Goal: Communication & Community: Answer question/provide support

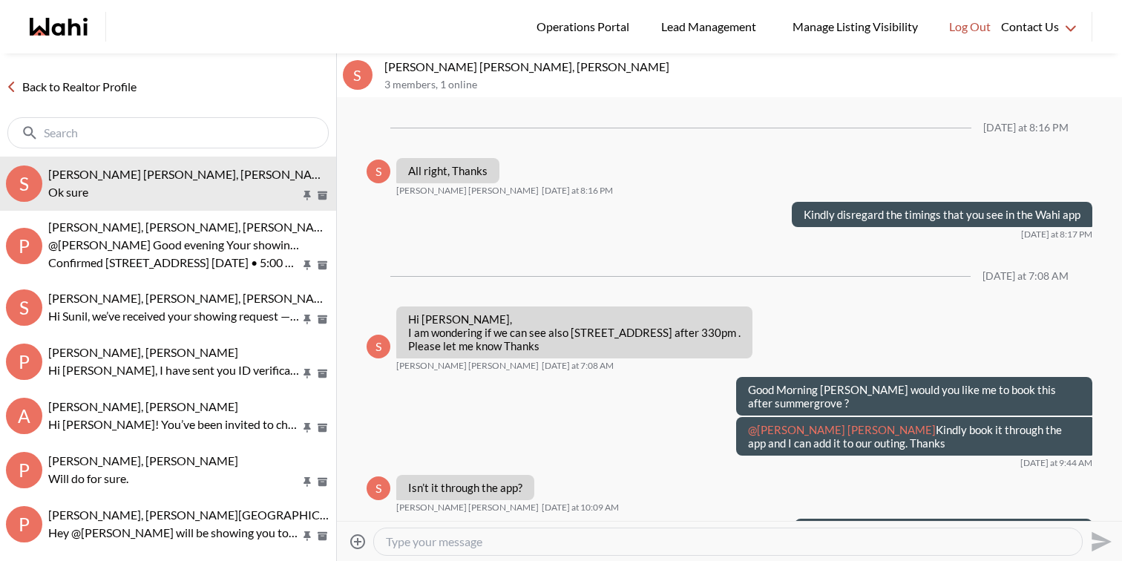
scroll to position [1515, 0]
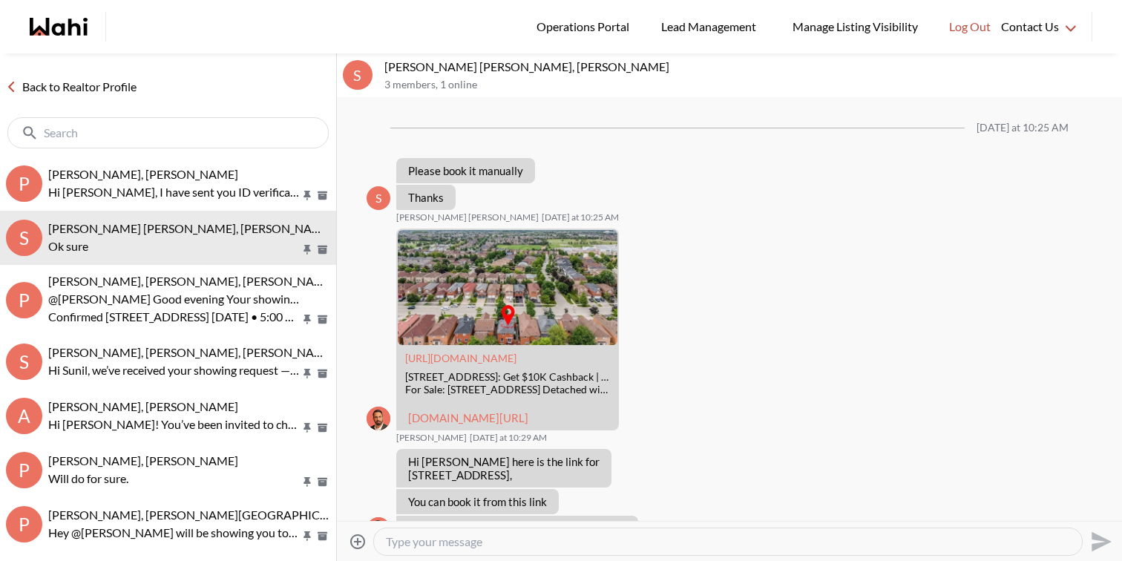
scroll to position [1009, 0]
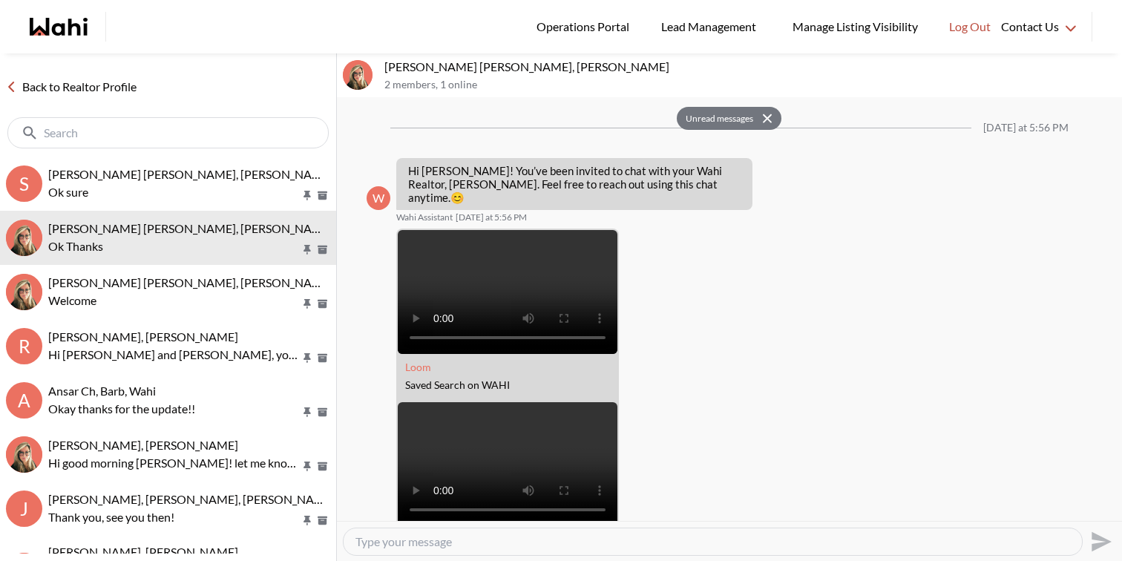
scroll to position [2047, 0]
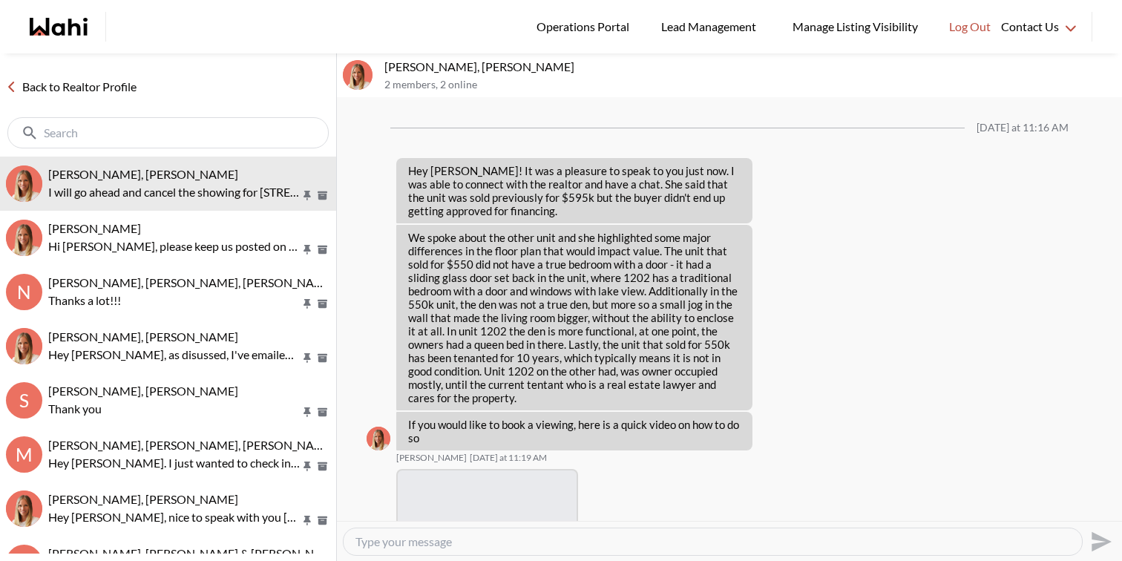
scroll to position [1542, 0]
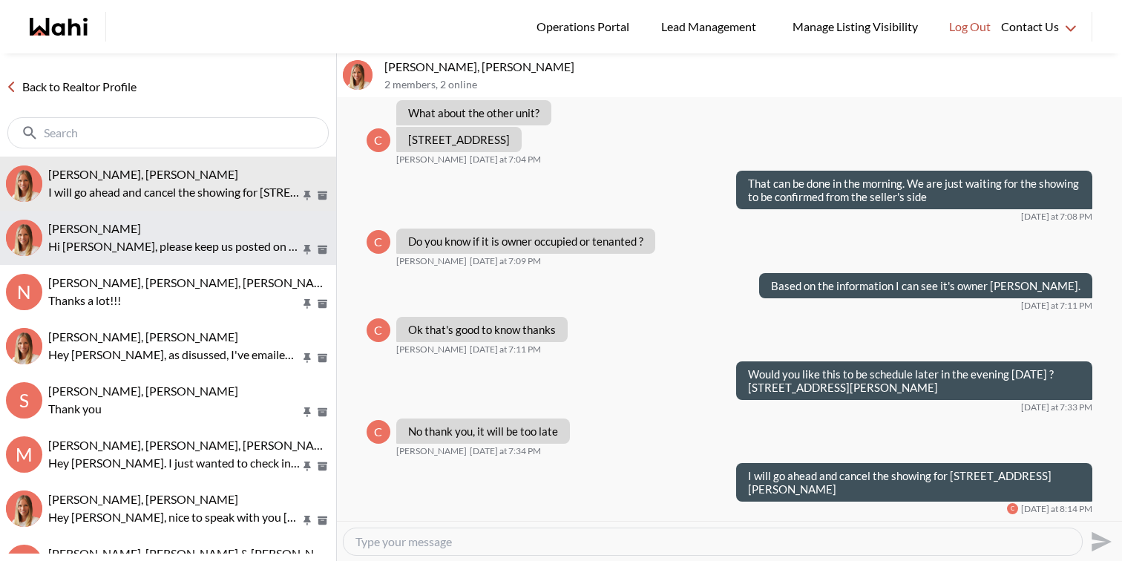
click at [155, 246] on p "Hi Tadia, please keep us posted on how it goes." at bounding box center [174, 247] width 252 height 18
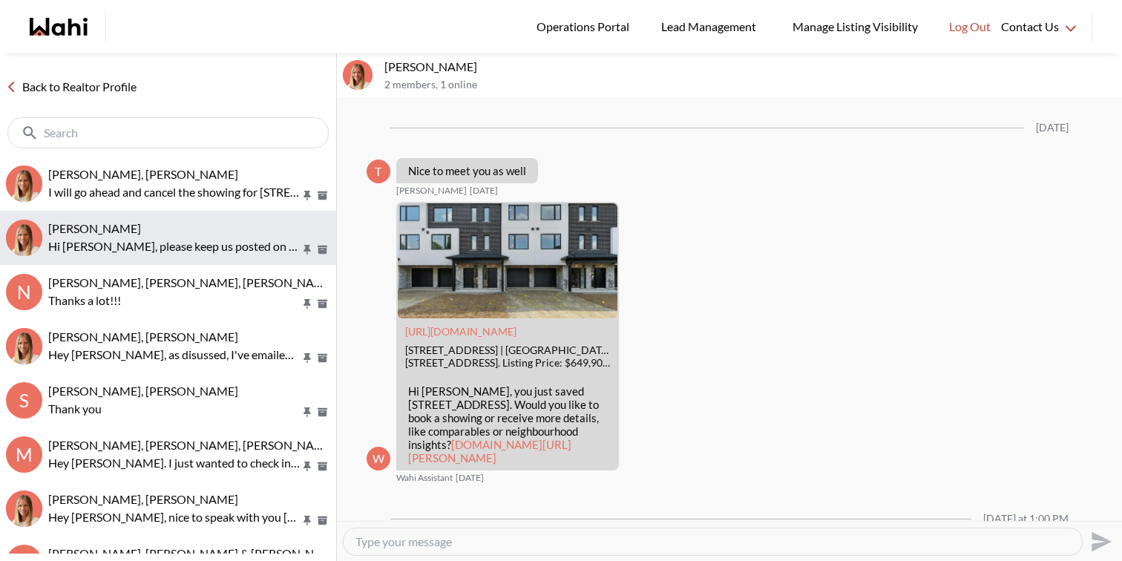
scroll to position [1368, 0]
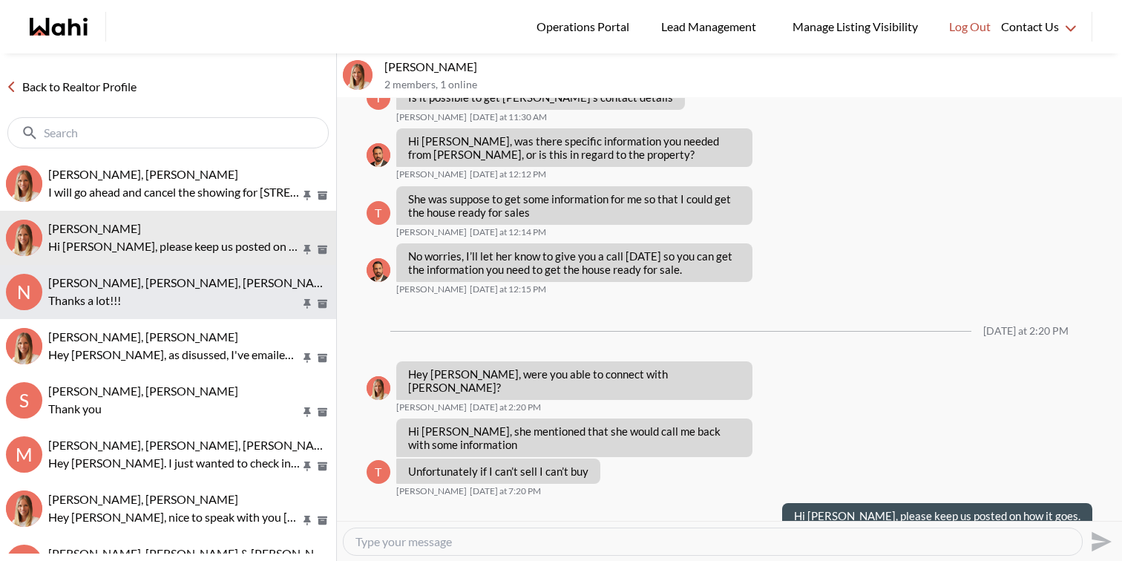
click at [167, 304] on p "Thanks a lot!!!" at bounding box center [174, 301] width 252 height 18
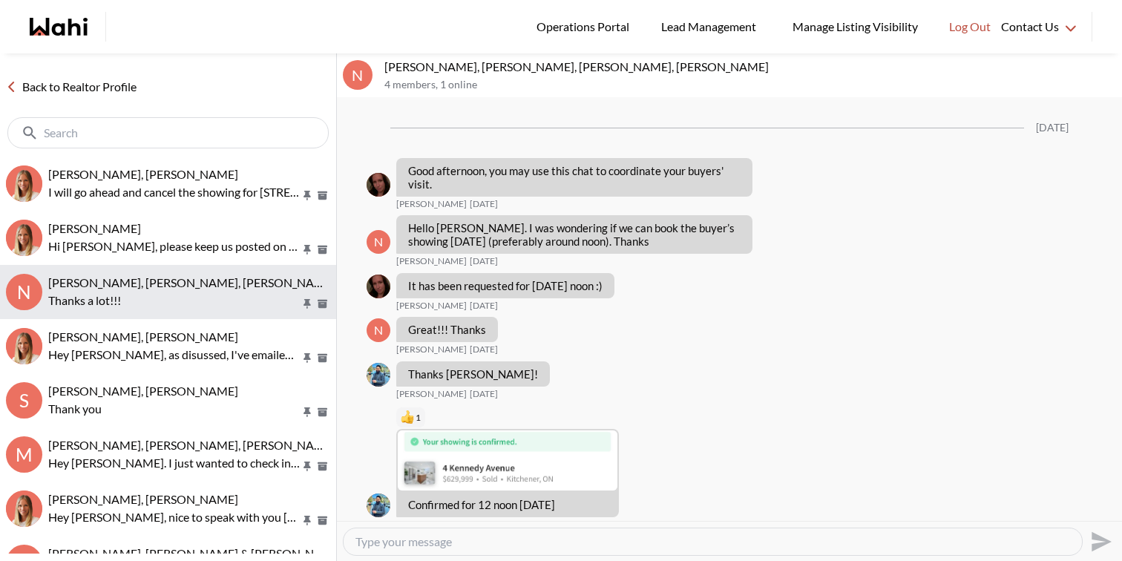
scroll to position [764, 0]
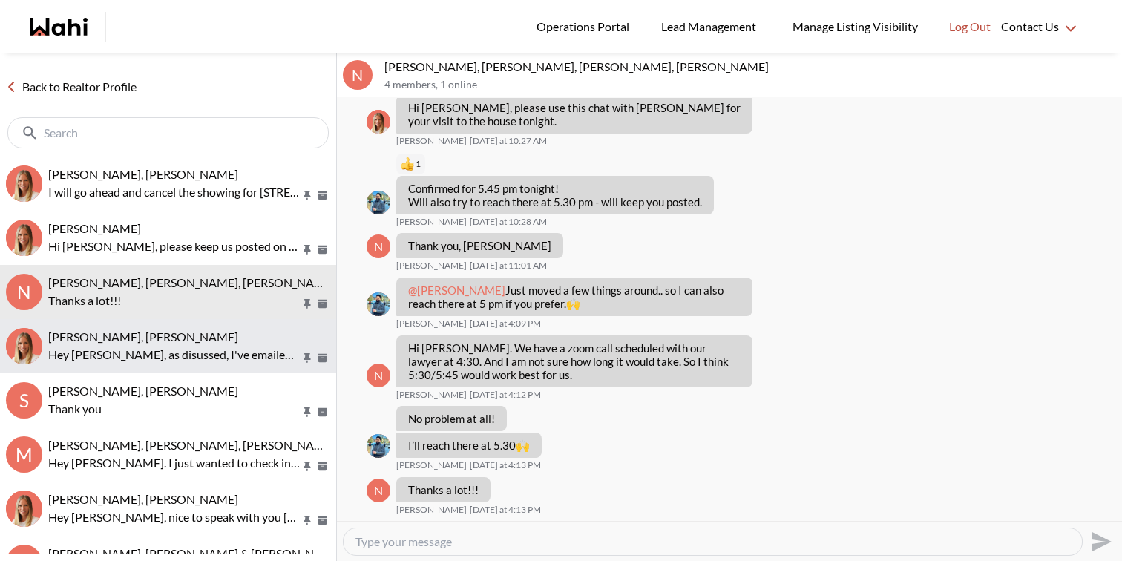
click at [173, 335] on span "Efrem Abraham, Michelle" at bounding box center [143, 337] width 190 height 14
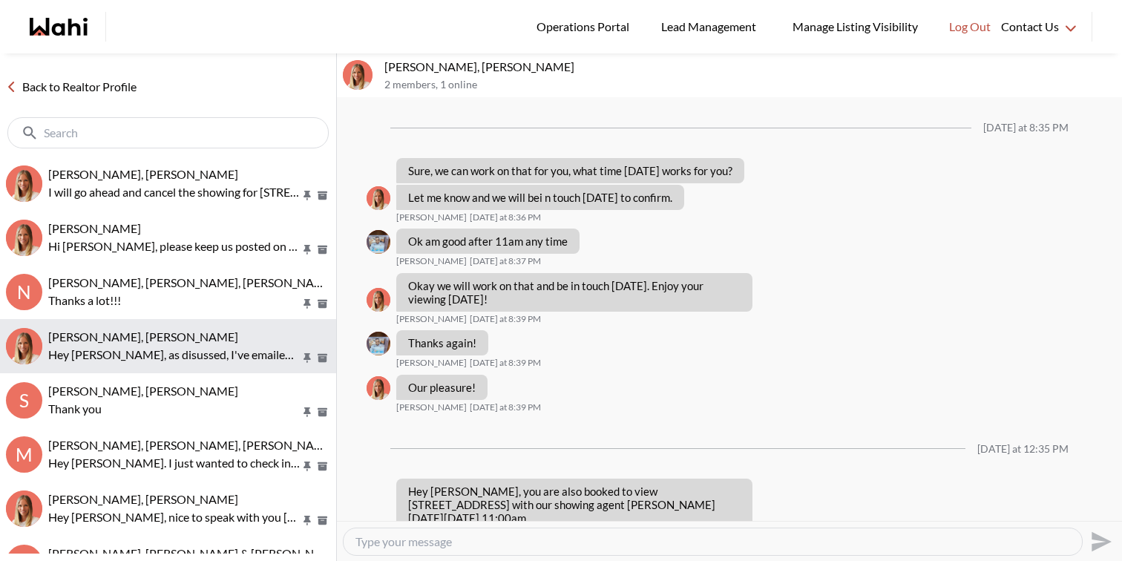
scroll to position [2886, 0]
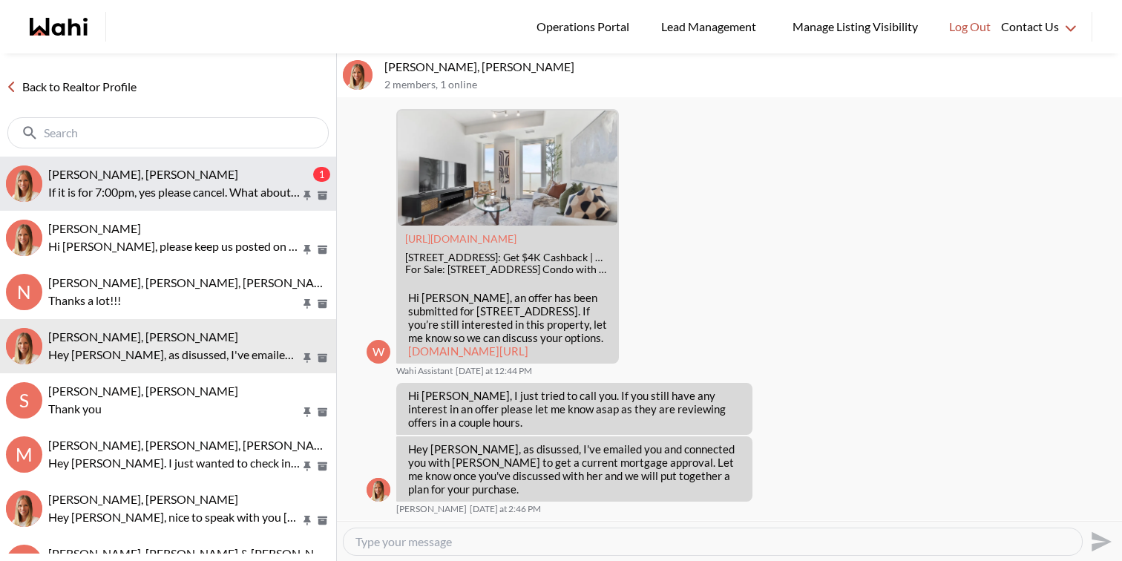
click at [214, 183] on p "If it is for 7:00pm, yes please cancel. What about the other showing?" at bounding box center [174, 192] width 252 height 18
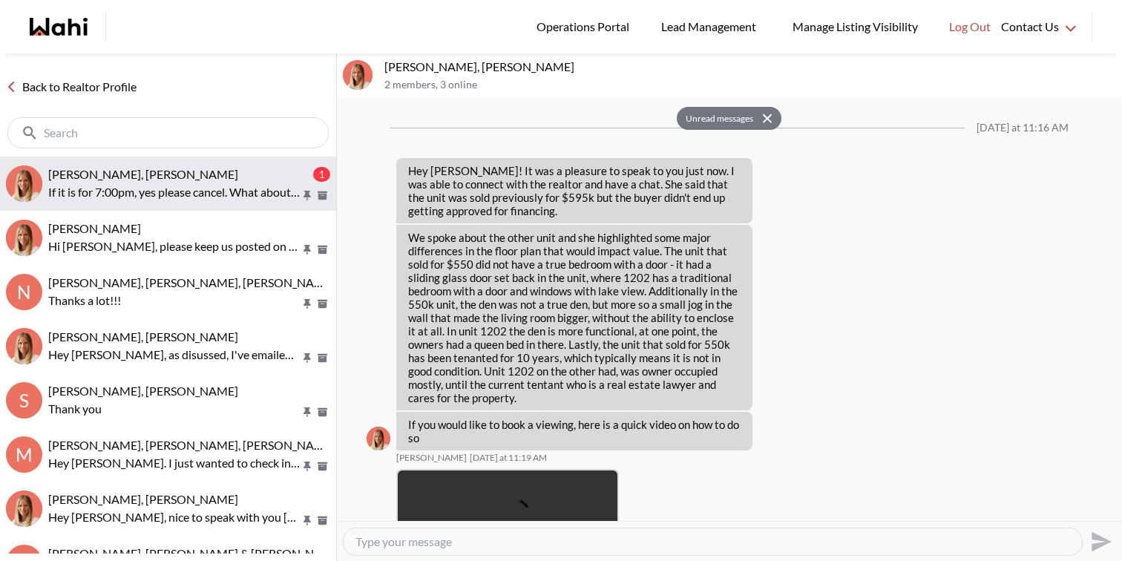
scroll to position [1646, 0]
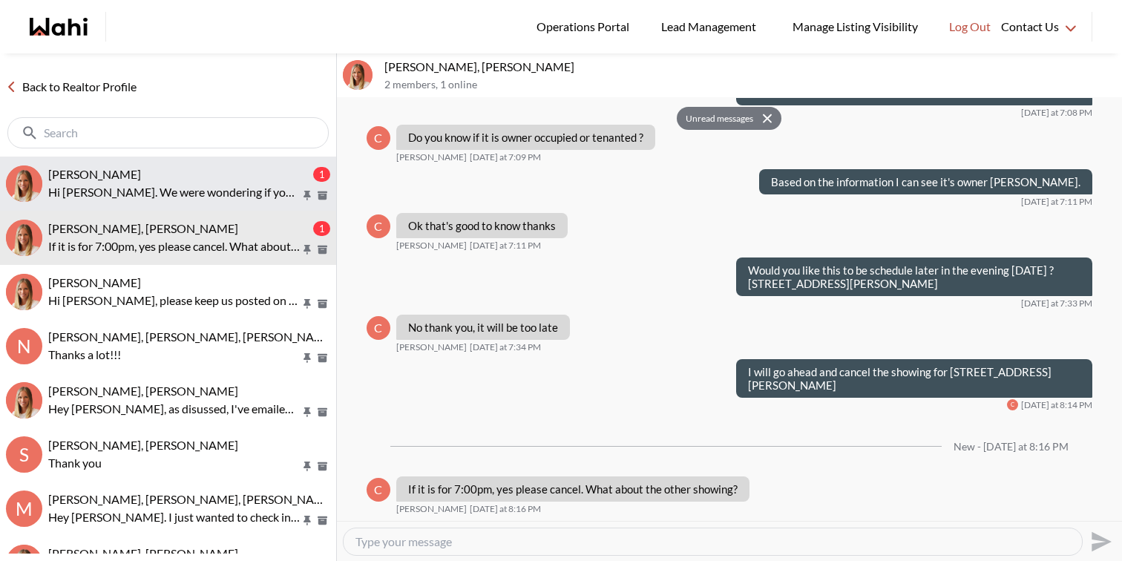
click at [182, 180] on div "Neha Saini, Michelle" at bounding box center [179, 174] width 262 height 15
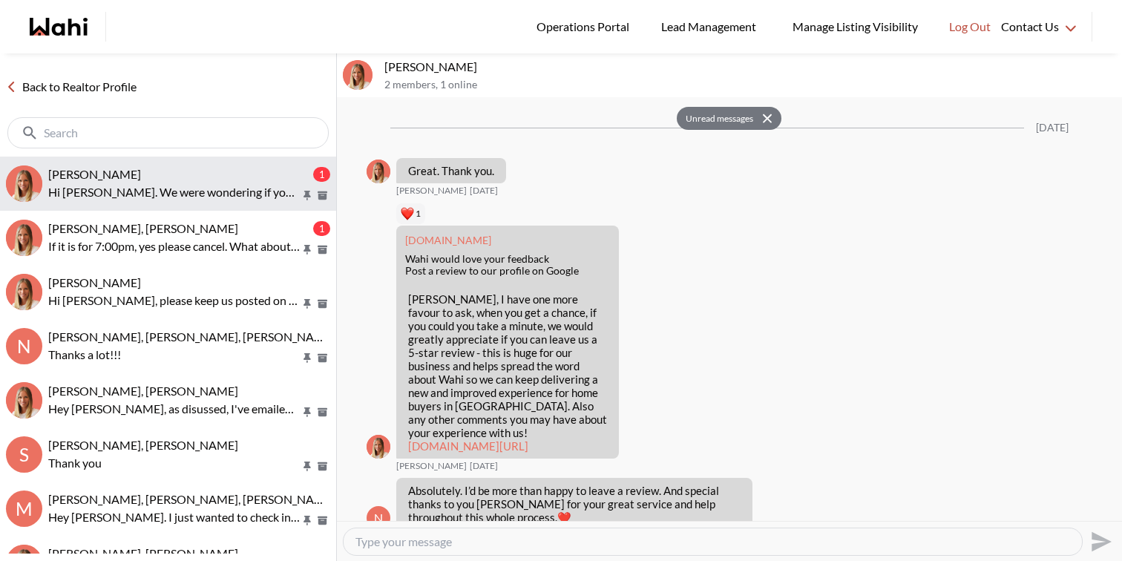
scroll to position [2578, 0]
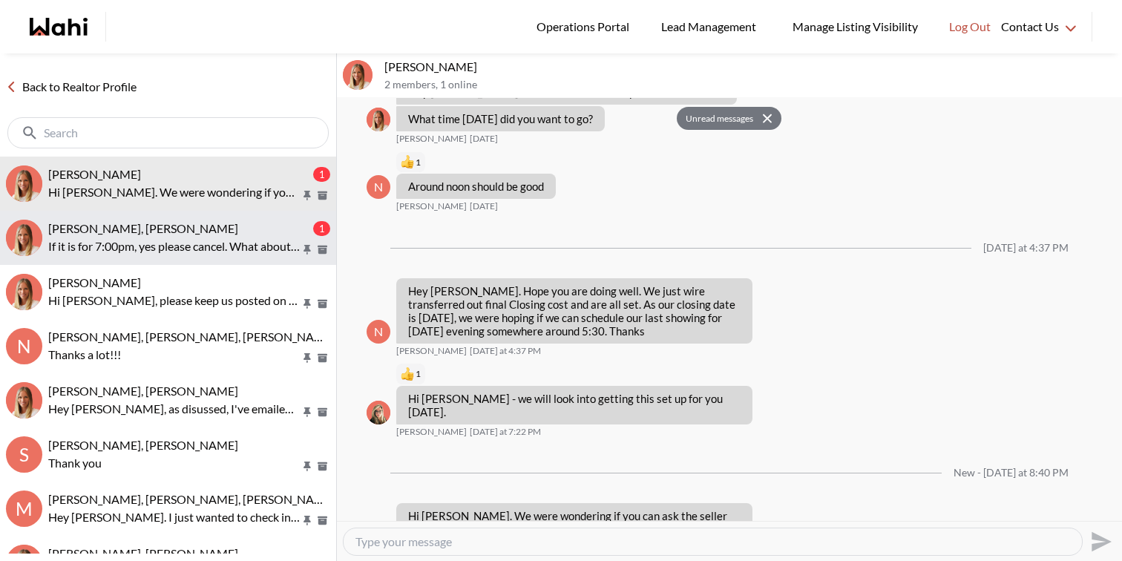
click at [174, 224] on div "Cheryl Zanetti, Michelle" at bounding box center [179, 228] width 262 height 15
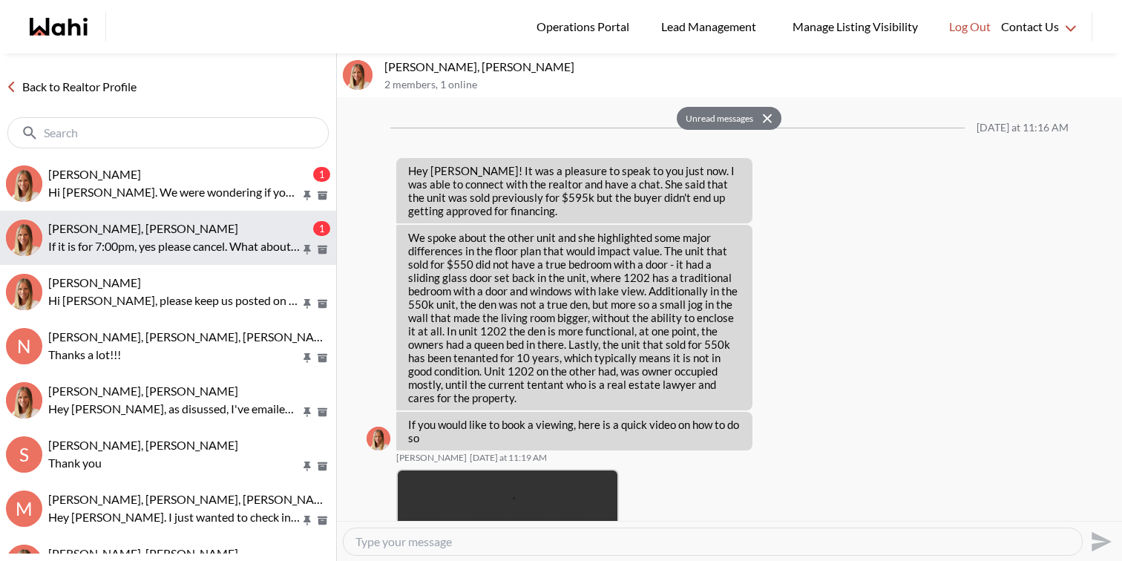
scroll to position [1646, 0]
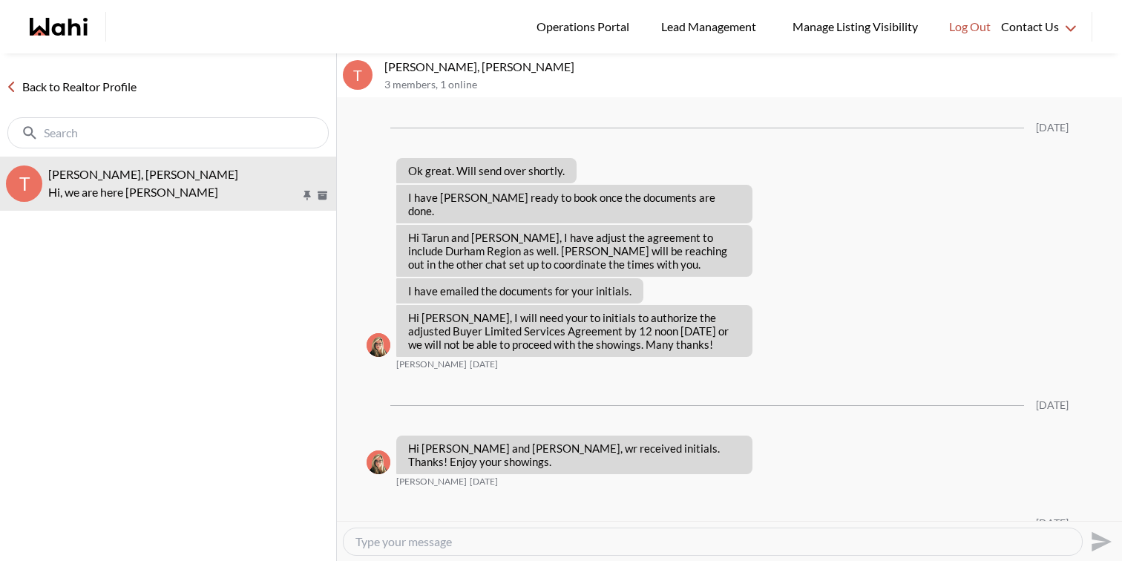
scroll to position [1543, 0]
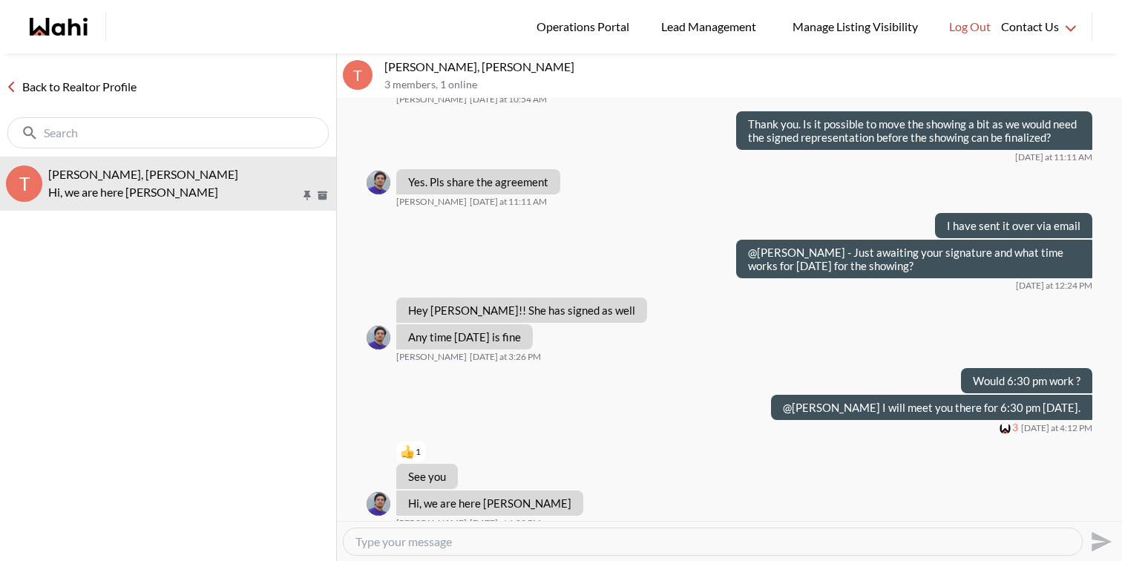
click at [113, 87] on link "Back to Realtor Profile" at bounding box center [71, 86] width 143 height 19
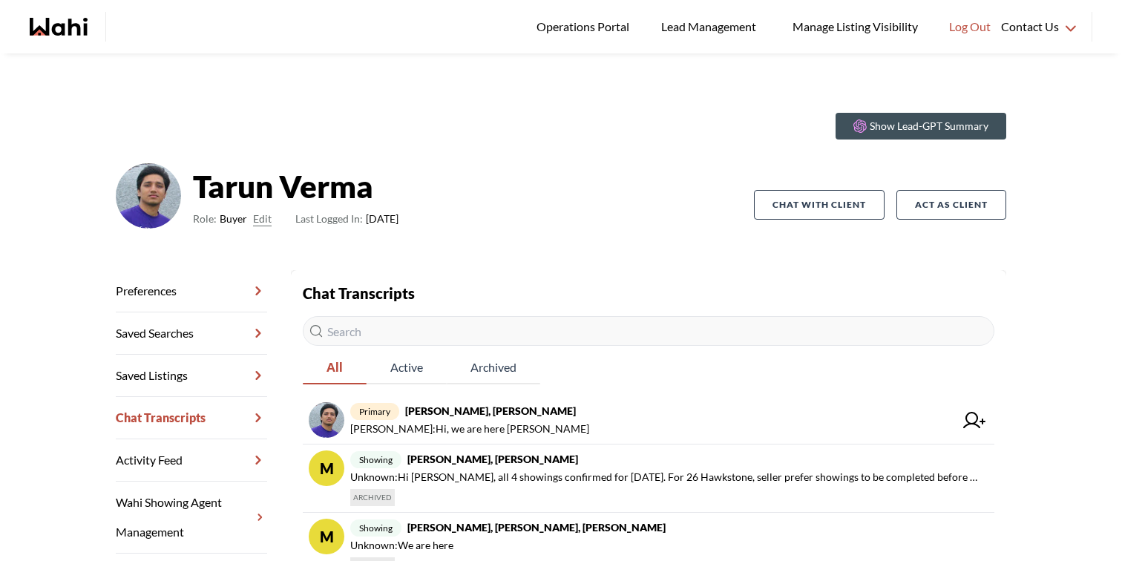
click at [69, 22] on icon "Wahi homepage" at bounding box center [70, 27] width 36 height 18
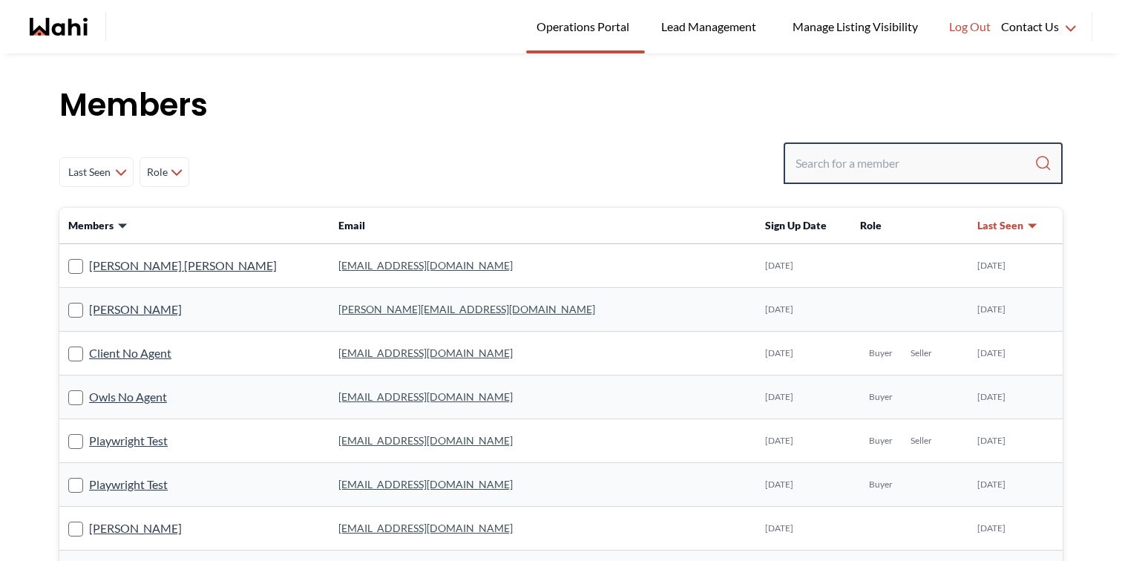
click at [823, 165] on input "Search input" at bounding box center [915, 163] width 239 height 27
type input "behnam"
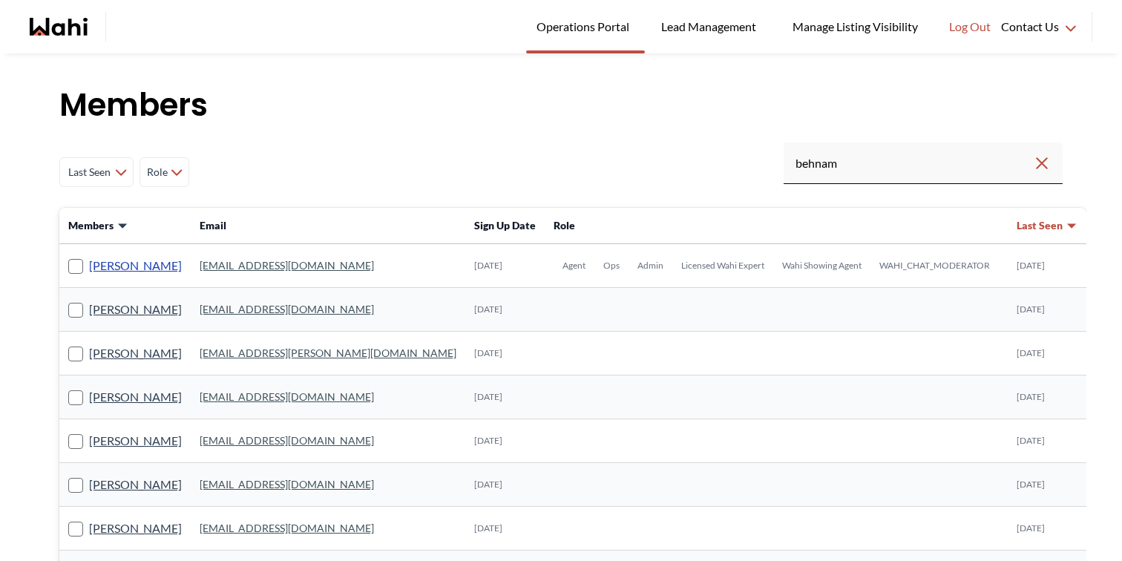
click at [148, 267] on link "[PERSON_NAME]" at bounding box center [135, 265] width 93 height 19
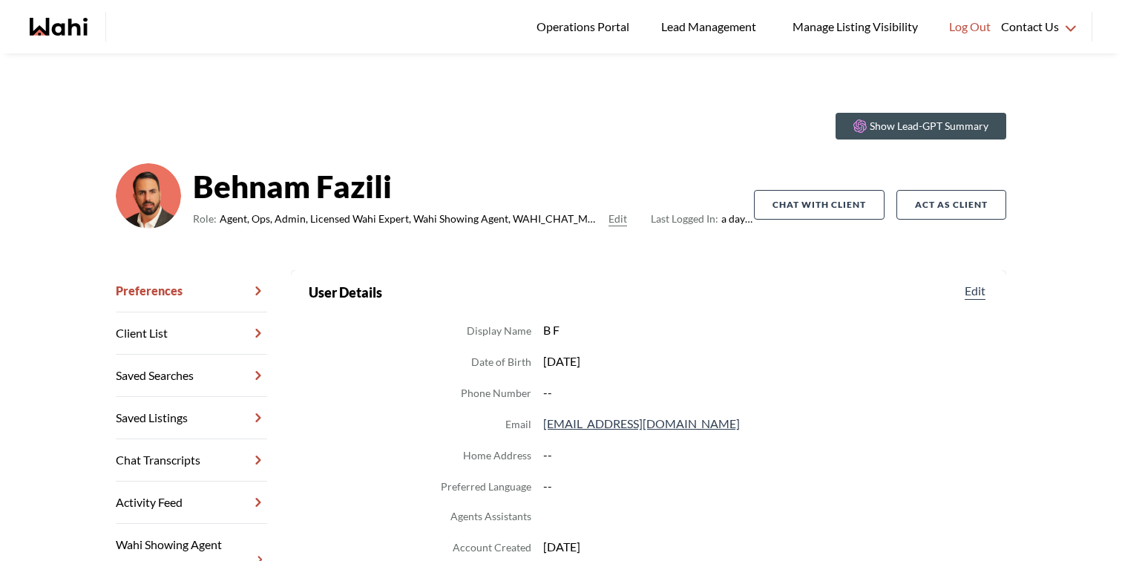
click at [181, 455] on link "Chat Transcripts" at bounding box center [191, 460] width 151 height 42
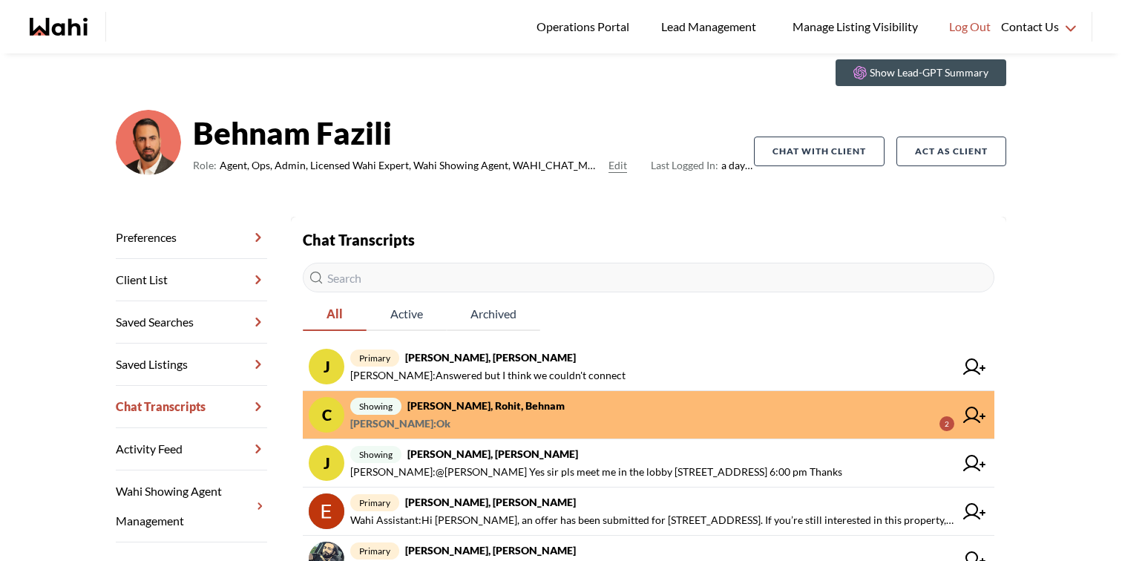
scroll to position [54, 0]
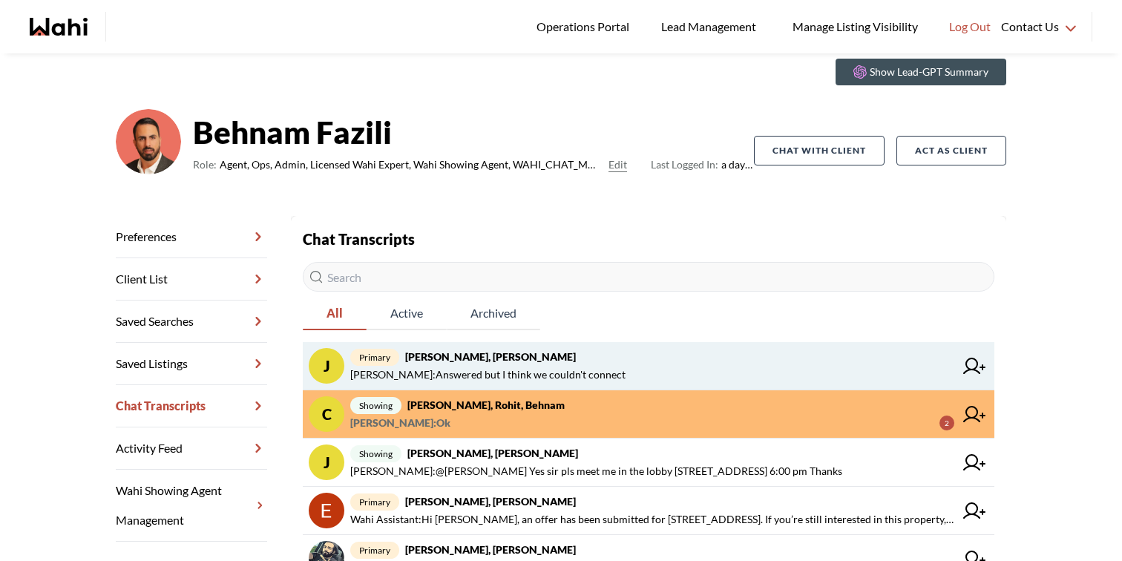
click at [608, 364] on span "primary Josh Hortaleza, Behnam" at bounding box center [652, 357] width 604 height 18
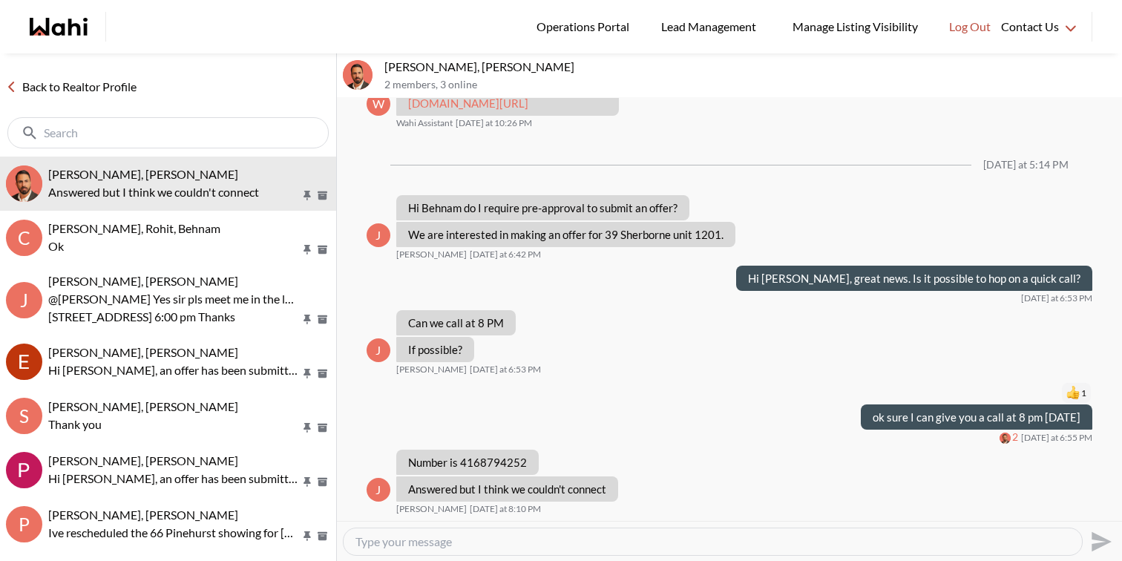
scroll to position [1110, 0]
drag, startPoint x: 529, startPoint y: 463, endPoint x: 462, endPoint y: 462, distance: 67.6
click at [462, 462] on div "Number is 4168794252" at bounding box center [467, 462] width 143 height 25
click at [462, 462] on p "Number is 4168794252" at bounding box center [467, 462] width 119 height 13
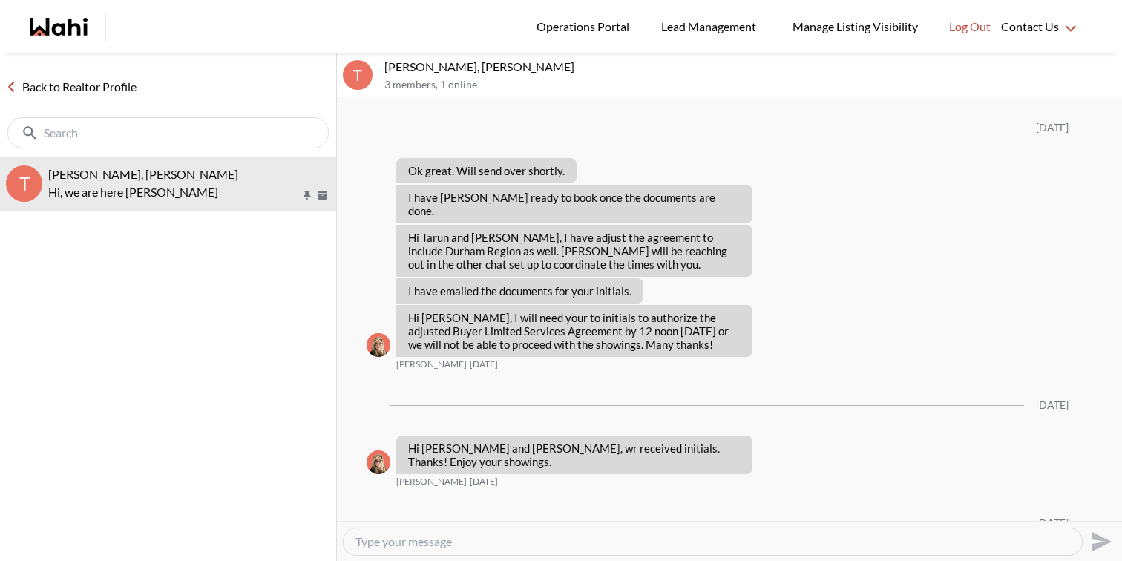
scroll to position [1543, 0]
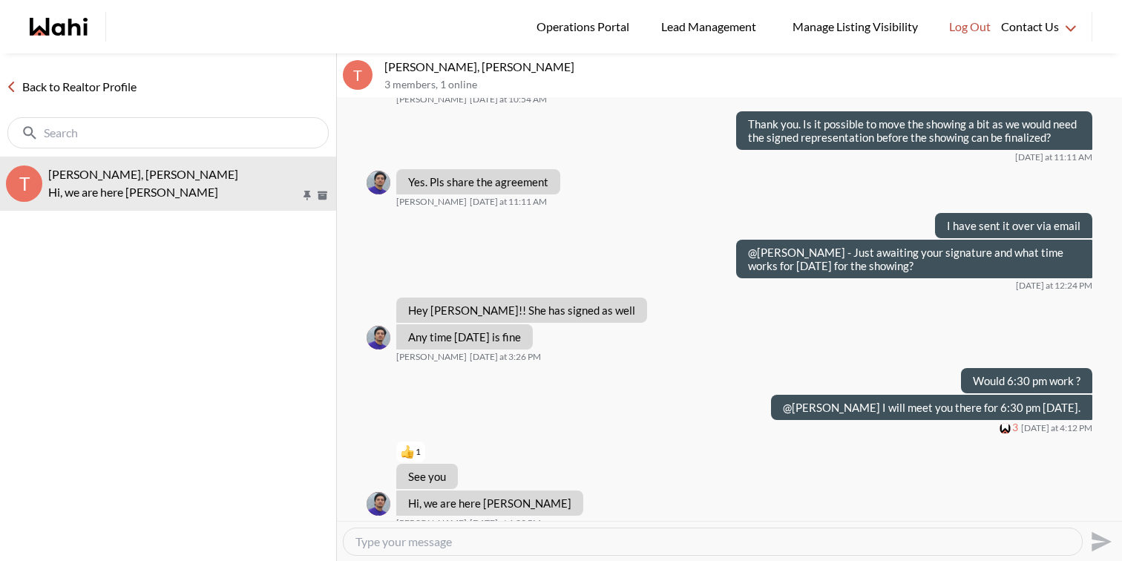
click at [92, 98] on div "Back to Realtor Profile" at bounding box center [168, 104] width 336 height 103
click at [94, 92] on link "Back to Realtor Profile" at bounding box center [71, 86] width 143 height 19
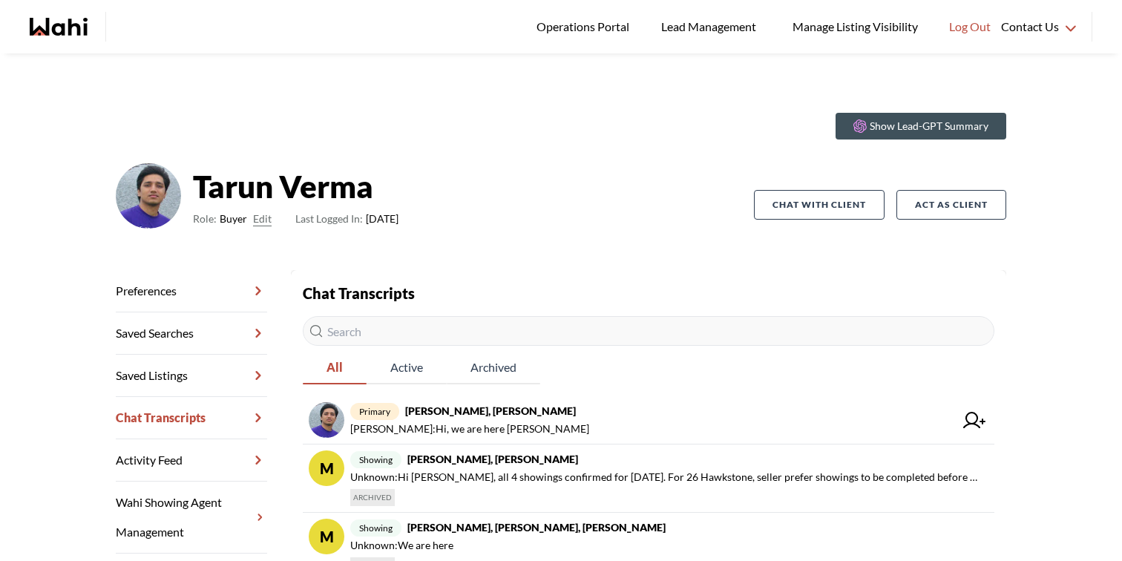
click at [50, 37] on div "main navigation" at bounding box center [77, 27] width 94 height 30
click at [68, 24] on icon "Wahi homepage" at bounding box center [59, 27] width 58 height 18
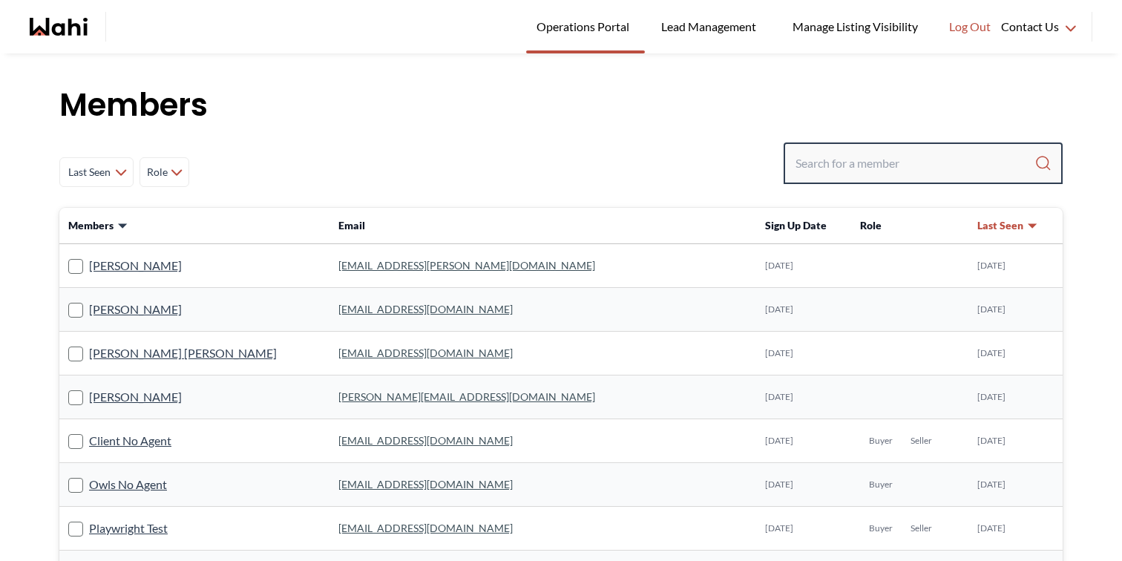
click at [842, 168] on input "Search input" at bounding box center [915, 163] width 239 height 27
type input "behnam"
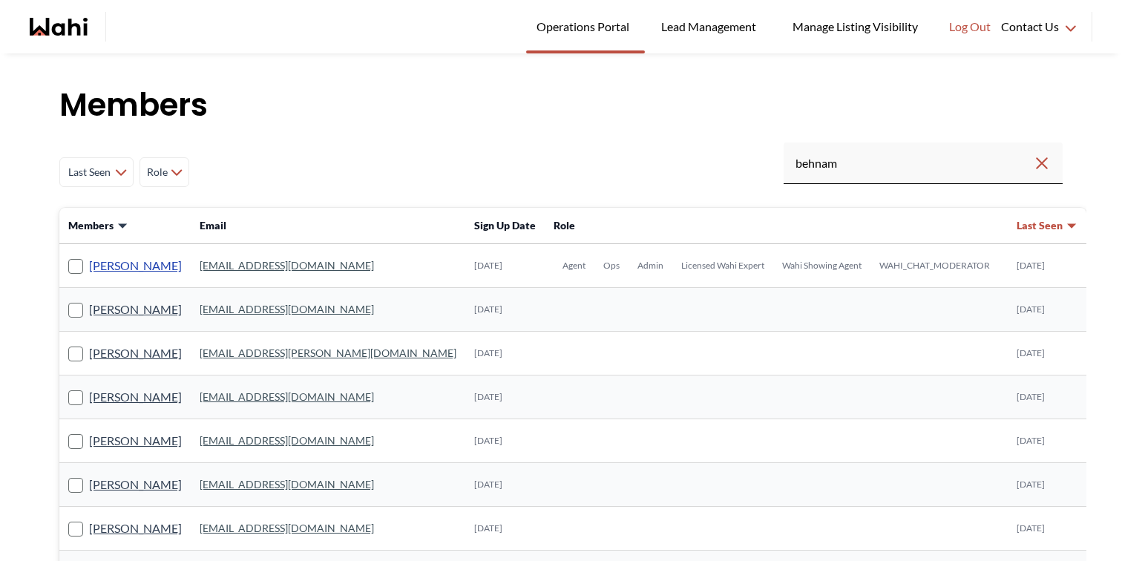
click at [160, 265] on link "[PERSON_NAME]" at bounding box center [135, 265] width 93 height 19
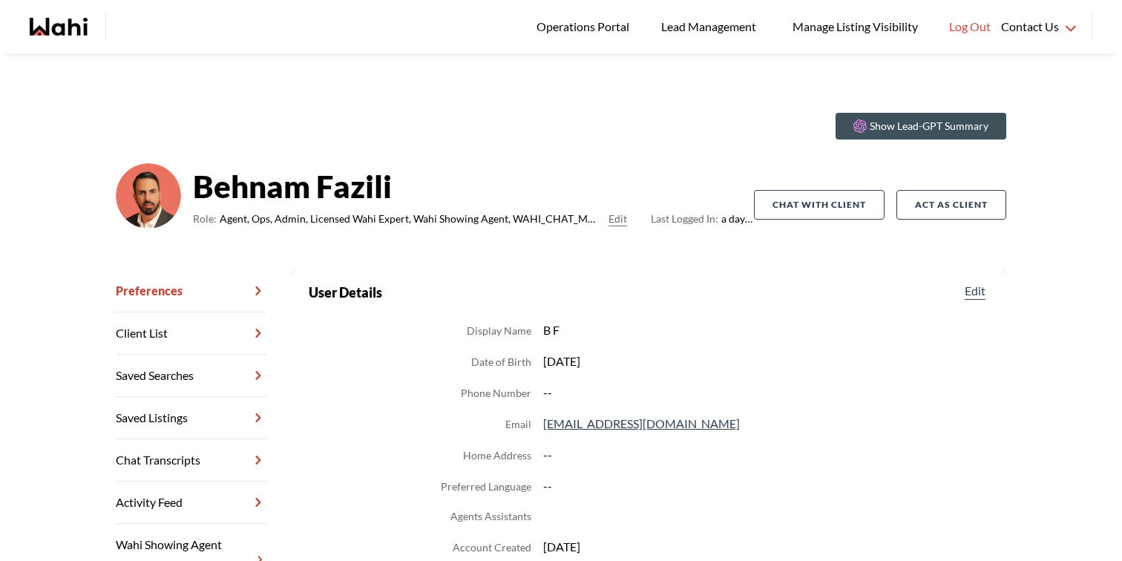
click at [174, 456] on link "Chat Transcripts" at bounding box center [191, 460] width 151 height 42
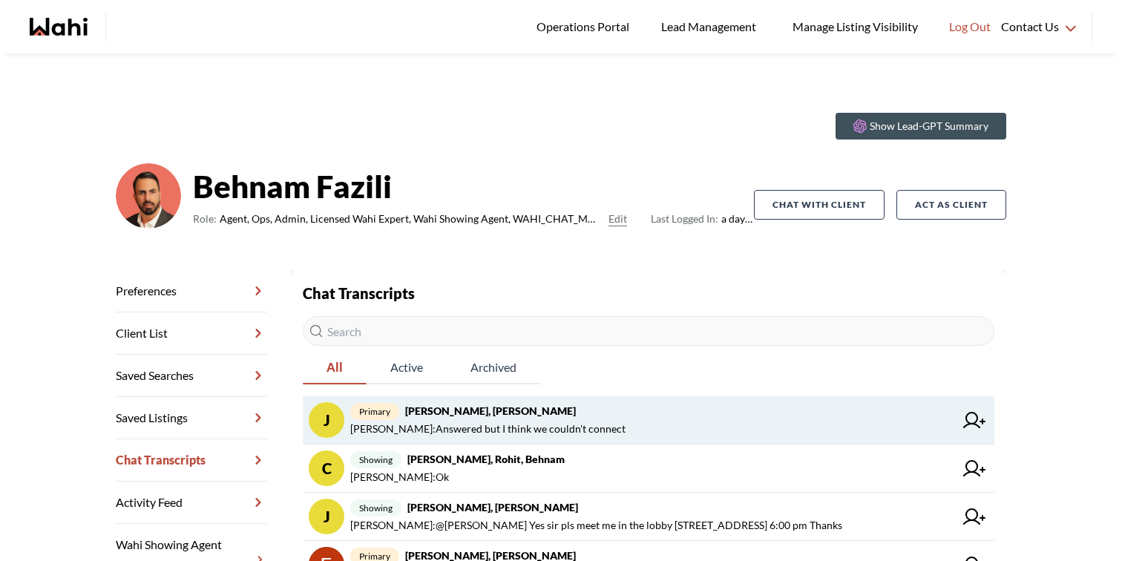
click at [559, 416] on span "primary Josh Hortaleza, Behnam" at bounding box center [652, 411] width 604 height 18
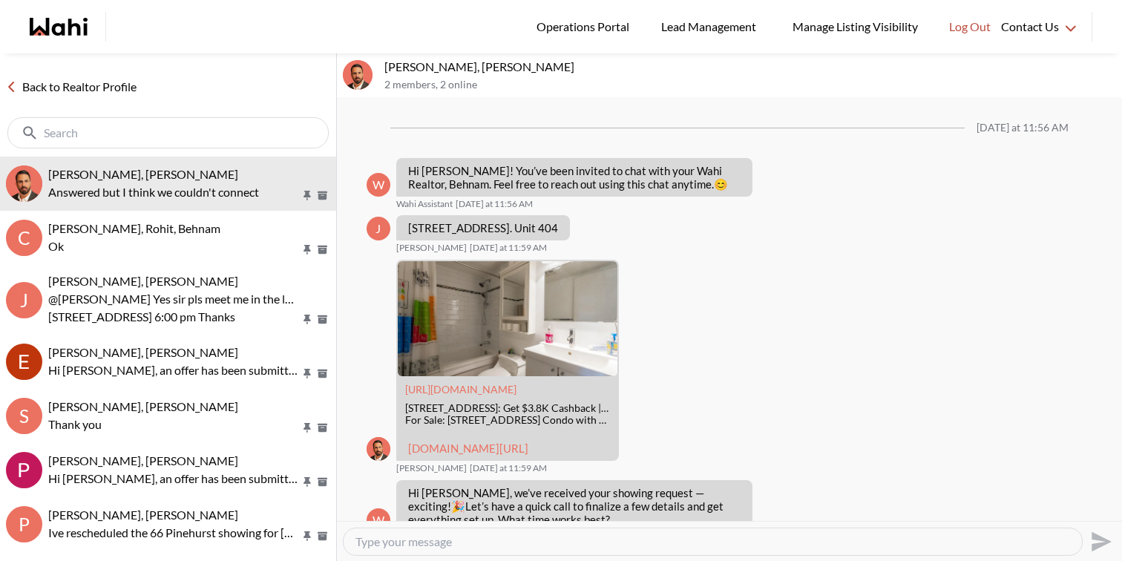
scroll to position [1110, 0]
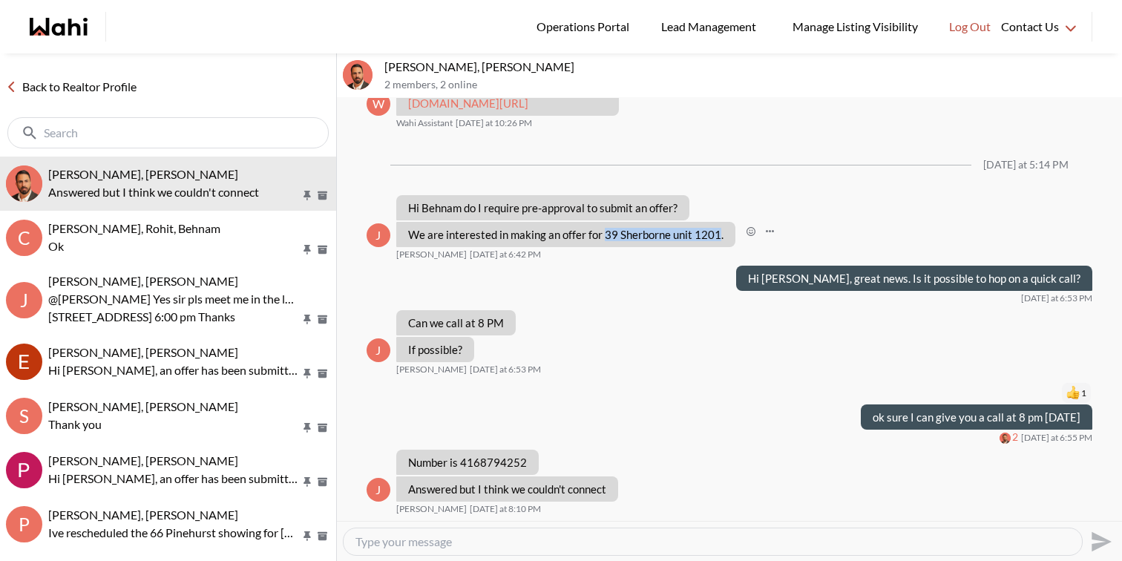
drag, startPoint x: 718, startPoint y: 229, endPoint x: 605, endPoint y: 234, distance: 113.6
click at [605, 234] on p "We are interested in making an offer for 39 Sherborne unit 1201." at bounding box center [565, 234] width 315 height 13
copy p "39 Sherborne unit 1201"
click at [467, 547] on textarea "Type your message" at bounding box center [713, 541] width 715 height 15
click at [421, 548] on textarea "Calling you" at bounding box center [713, 541] width 715 height 15
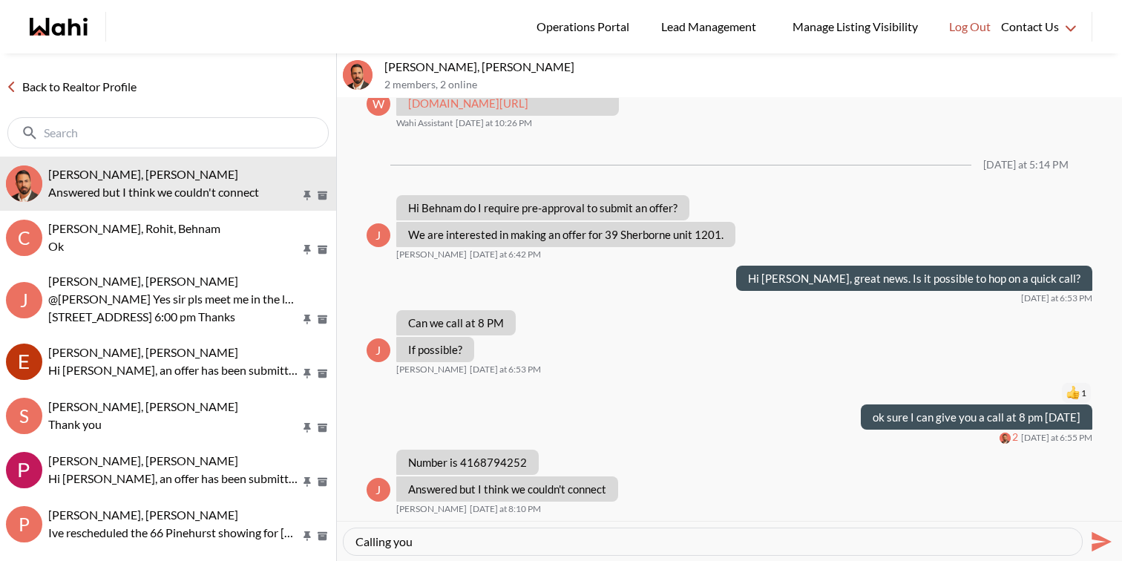
click at [421, 541] on textarea "Calling you" at bounding box center [713, 541] width 715 height 15
type textarea "Pleasure talking to you."
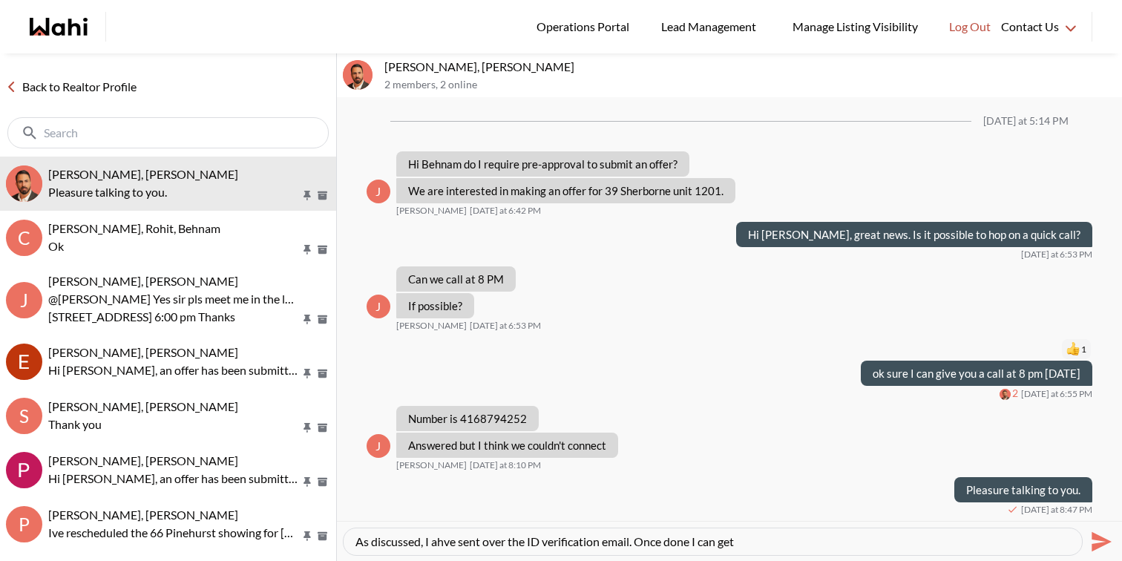
click at [446, 544] on textarea "As discussed, I ahve sent over the ID verification email. Once done I can get" at bounding box center [713, 541] width 715 height 15
click at [764, 540] on textarea "As discussed, I have sent over the ID verification email. Once done I can get" at bounding box center [713, 541] width 715 height 15
type textarea "As discussed, I have sent over the ID verification email. Once done I can get e…"
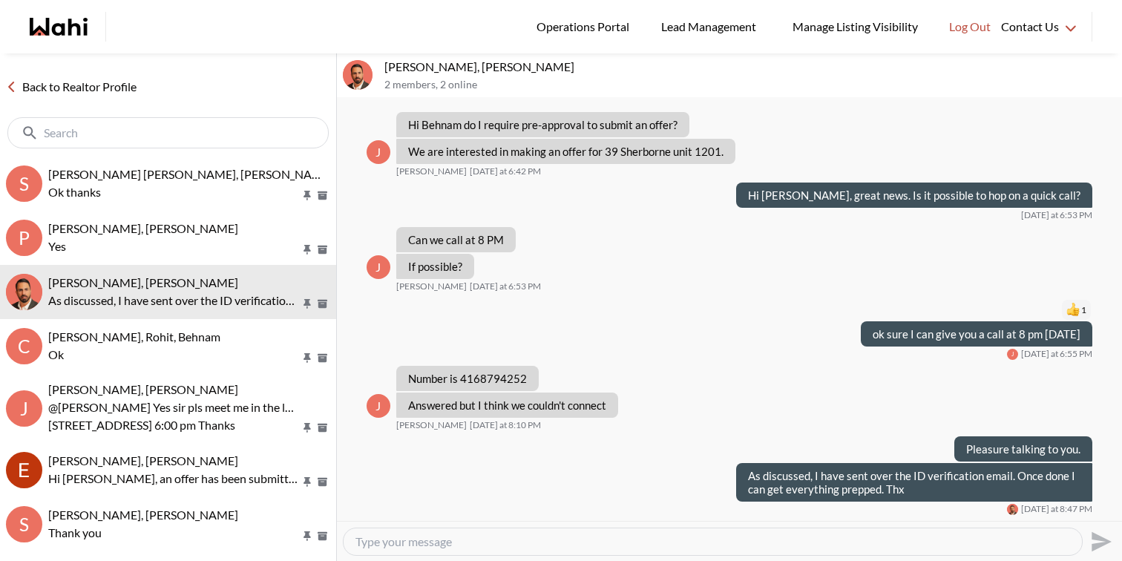
scroll to position [1193, 0]
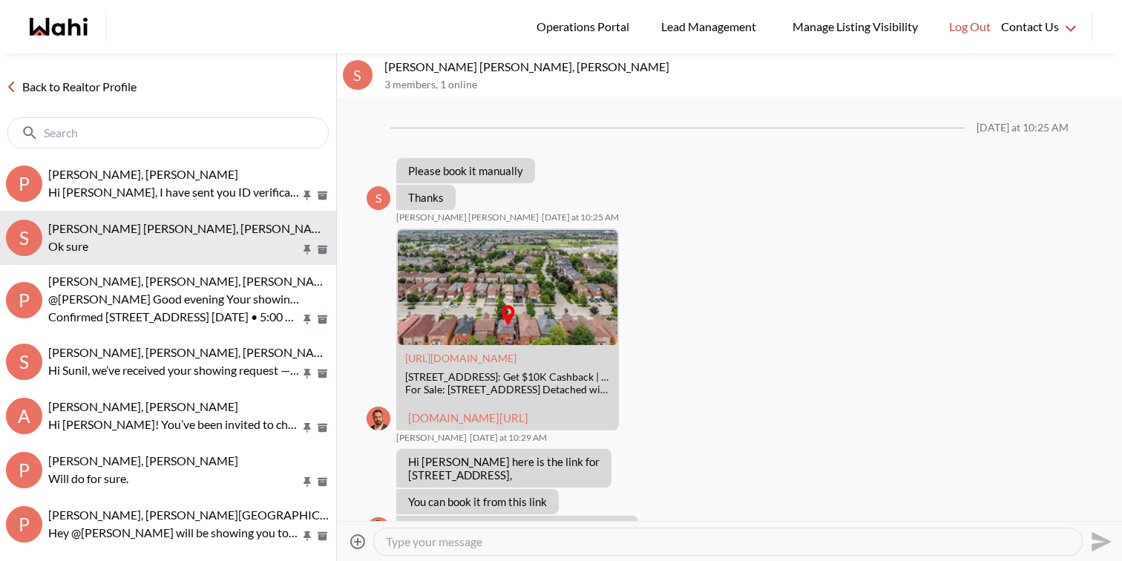
scroll to position [1009, 0]
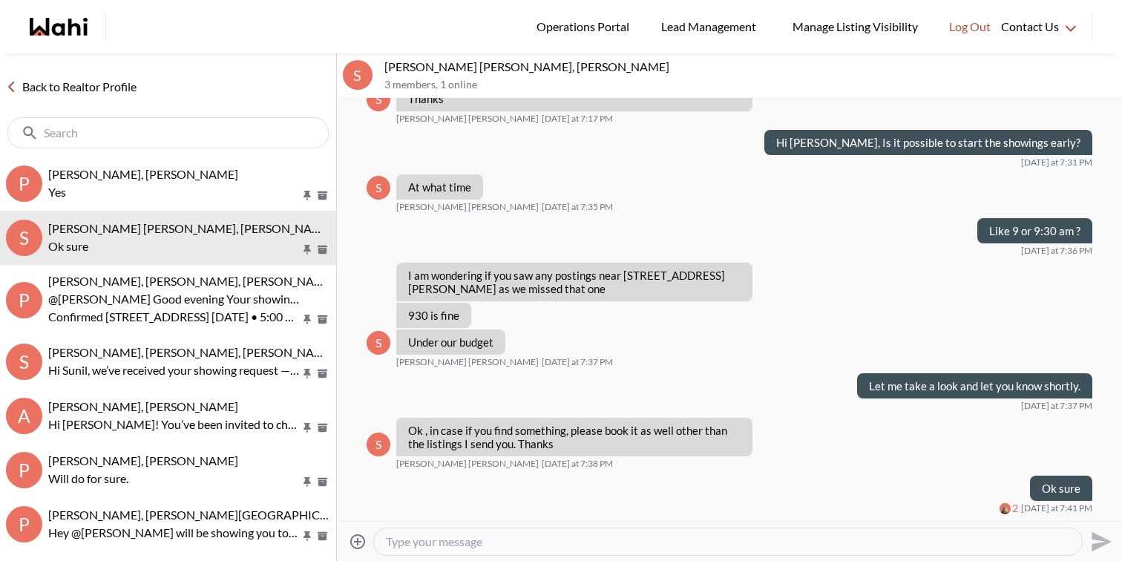
click at [621, 545] on textarea "Type your message" at bounding box center [728, 541] width 684 height 15
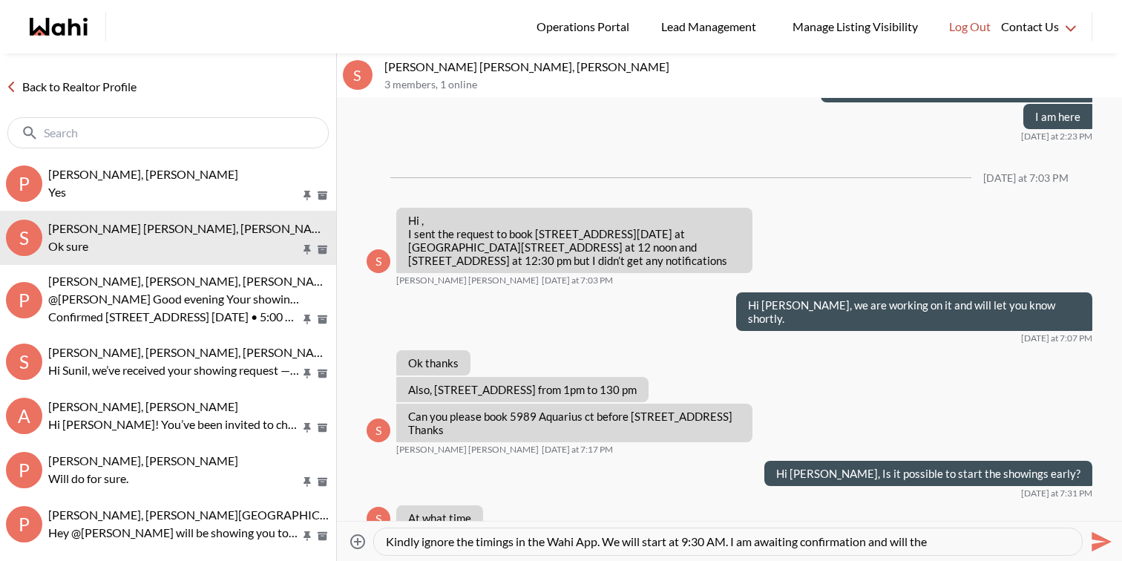
scroll to position [605, 0]
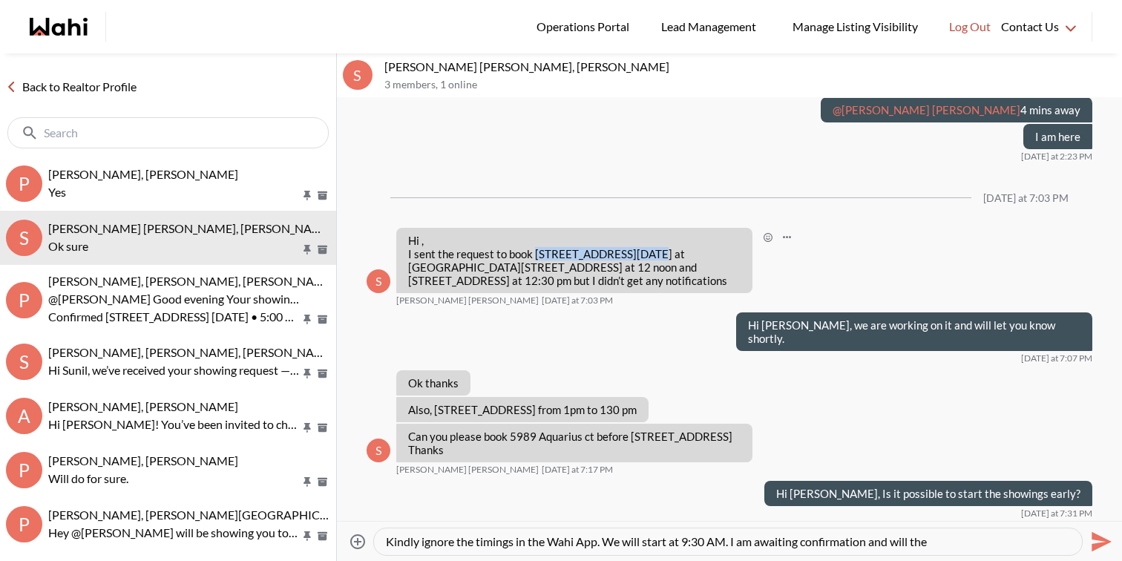
drag, startPoint x: 536, startPoint y: 294, endPoint x: 657, endPoint y: 290, distance: 121.0
click at [656, 287] on p "Hi , I sent the request to book [STREET_ADDRESS][DATE] at [GEOGRAPHIC_DATA][STR…" at bounding box center [574, 260] width 333 height 53
copy p "[STREET_ADDRESS]"
click at [953, 541] on textarea "Kindly ignore the timings in the Wahi App. We will start at 9:30 AM. I am await…" at bounding box center [728, 541] width 684 height 15
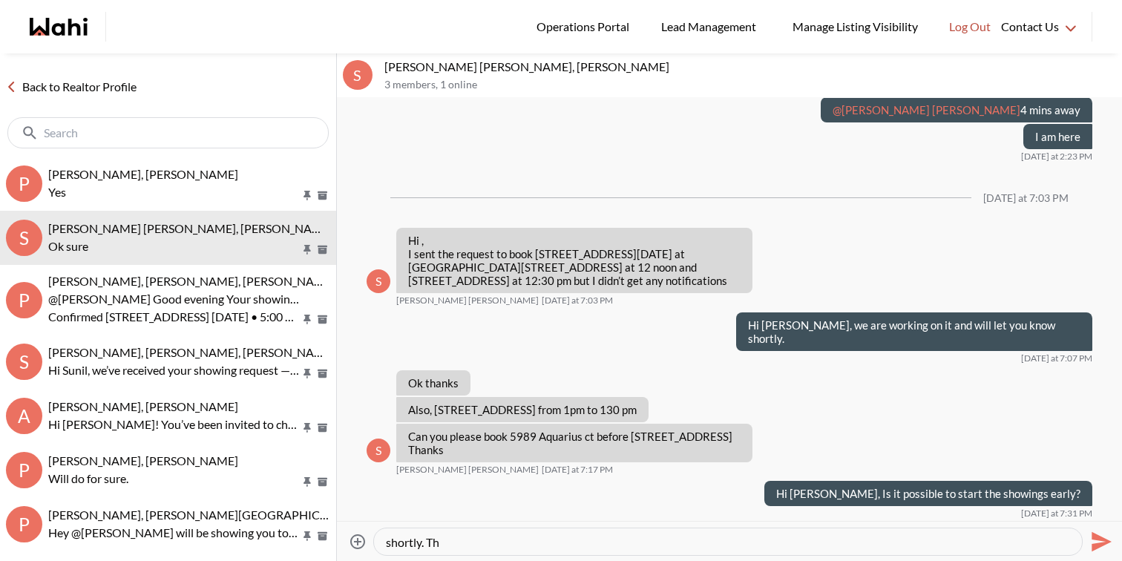
type textarea "Kindly ignore the timings in the Wahi App. We will start at 9:30 AM. I am await…"
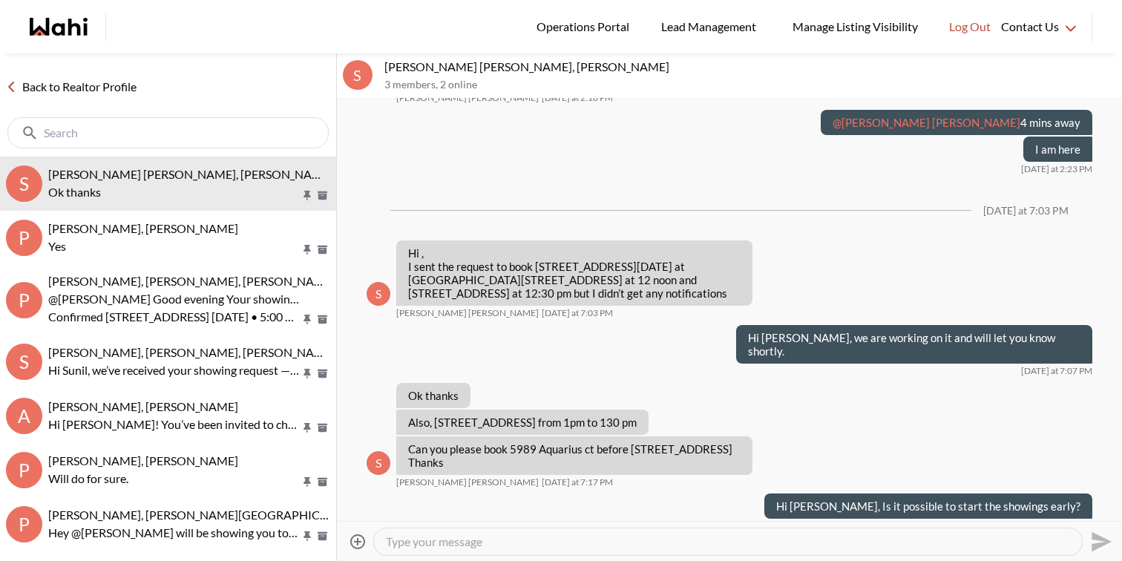
scroll to position [586, 0]
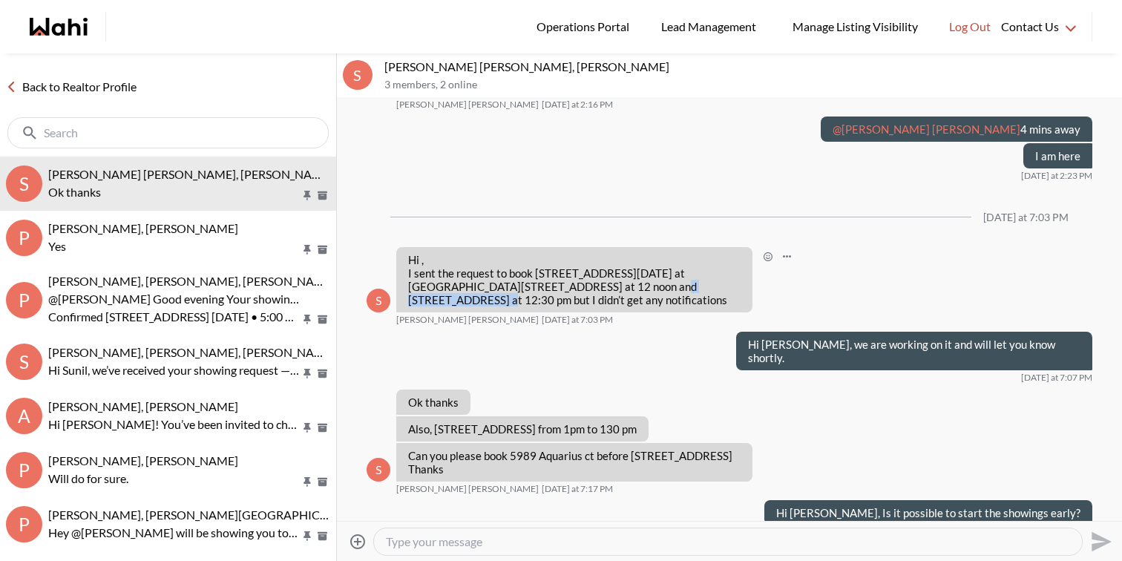
drag, startPoint x: 508, startPoint y: 355, endPoint x: 410, endPoint y: 352, distance: 98.0
click at [410, 307] on p "Hi , I sent the request to book [STREET_ADDRESS][DATE] at [GEOGRAPHIC_DATA][STR…" at bounding box center [574, 279] width 333 height 53
copy p "3520 Positano place"
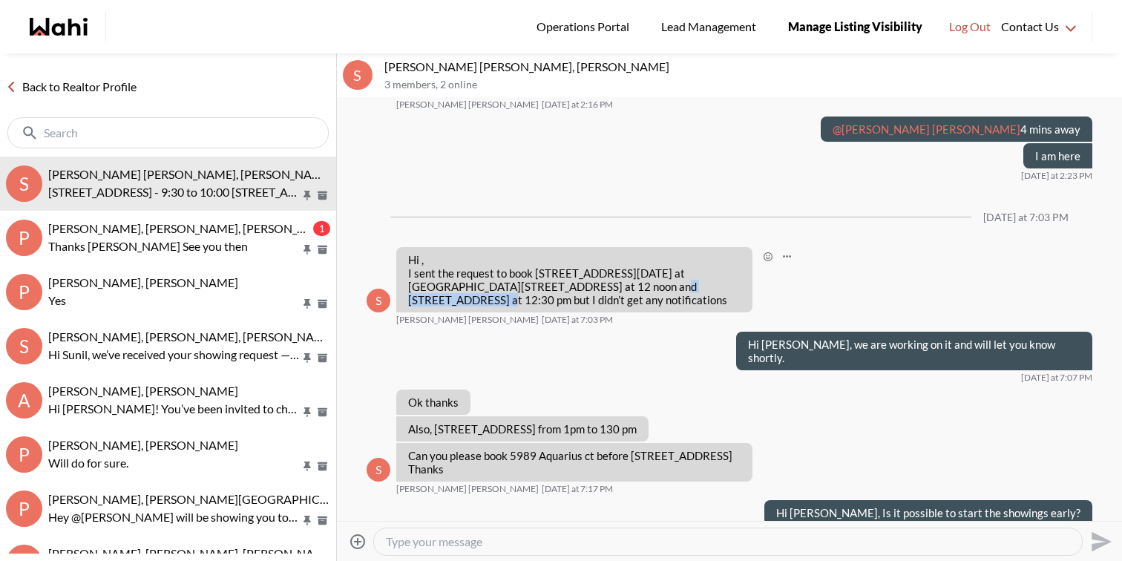
scroll to position [1306, 0]
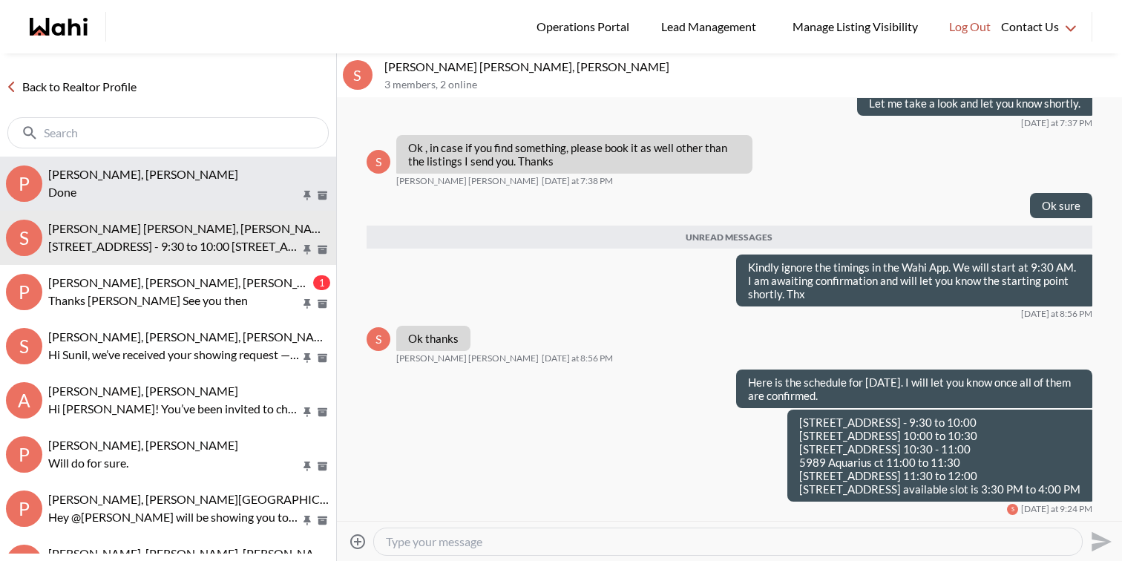
click at [252, 191] on p "Done" at bounding box center [174, 192] width 252 height 18
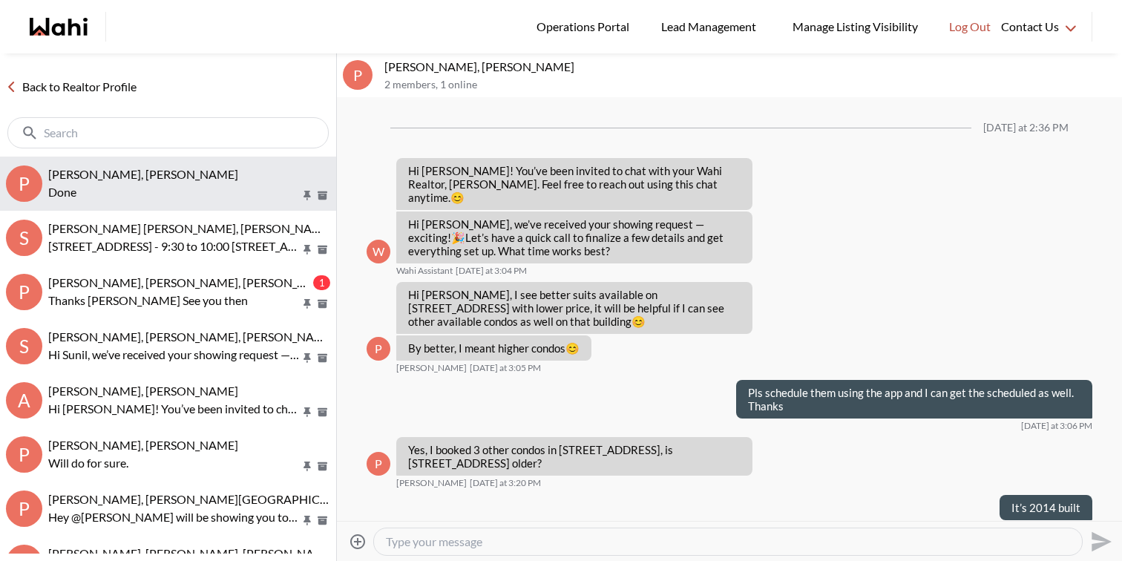
scroll to position [1257, 0]
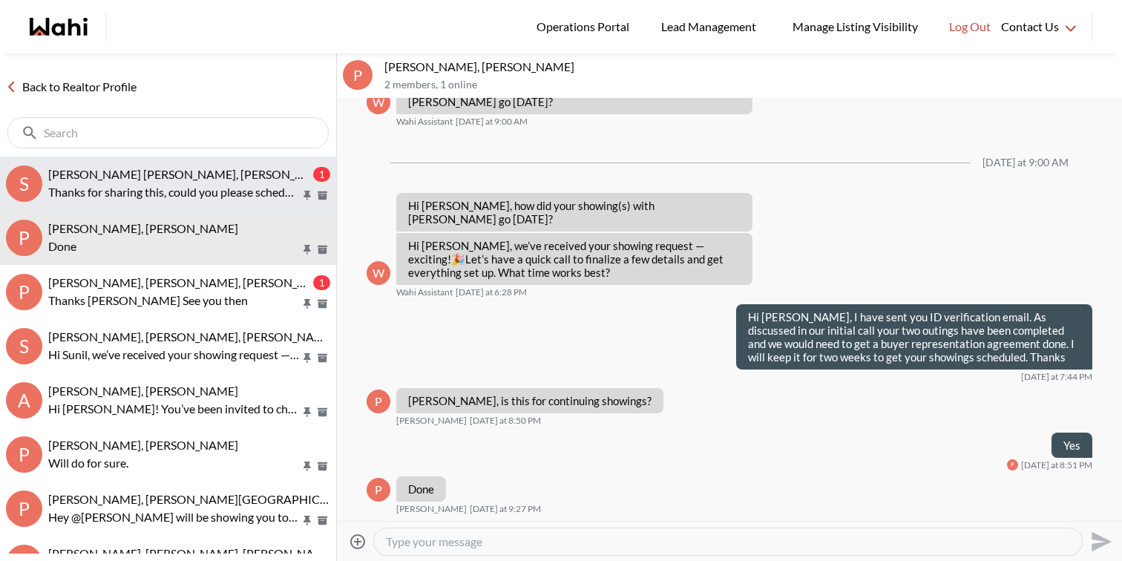
click at [248, 179] on div "[PERSON_NAME] [PERSON_NAME], [PERSON_NAME]" at bounding box center [179, 174] width 262 height 15
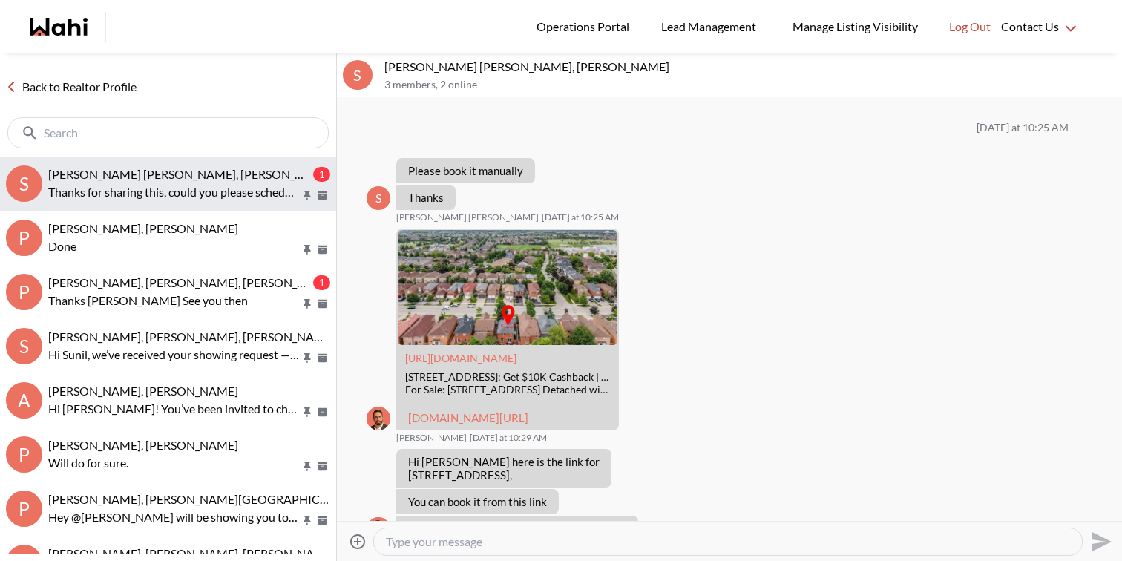
scroll to position [1436, 0]
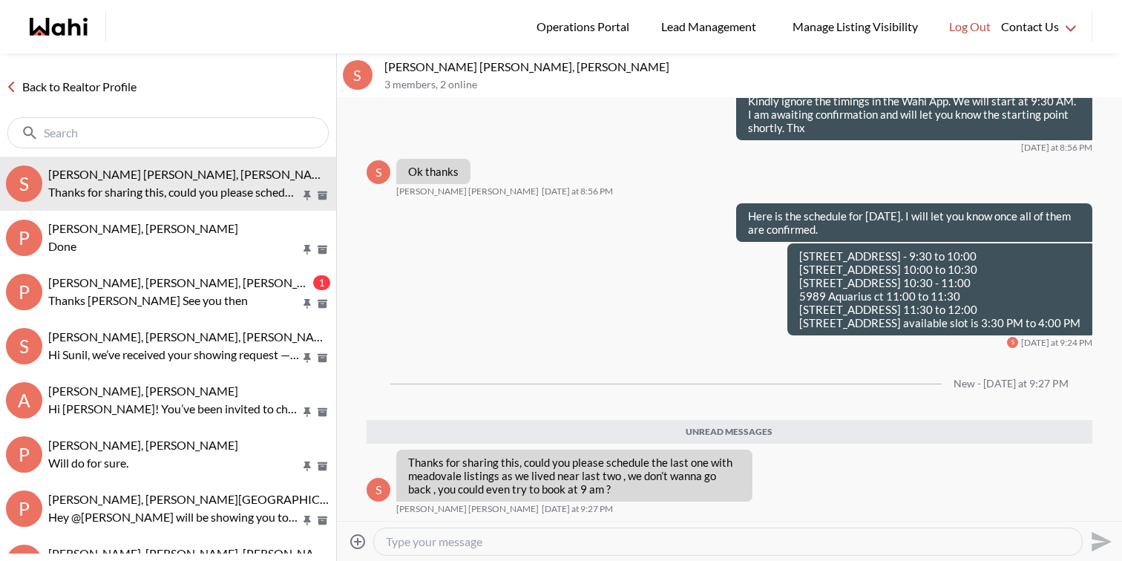
click at [410, 537] on textarea "Type your message" at bounding box center [728, 541] width 684 height 15
drag, startPoint x: 856, startPoint y: 312, endPoint x: 860, endPoint y: 325, distance: 13.9
click at [860, 325] on p "6221 Millers Grove - 9:30 to 10:00 7209 Danton promenade 10:00 to 10:30 5842 Te…" at bounding box center [939, 289] width 281 height 80
copy p "the earliest available slot is 3:30 PM to 4:00 PM"
click at [509, 538] on textarea "3520 positano place the e" at bounding box center [728, 541] width 684 height 15
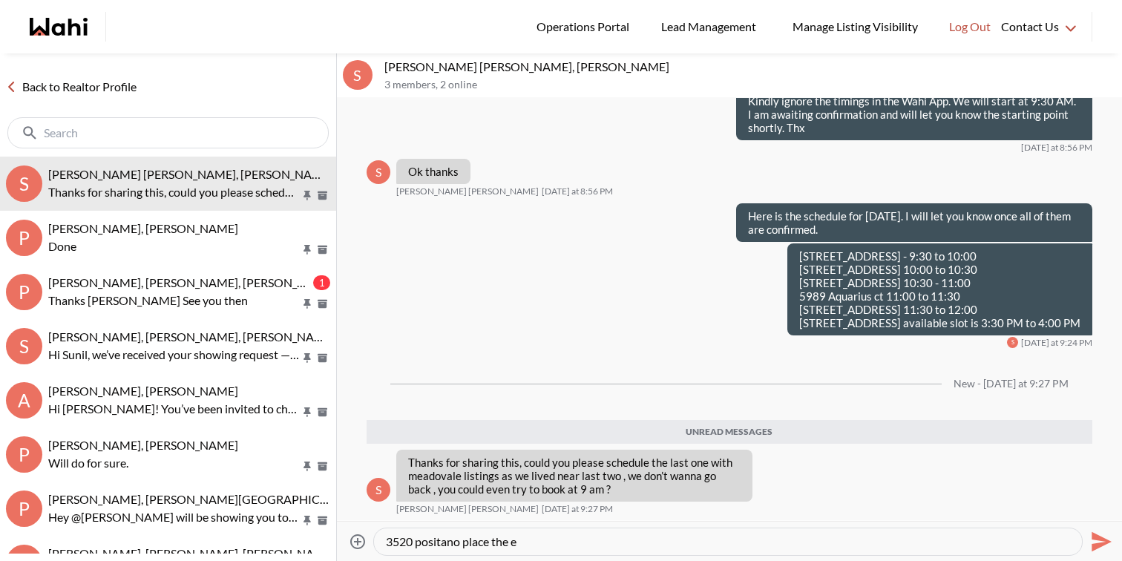
drag, startPoint x: 495, startPoint y: 542, endPoint x: 544, endPoint y: 542, distance: 49.0
click at [544, 542] on textarea "3520 positano place the e" at bounding box center [728, 541] width 684 height 15
paste textarea "the earliest available slot is 3:30 PM to 4:00 PM"
type textarea "3520 positano place the earliest available slot is 3:30 PM to 4:00 PM nothing i…"
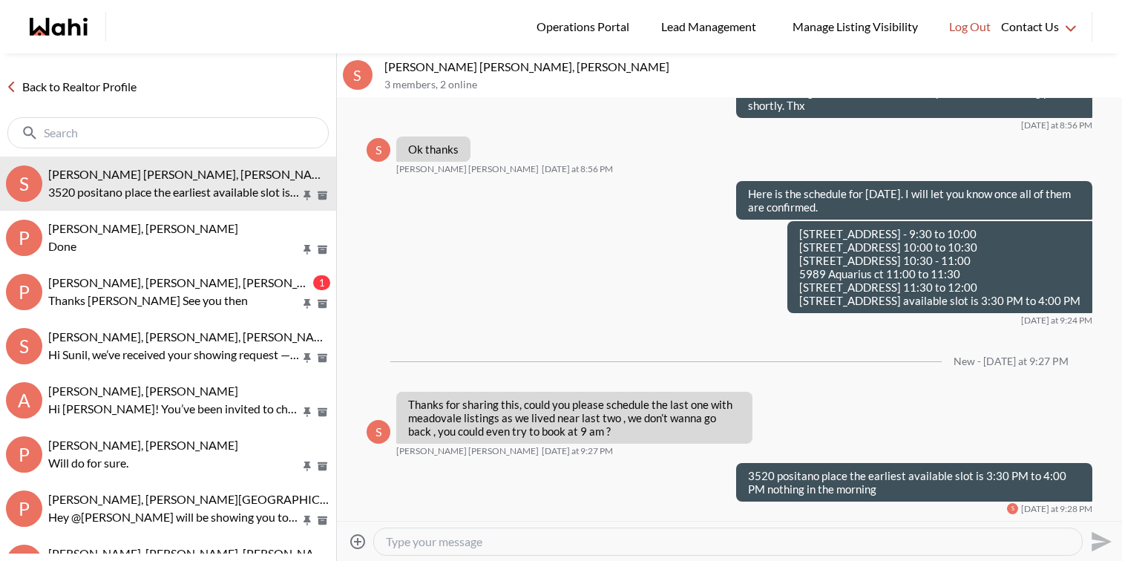
scroll to position [1503, 0]
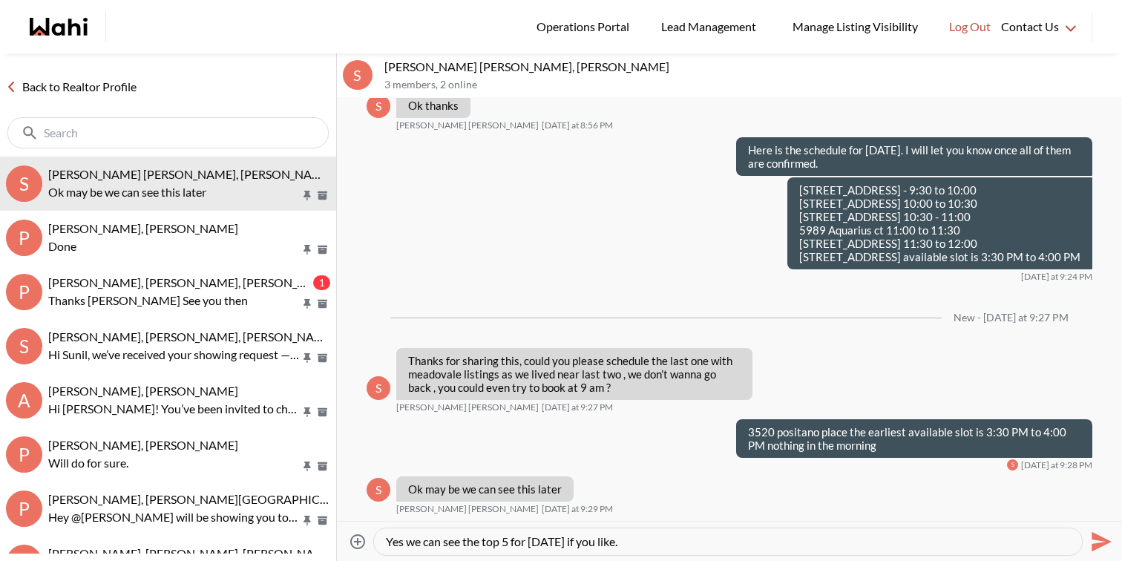
type textarea "Yes we can see the top 5 for [DATE] if you like."
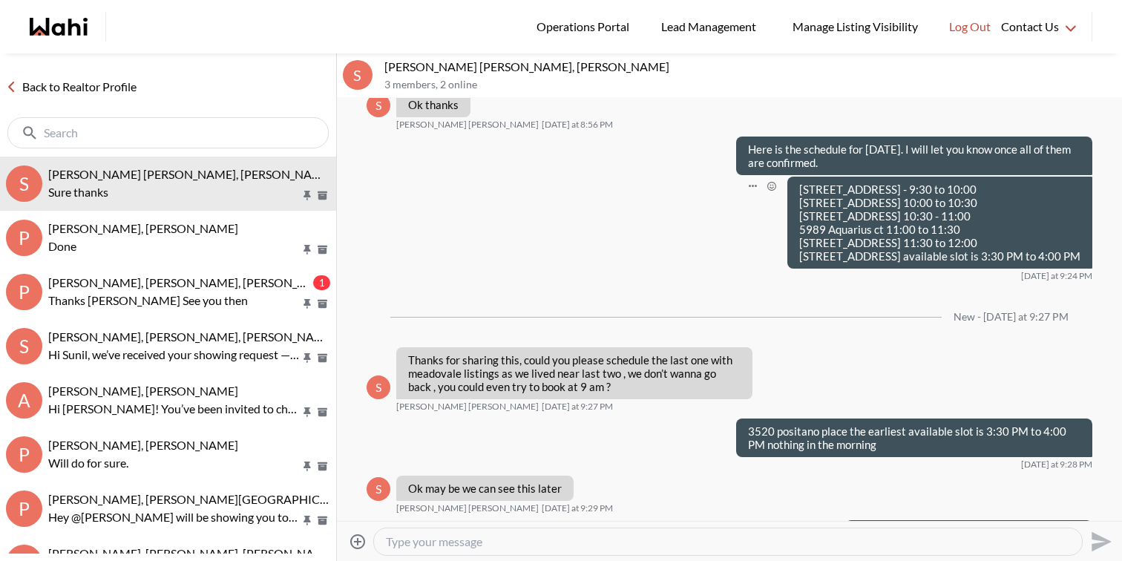
scroll to position [1444, 0]
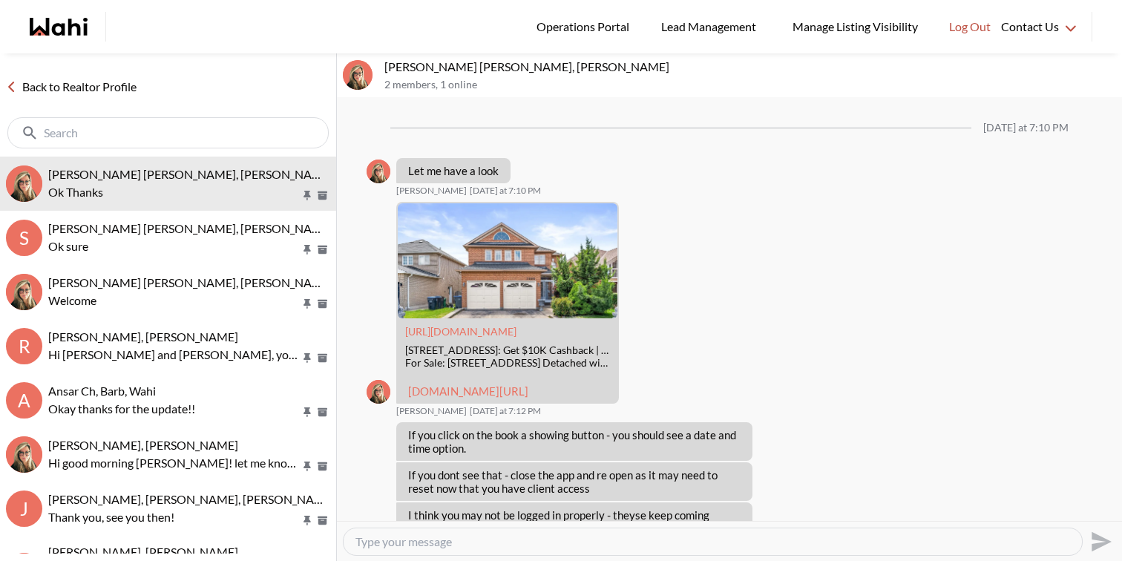
scroll to position [1296, 0]
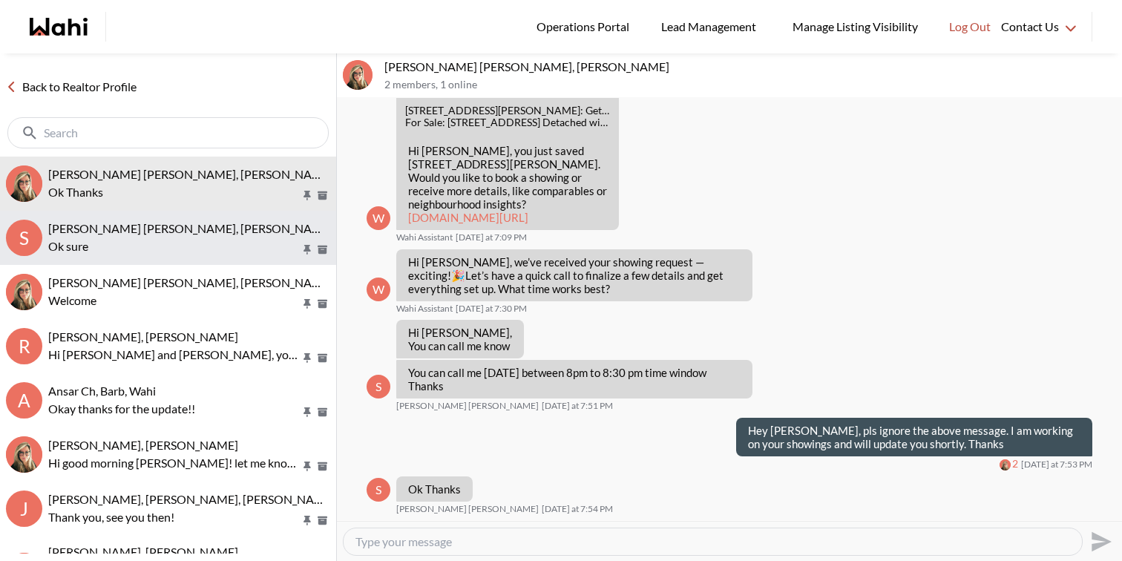
click at [148, 228] on span "[PERSON_NAME] [PERSON_NAME], [PERSON_NAME]" at bounding box center [190, 228] width 285 height 14
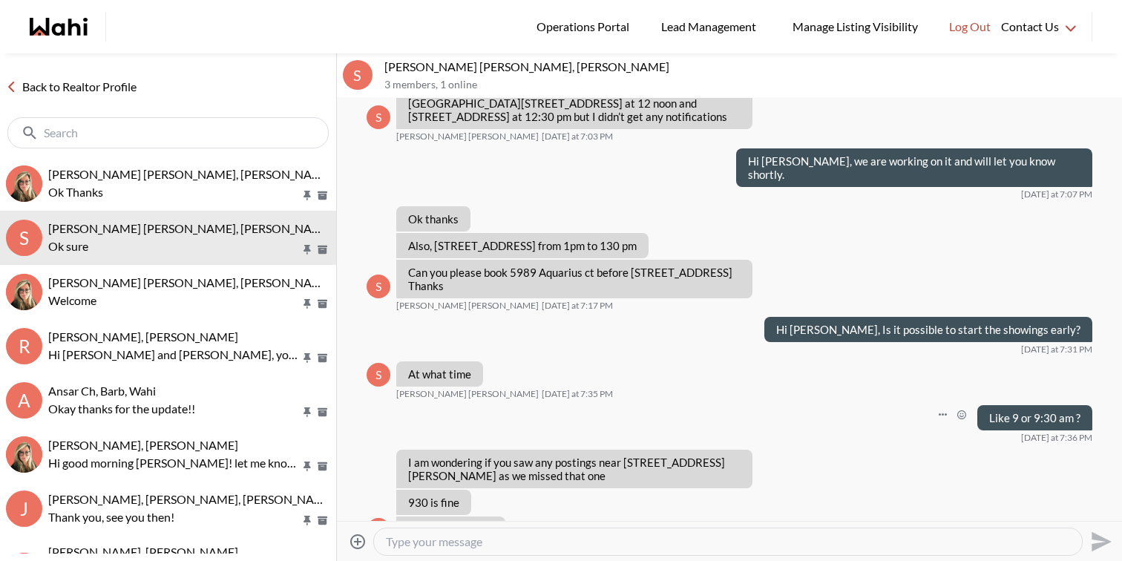
scroll to position [760, 0]
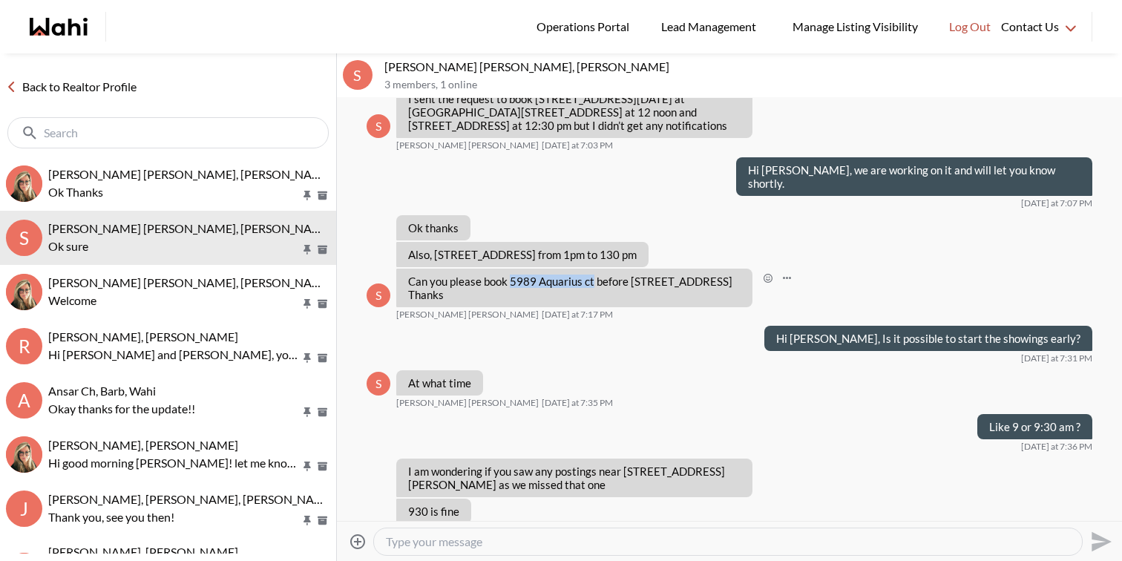
drag, startPoint x: 511, startPoint y: 334, endPoint x: 592, endPoint y: 341, distance: 81.2
click at [592, 301] on p "Can you please book 5989 Aquarius ct before [STREET_ADDRESS] Thanks" at bounding box center [574, 288] width 333 height 27
copy p "5989 Aquarius ct"
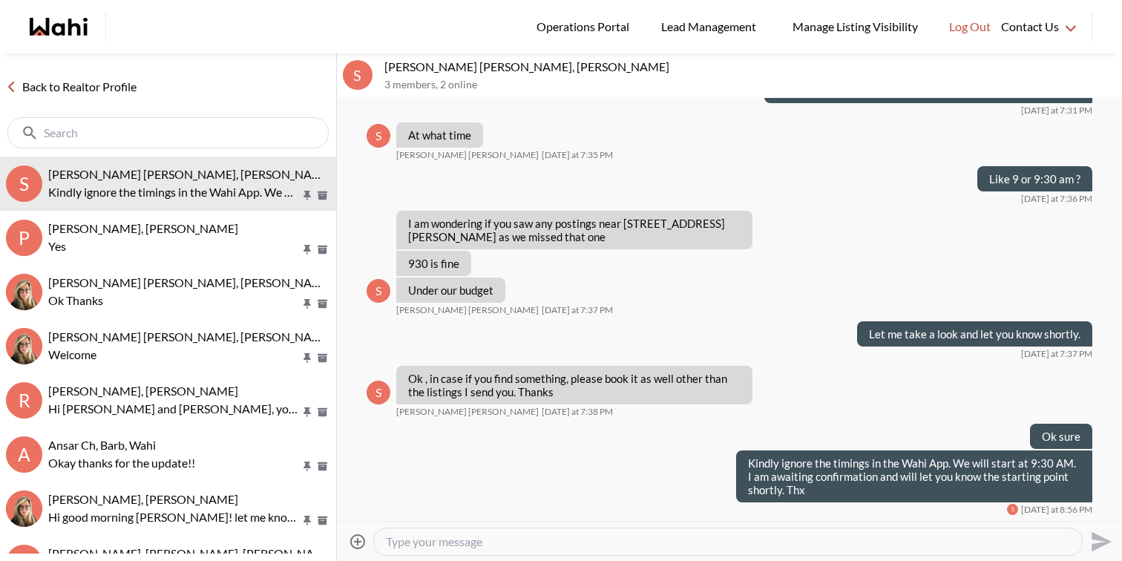
scroll to position [1061, 0]
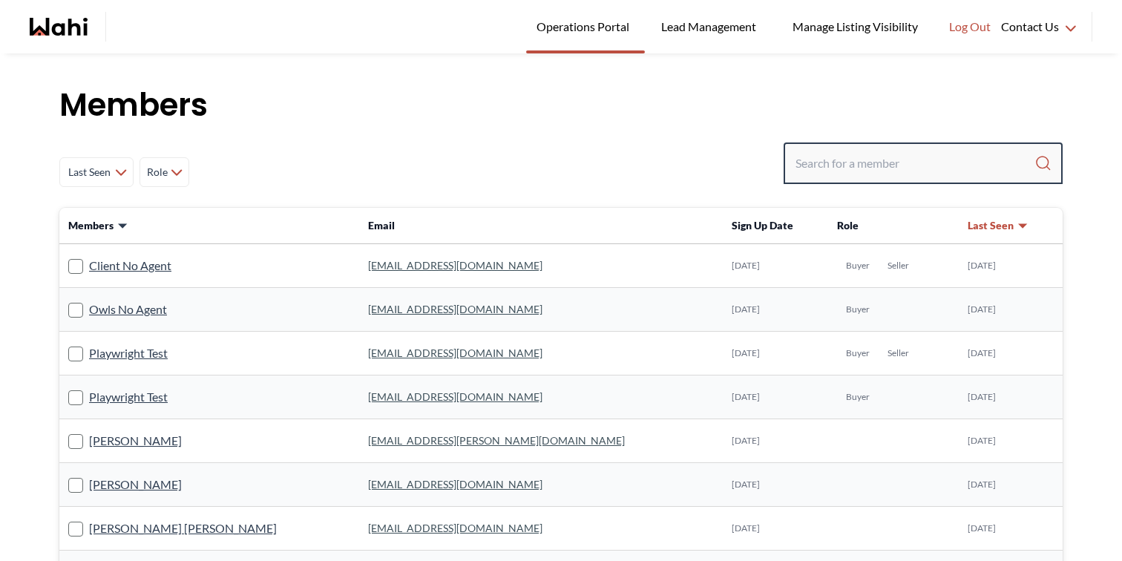
click at [862, 160] on input "Search input" at bounding box center [915, 163] width 239 height 27
click at [839, 173] on input "[DEMOGRAPHIC_DATA]" at bounding box center [915, 163] width 238 height 27
type input "[PERSON_NAME]"
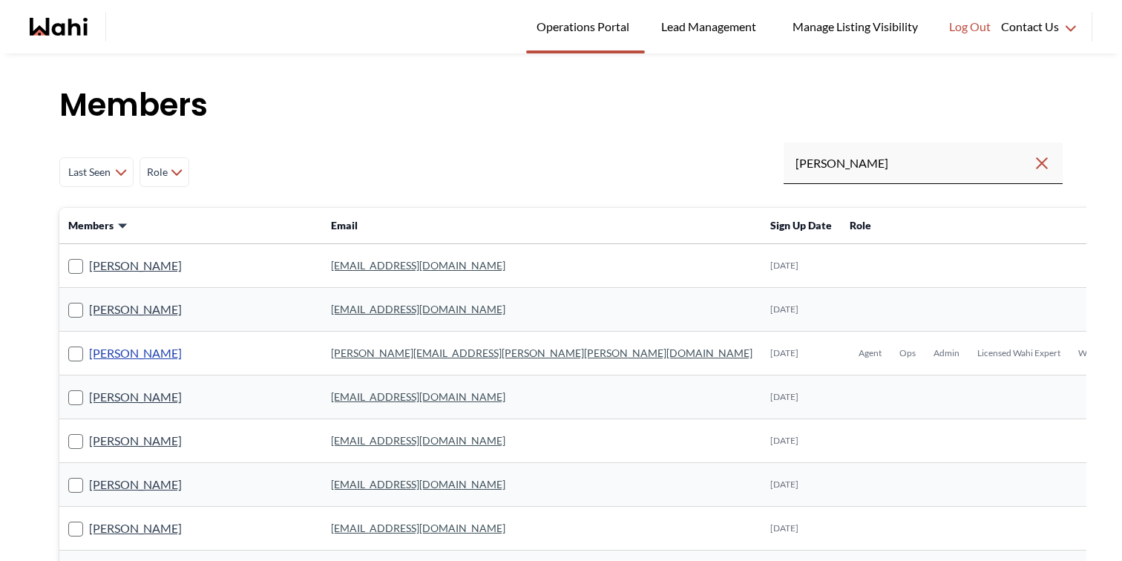
click at [149, 350] on link "[PERSON_NAME]" at bounding box center [135, 353] width 93 height 19
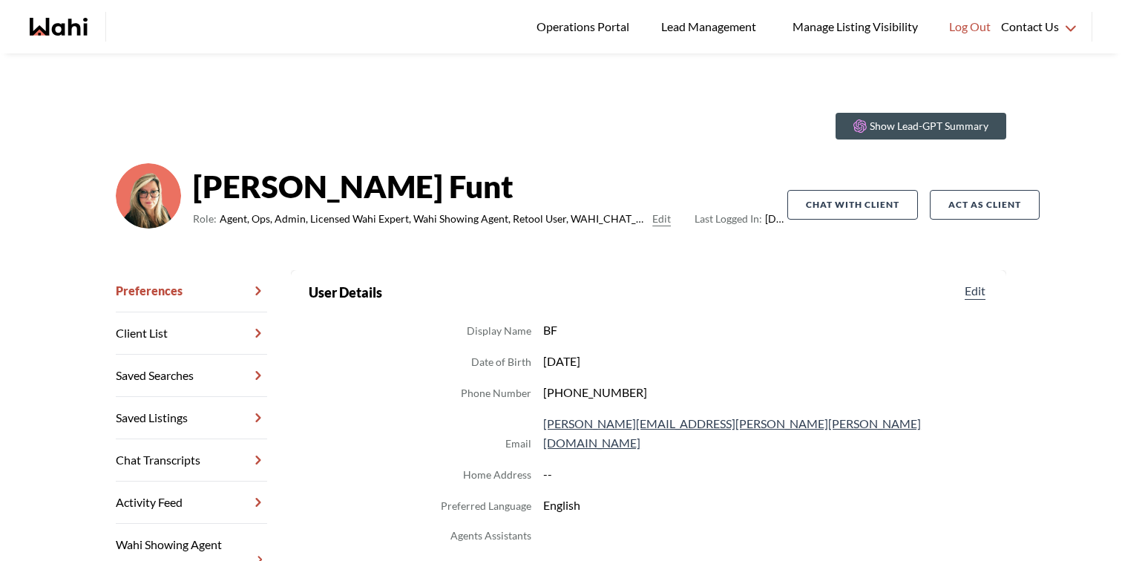
click at [174, 455] on link "Chat Transcripts" at bounding box center [191, 460] width 151 height 42
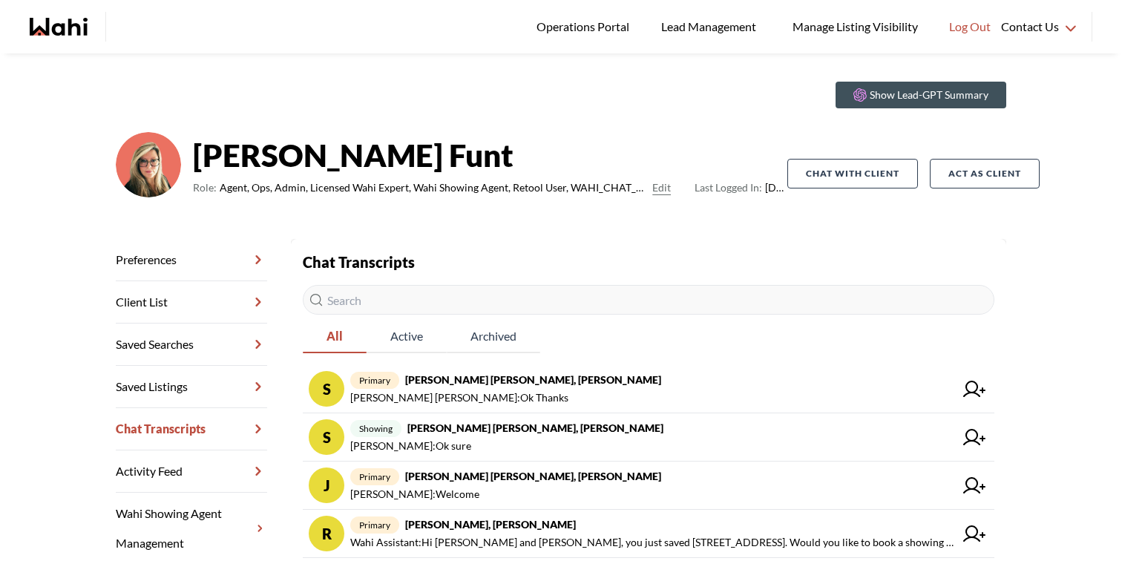
scroll to position [32, 0]
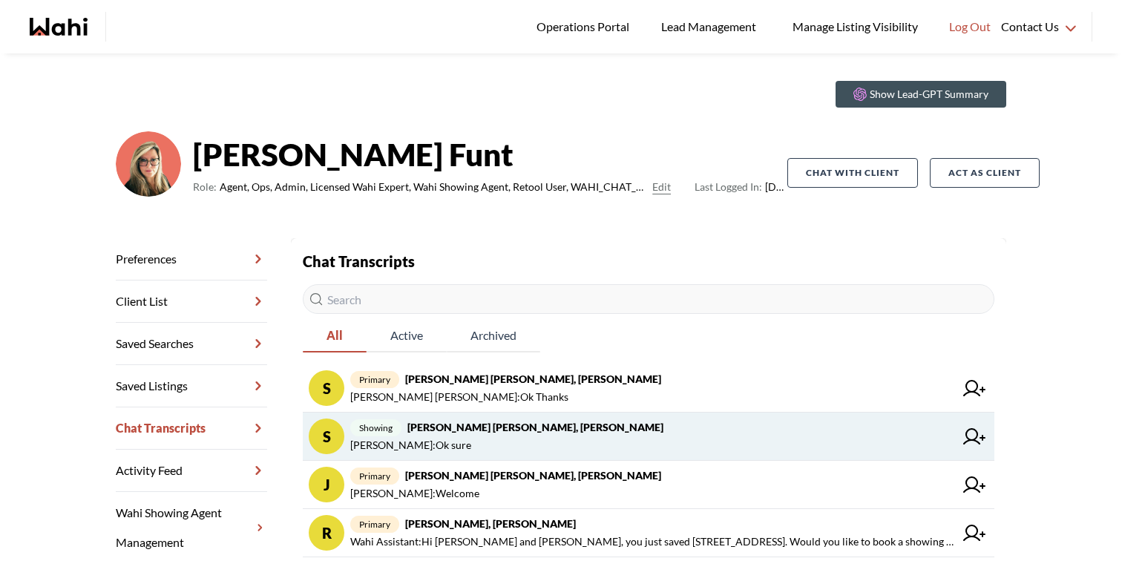
click at [408, 437] on span "[PERSON_NAME] : Ok sure" at bounding box center [410, 445] width 121 height 18
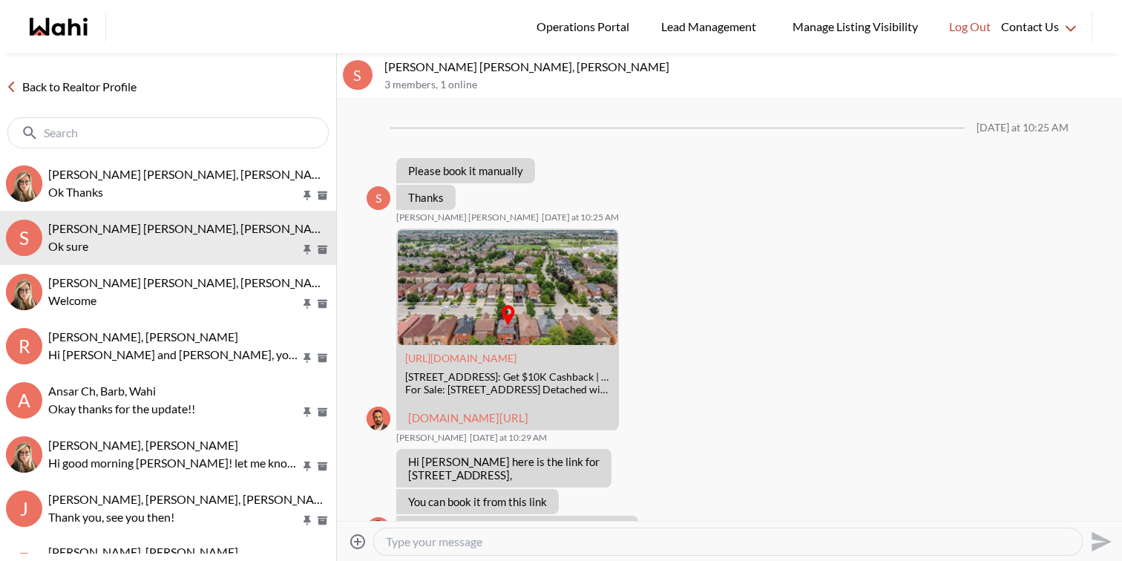
scroll to position [1009, 0]
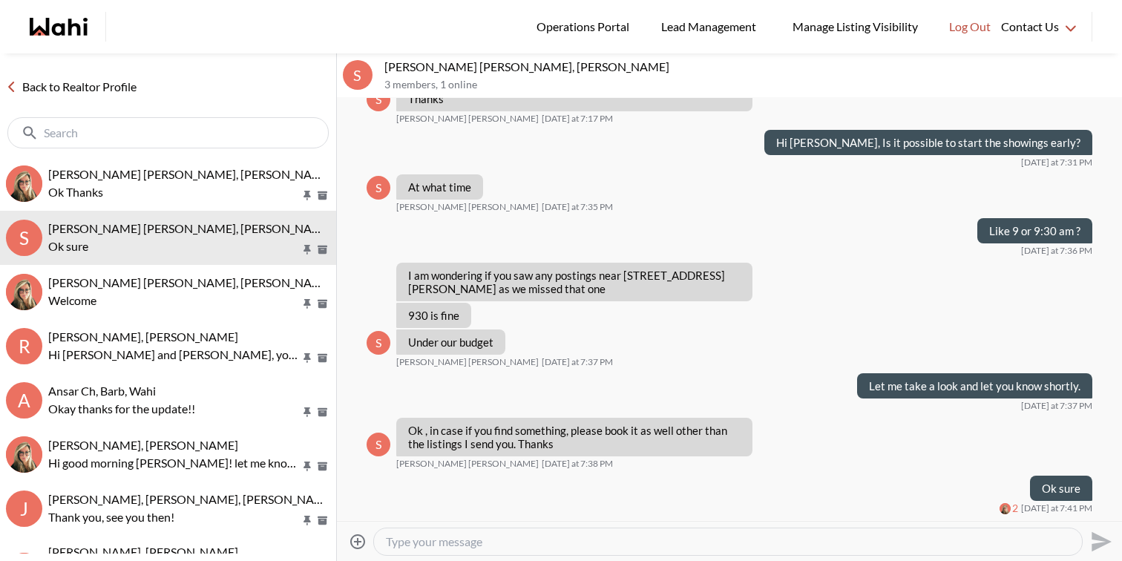
click at [476, 68] on p "[PERSON_NAME] [PERSON_NAME], [PERSON_NAME]" at bounding box center [750, 66] width 732 height 15
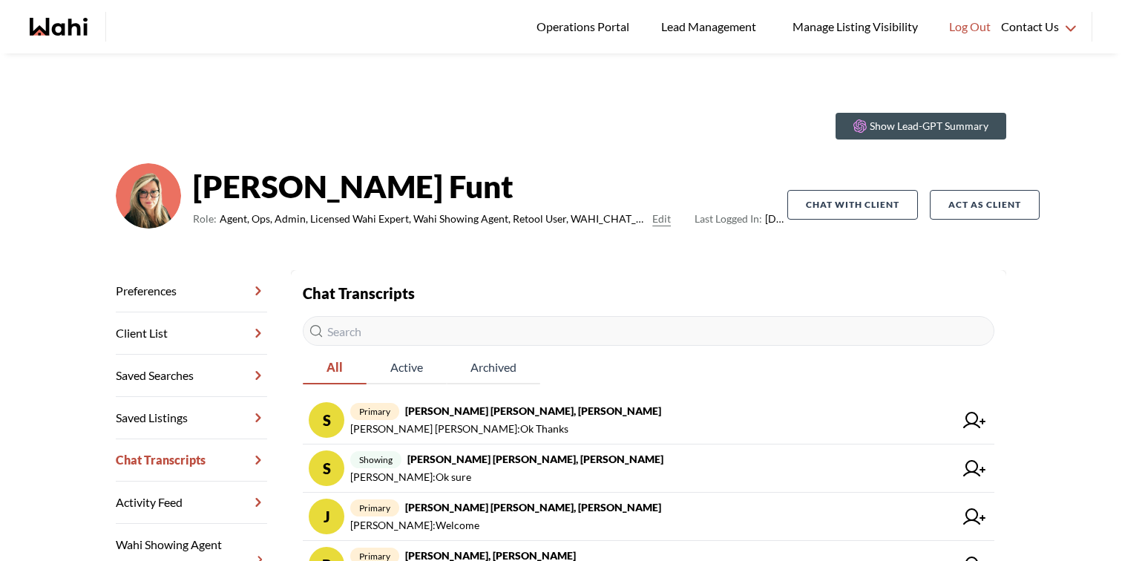
click at [176, 336] on link "Client List" at bounding box center [191, 333] width 151 height 42
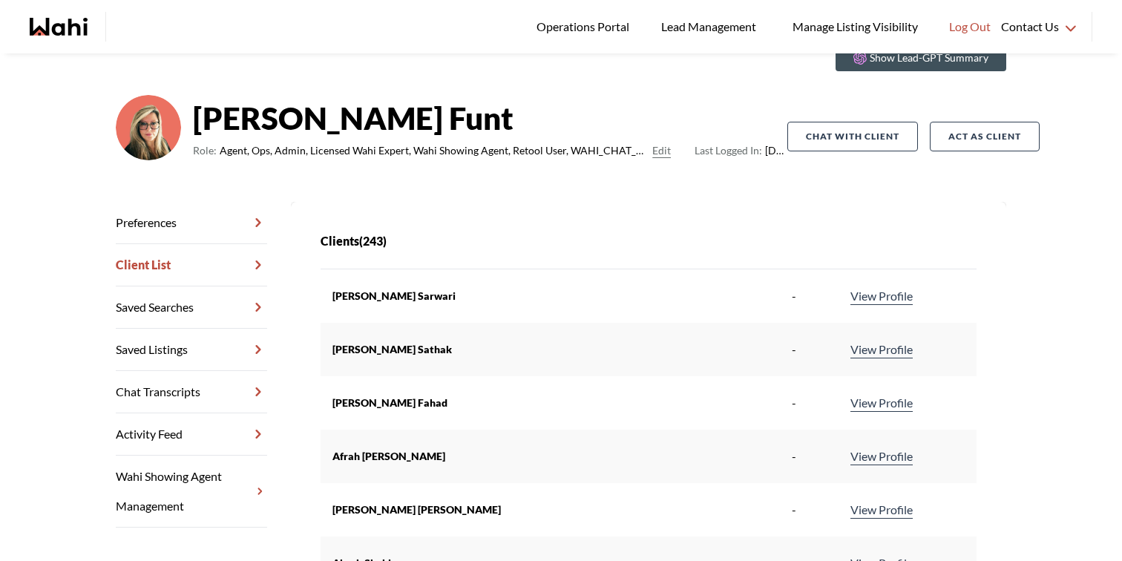
scroll to position [10157, 0]
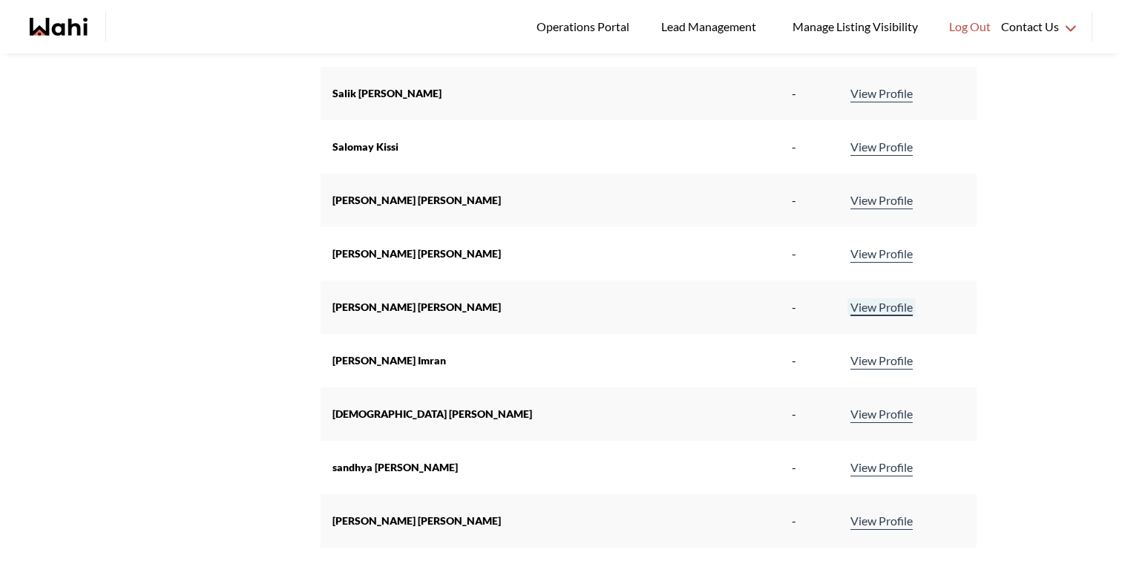
click at [868, 312] on link "View Profile" at bounding box center [882, 307] width 68 height 18
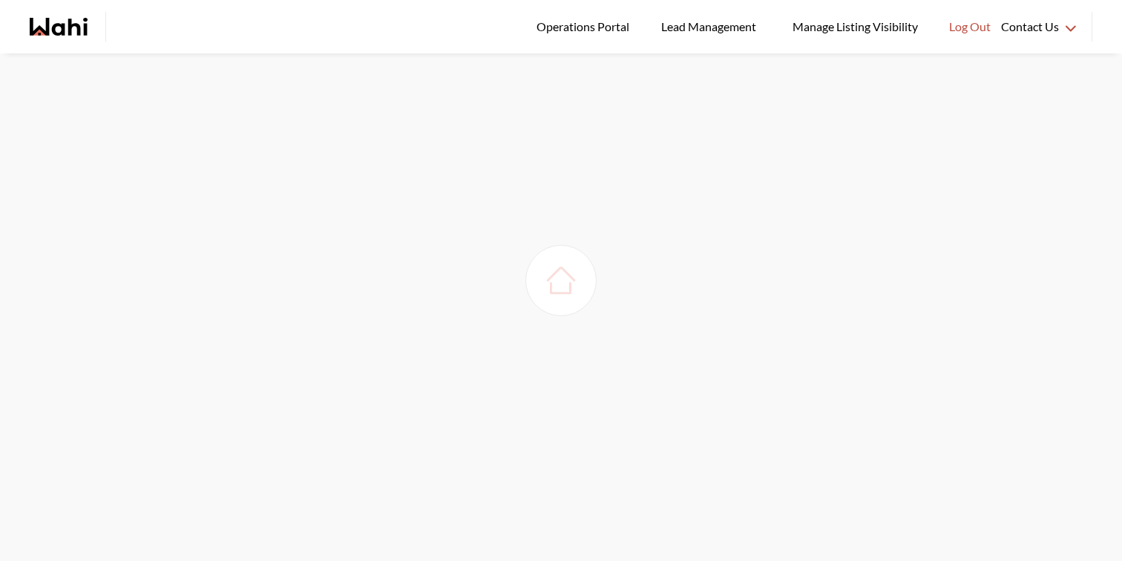
scroll to position [53, 0]
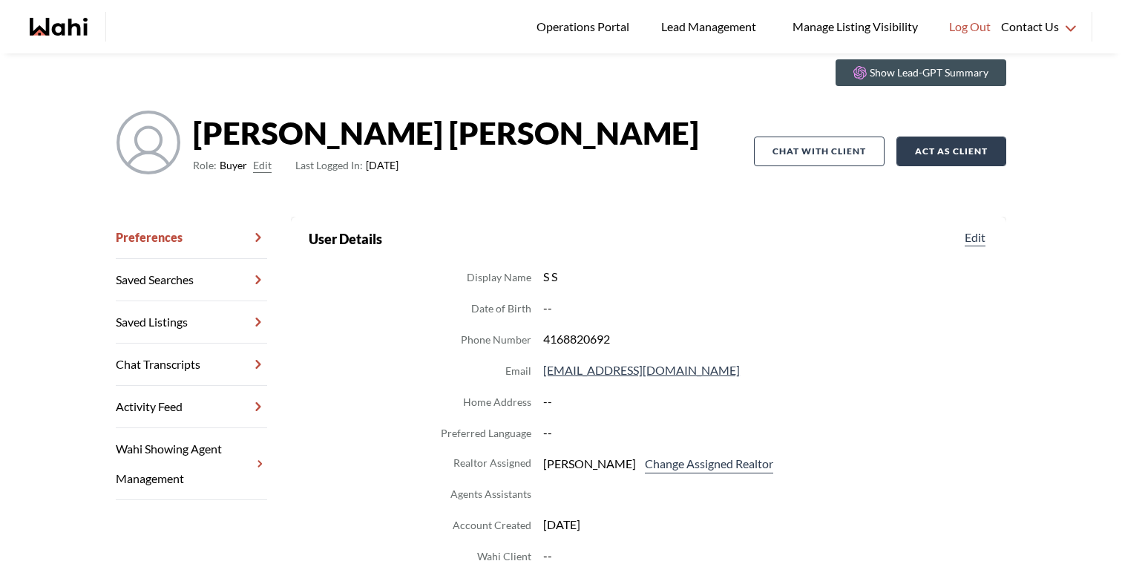
click at [918, 154] on button "Act as Client" at bounding box center [952, 152] width 110 height 30
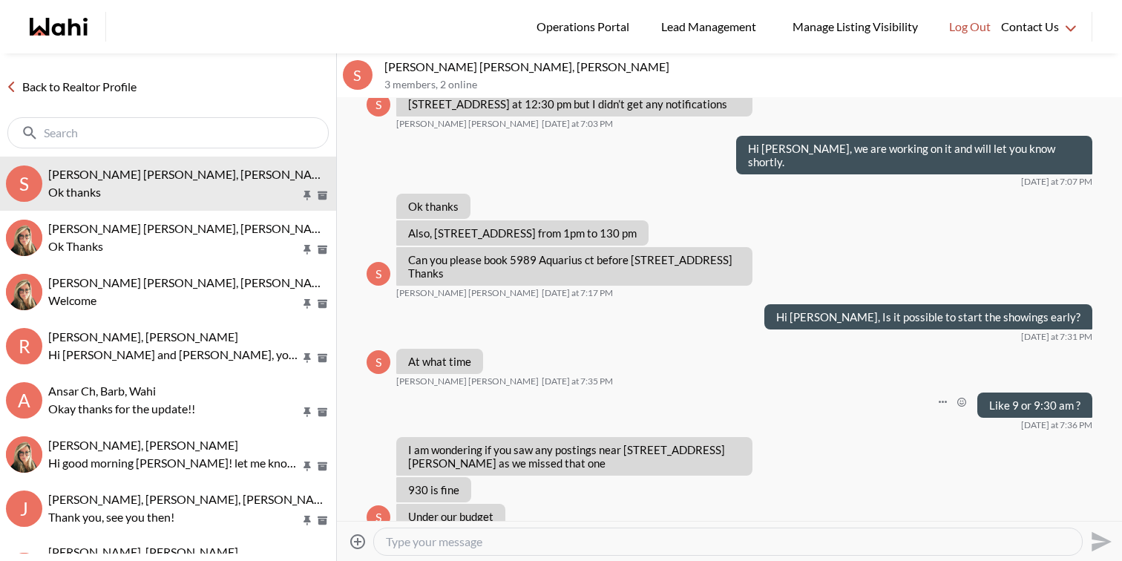
scroll to position [720, 0]
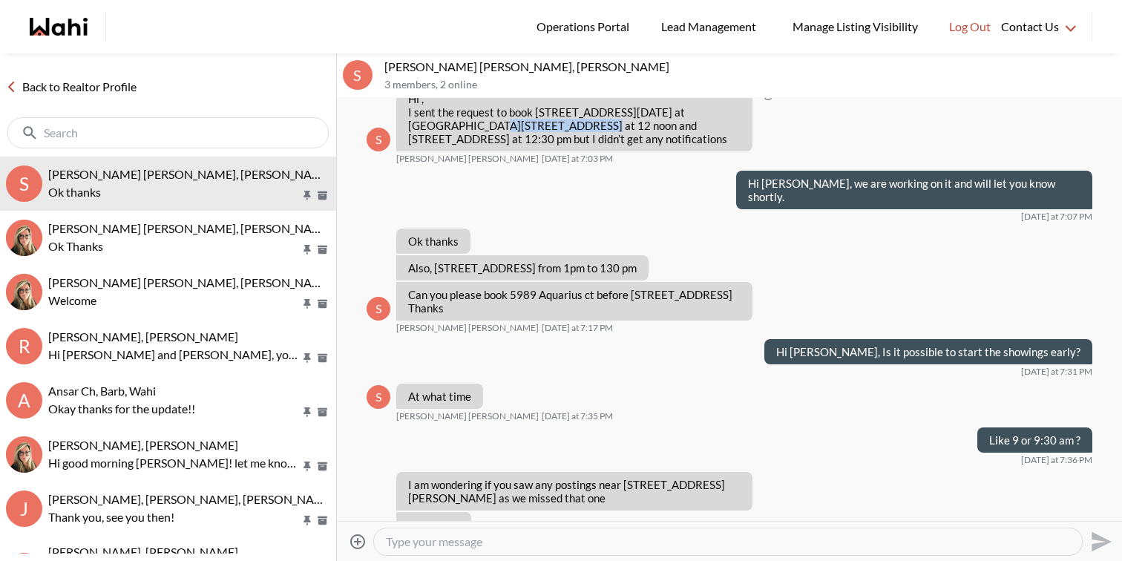
drag, startPoint x: 407, startPoint y: 182, endPoint x: 502, endPoint y: 179, distance: 94.3
click at [502, 145] on p "Hi , I sent the request to book [STREET_ADDRESS][DATE] at [GEOGRAPHIC_DATA][STR…" at bounding box center [574, 118] width 333 height 53
copy p "[STREET_ADDRESS]"
drag, startPoint x: 585, startPoint y: 191, endPoint x: 687, endPoint y: 191, distance: 102.4
click at [687, 145] on p "Hi , I sent the request to book [STREET_ADDRESS][DATE] at [GEOGRAPHIC_DATA][STR…" at bounding box center [574, 118] width 333 height 53
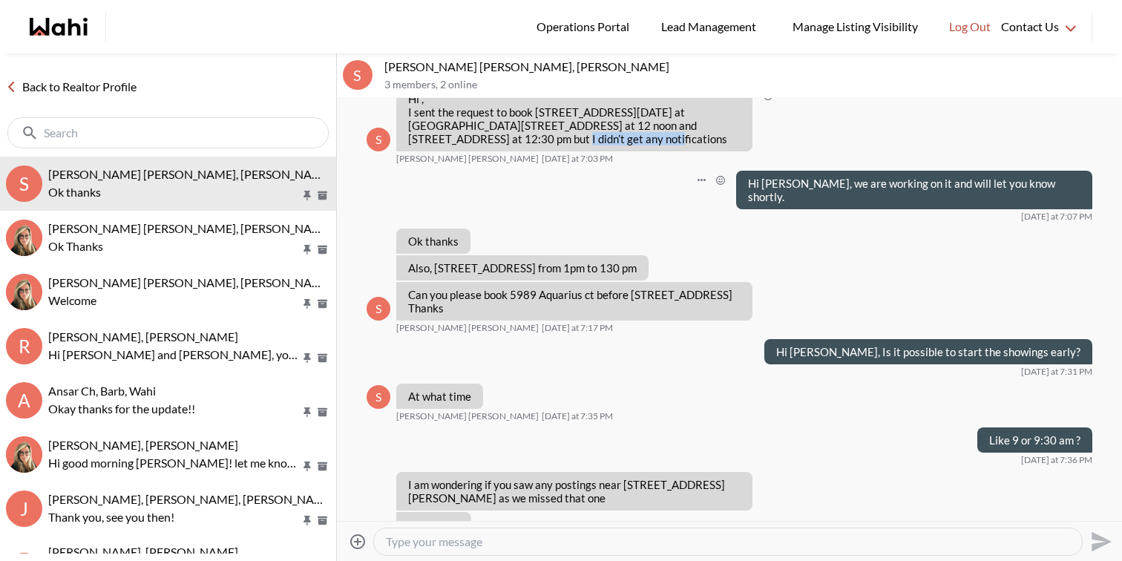
copy p "[STREET_ADDRESS]"
drag, startPoint x: 511, startPoint y: 347, endPoint x: 580, endPoint y: 344, distance: 69.1
click at [580, 315] on p "Can you please book 5989 Aquarius ct before [STREET_ADDRESS] Thanks" at bounding box center [574, 301] width 333 height 27
copy p "5989 Aquarius"
drag, startPoint x: 629, startPoint y: 348, endPoint x: 734, endPoint y: 347, distance: 104.7
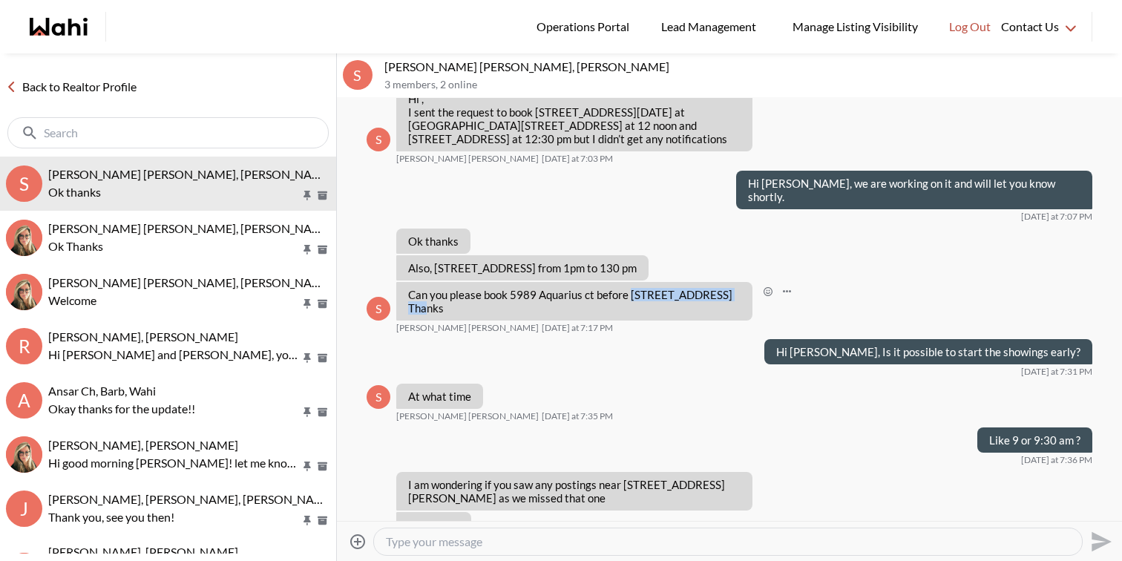
click at [734, 315] on p "Can you please book 5989 Aquarius ct before 560 ceremonial drive Mississauga Th…" at bounding box center [574, 301] width 333 height 27
copy p "560 ceremonial drive"
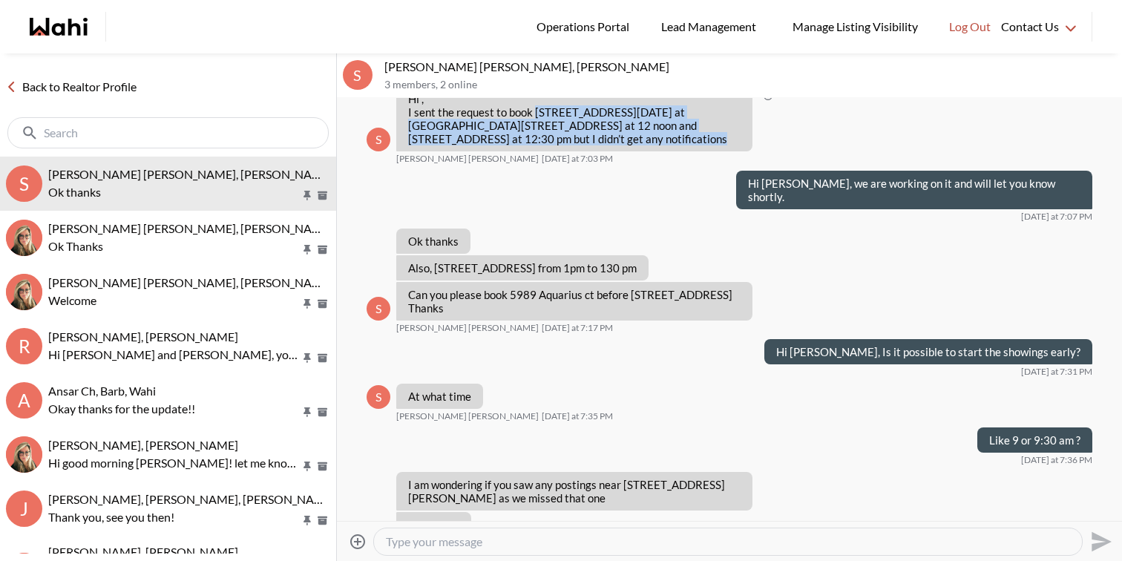
drag, startPoint x: 533, startPoint y: 154, endPoint x: 743, endPoint y: 194, distance: 213.8
click at [743, 151] on div "Hi , I sent the request to book 7209 Danton promenade tomorrow at 11am , 6221 M…" at bounding box center [574, 118] width 356 height 65
copy p "7209 Danton promenade tomorrow at 11am , 6221 Millers Grove at 1130 am , 3520 P…"
click at [475, 543] on textarea "Type your message" at bounding box center [728, 541] width 684 height 15
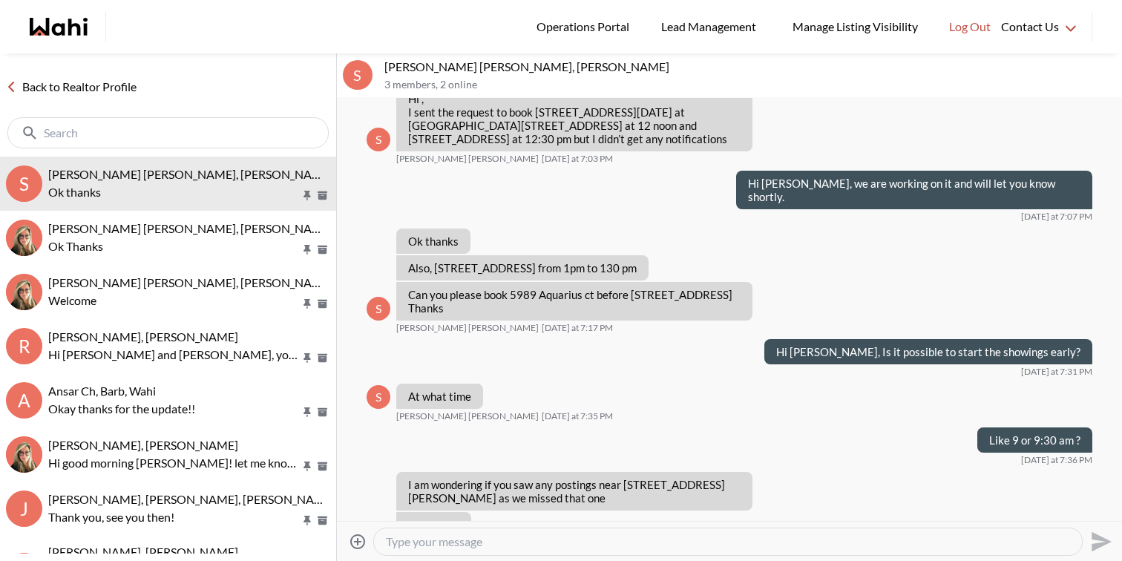
paste textarea "7209 Danton promenade tomorrow at 11am , 6221 Millers Grove at 1130 am , 3520 P…"
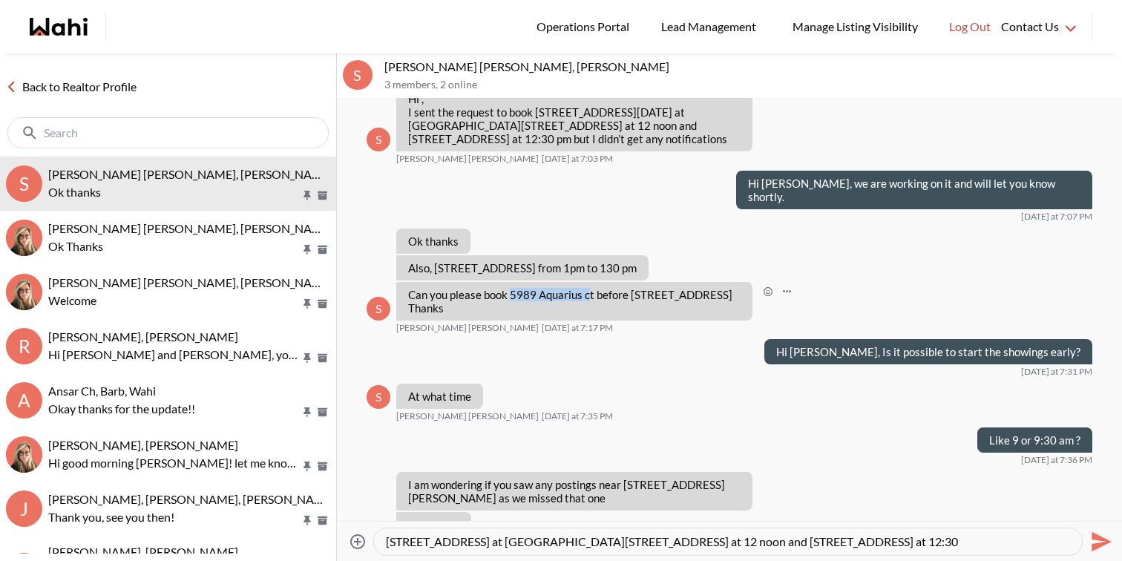
drag, startPoint x: 511, startPoint y: 348, endPoint x: 590, endPoint y: 346, distance: 78.7
click at [590, 315] on p "Can you please book 5989 Aquarius ct before 560 ceremonial drive Mississauga Th…" at bounding box center [574, 301] width 333 height 27
copy p "5989 Aquarius c"
click at [761, 544] on textarea "7209 Danton promenade tomorrow at 11am , 6221 Millers Grove at 1130 am , 3520 P…" at bounding box center [728, 541] width 684 height 15
paste textarea "5989 Aquarius c"
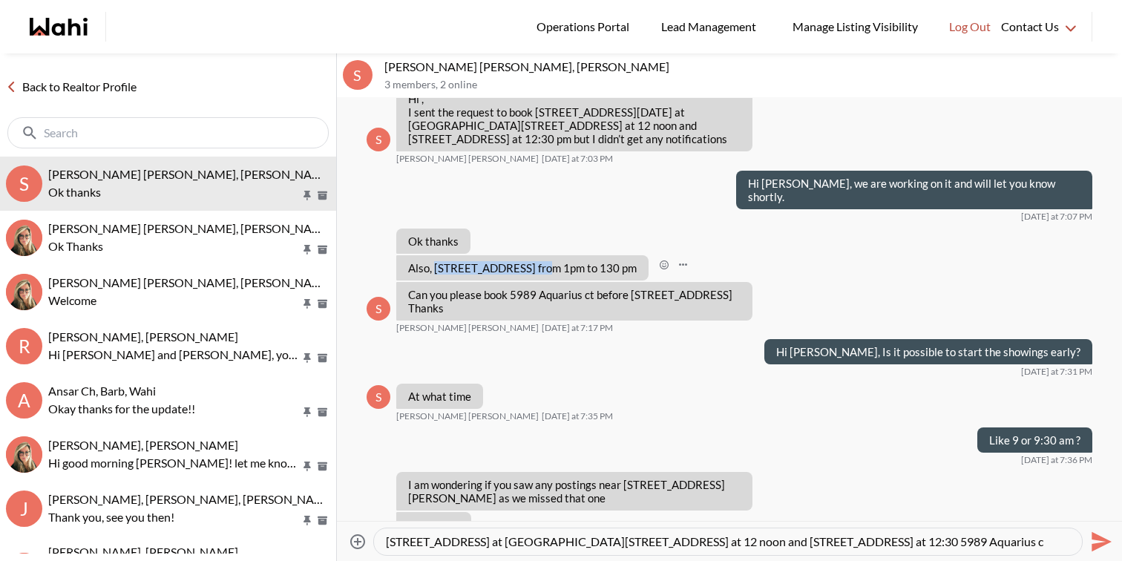
drag, startPoint x: 436, startPoint y: 320, endPoint x: 537, endPoint y: 320, distance: 101.7
click at [537, 275] on p "Also, 560 ceremonial drive Mississauga from 1pm to 130 pm" at bounding box center [522, 267] width 229 height 13
copy p "560 ceremonial drive"
click at [868, 549] on div "7209 Danton promenade tomorrow at 11am , 6221 Millers Grove at 1130 am , 3520 P…" at bounding box center [728, 541] width 708 height 27
click at [862, 545] on textarea "7209 Danton promenade tomorrow at 11am , 6221 Millers Grove at 1130 am , 3520 P…" at bounding box center [728, 541] width 684 height 15
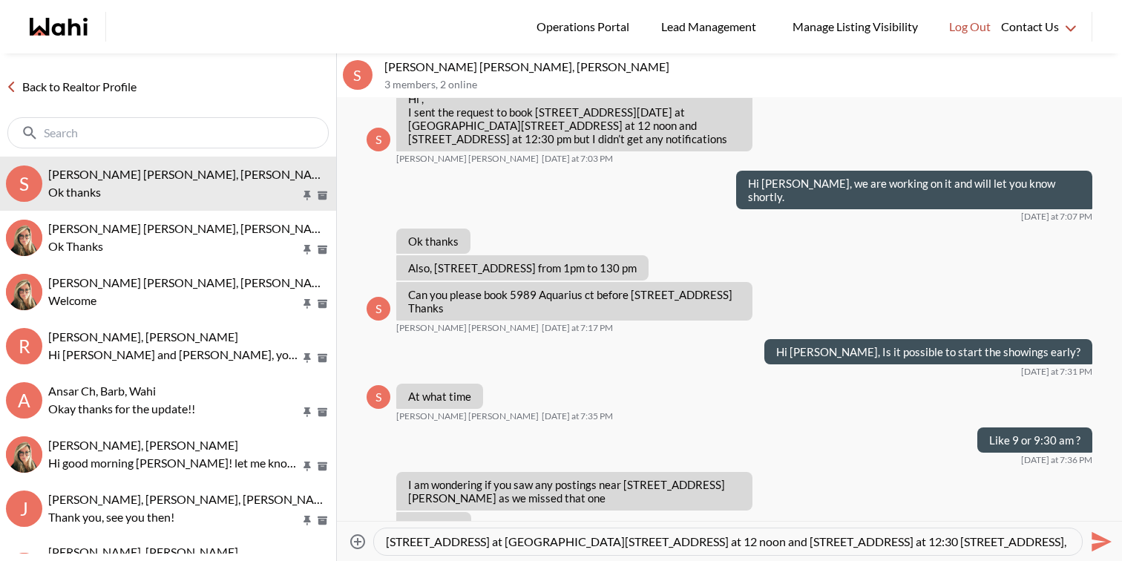
paste textarea "560 ceremonial drive"
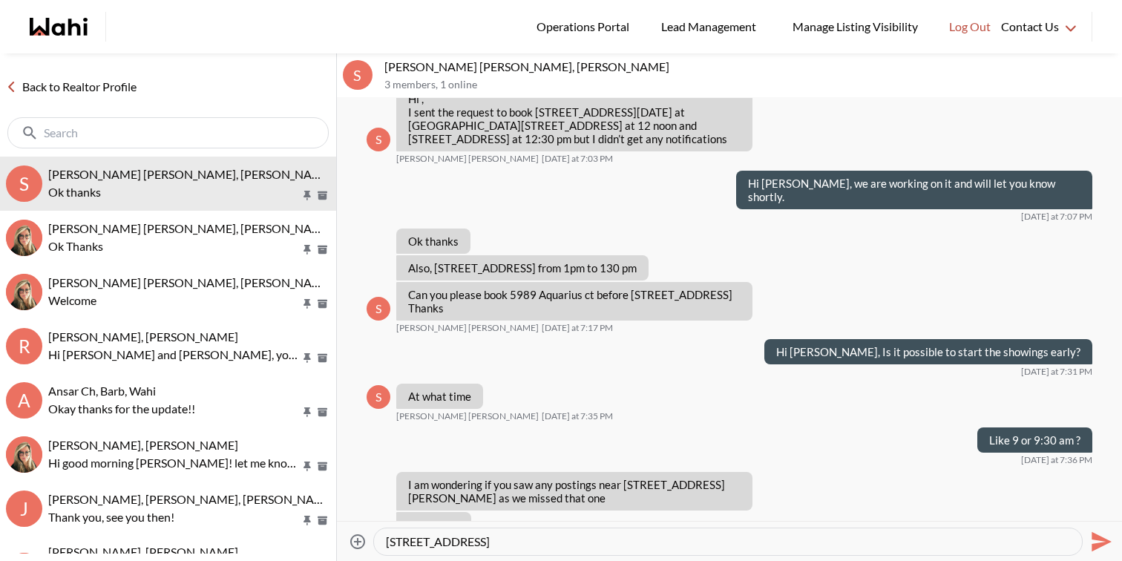
drag, startPoint x: 518, startPoint y: 544, endPoint x: 571, endPoint y: 542, distance: 52.7
click at [571, 542] on textarea "7209 Danton promenade tomorrow at 11am , 6221 Millers Grove at 1130 am , 3520 P…" at bounding box center [728, 541] width 684 height 15
drag, startPoint x: 592, startPoint y: 540, endPoint x: 413, endPoint y: 537, distance: 179.6
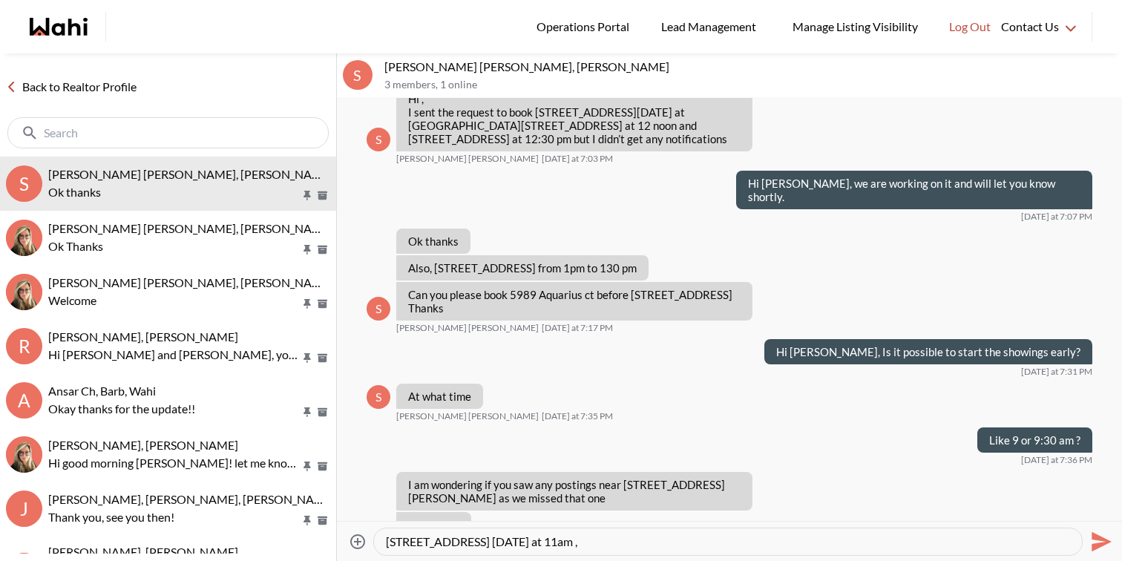
click at [413, 537] on textarea "7209 Danton promenade tomorrow at 11am , 6221 Millers Grove at 10:00 to 10:30 3…" at bounding box center [728, 541] width 684 height 15
click at [586, 543] on textarea "7209 Danton promenade tomorrow at 11am , 6221 Millers Grove at 10:00 to 10:30 3…" at bounding box center [728, 541] width 684 height 15
drag, startPoint x: 586, startPoint y: 543, endPoint x: 443, endPoint y: 535, distance: 142.7
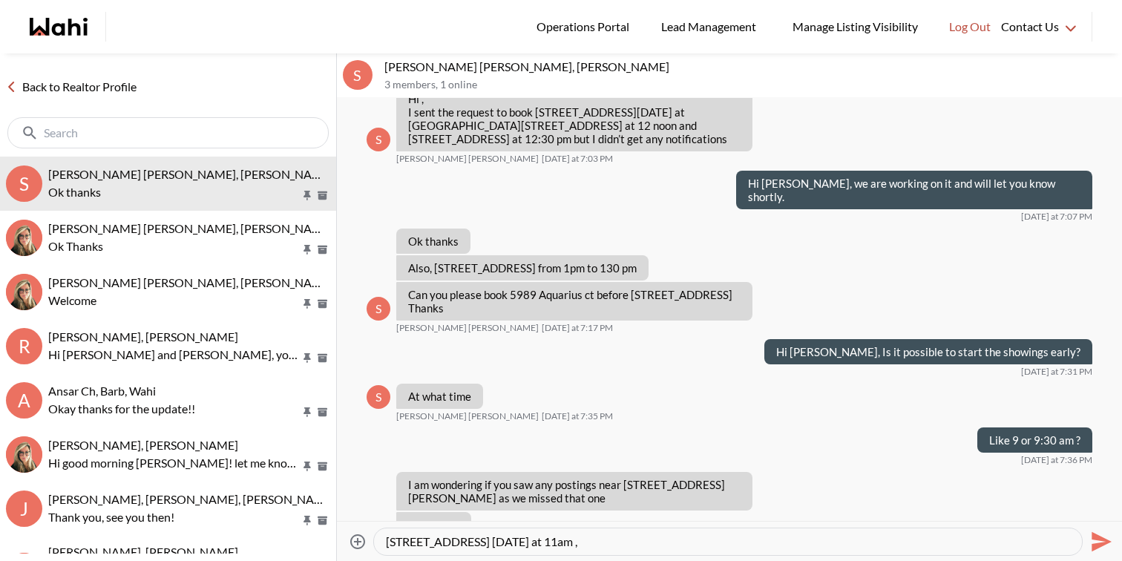
click at [443, 535] on textarea "7209 Danton promenade tomorrow at 11am , 6221 Millers Grove at 10:00 to 10:30 3…" at bounding box center [728, 541] width 684 height 15
type textarea "7209 Danton promenade tomorrow at 11am , 6221 Millers Grove at 10:00 to 10:30 3…"
type textarea "Here is the schedule for tomorrow. I will let you know once all of them are con…"
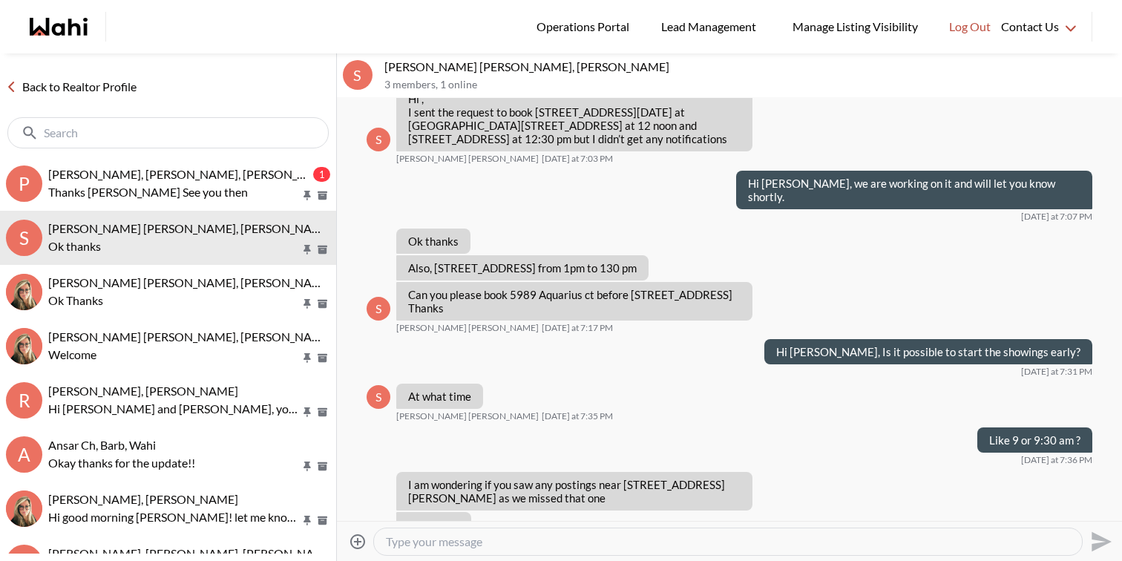
scroll to position [1196, 0]
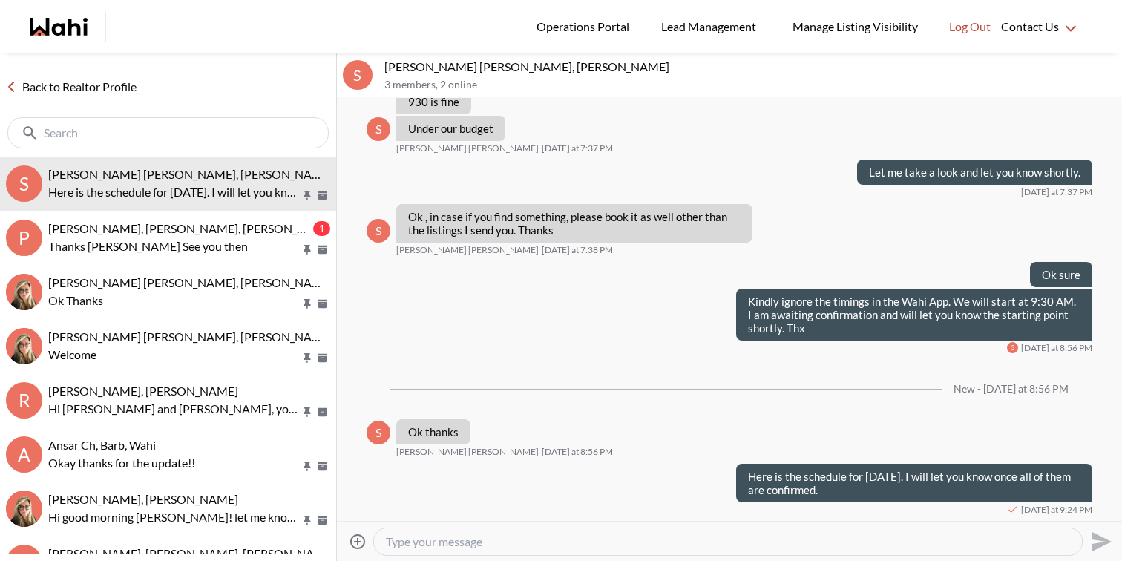
paste textarea "6221 Millers Grove - 9:30 to 10:00 7209 Danton promenade 10:00 to 10:30 5842 Te…"
type textarea "6221 Millers Grove - 9:30 to 10:00 7209 Danton promenade 10:00 to 10:30 5842 Te…"
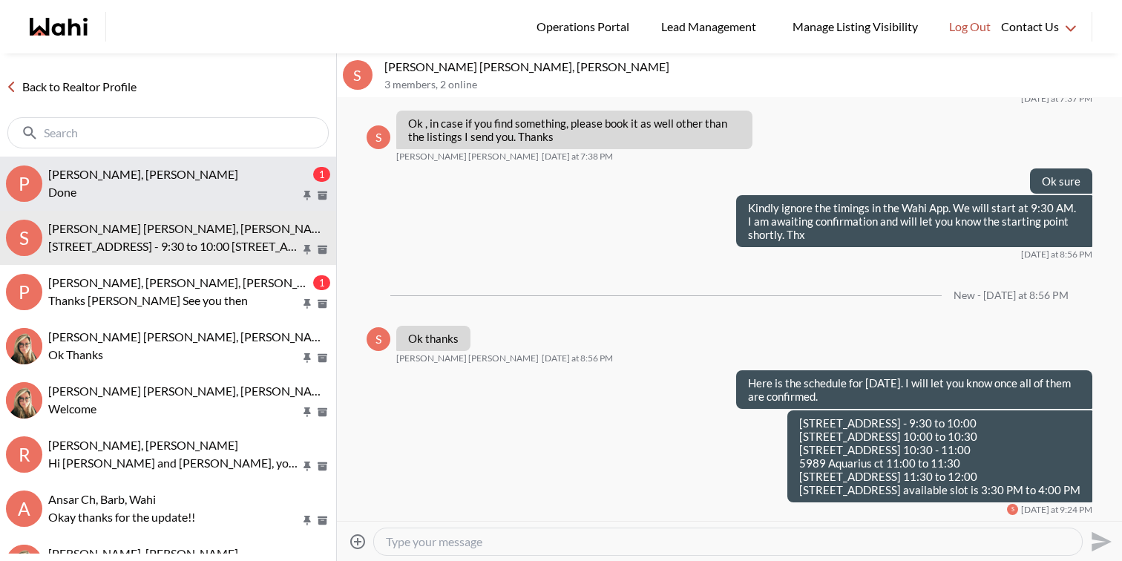
click at [148, 186] on p "Done" at bounding box center [174, 192] width 252 height 18
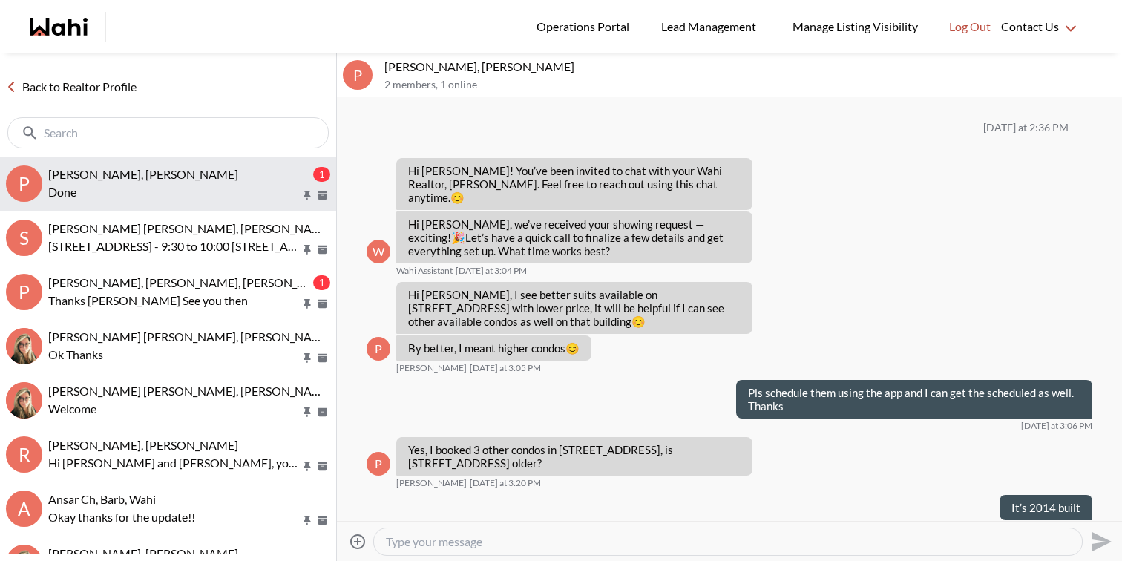
scroll to position [1352, 0]
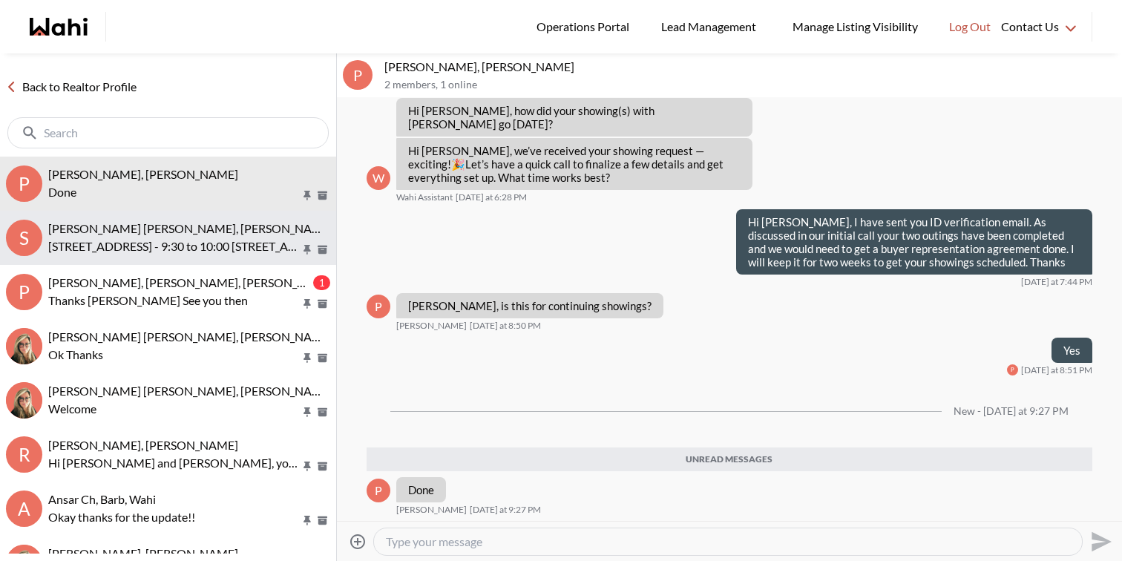
click at [155, 240] on p "6221 Millers Grove - 9:30 to 10:00 7209 Danton promenade 10:00 to 10:30 5842 Te…" at bounding box center [174, 247] width 252 height 18
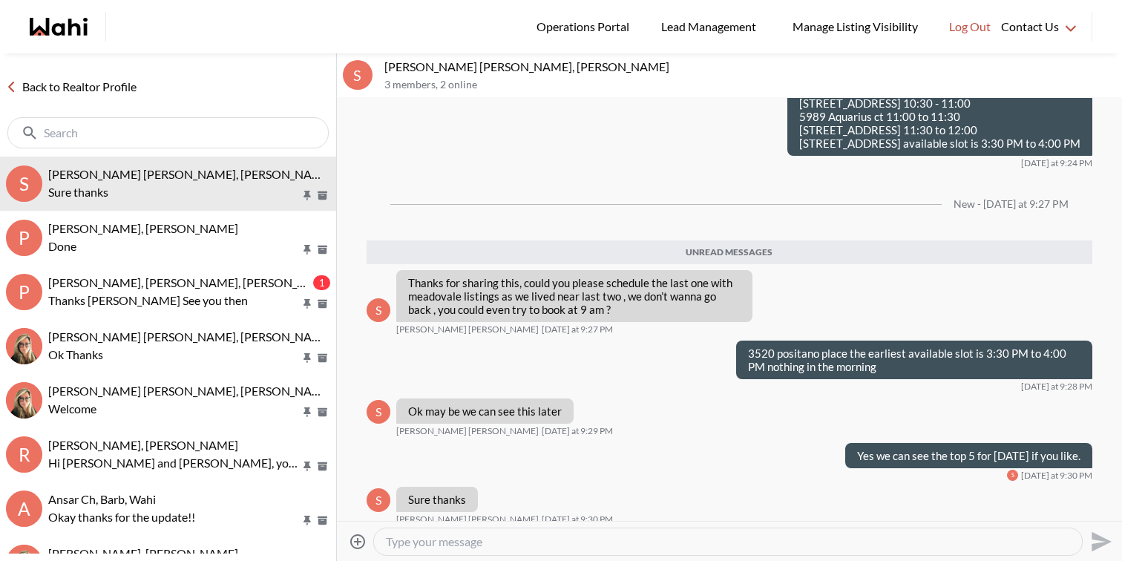
scroll to position [1600, 0]
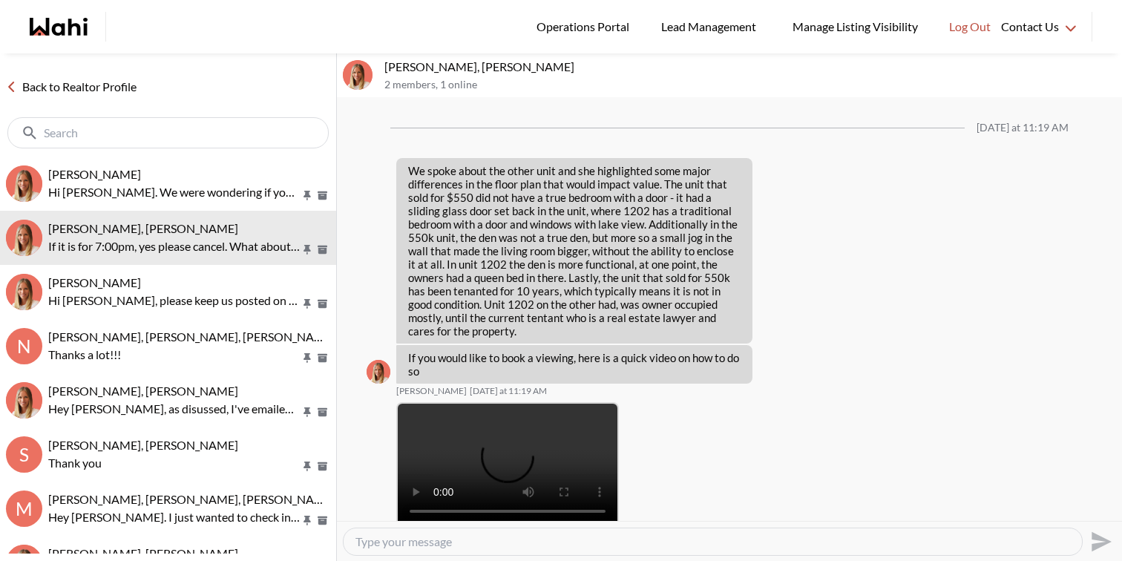
scroll to position [1519, 0]
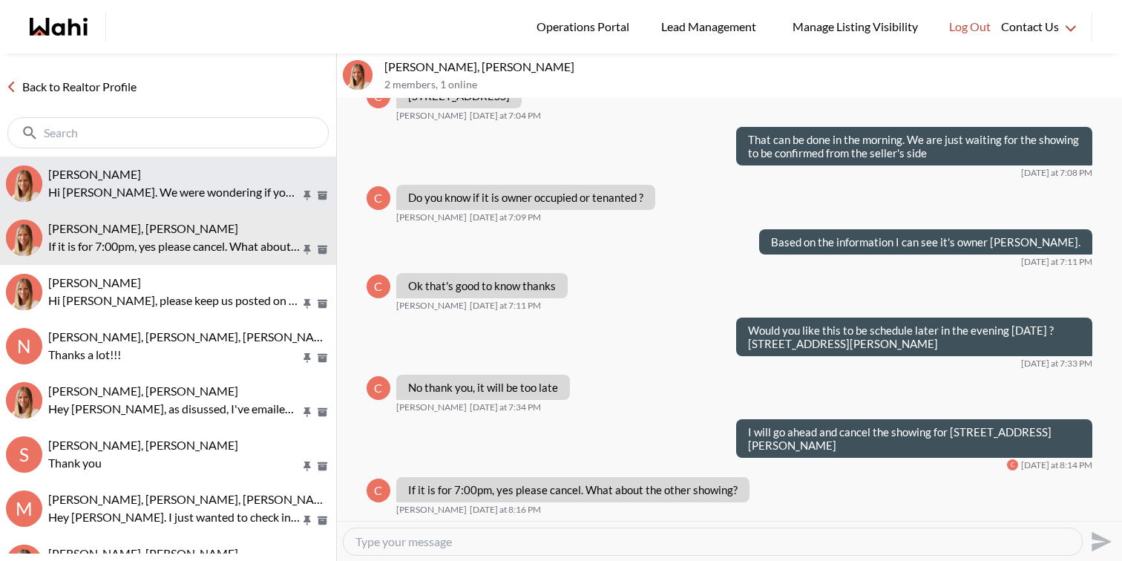
click at [238, 157] on button "Neha Saini, Michelle Hi Michelle. We were wondering if you can ask the seller t…" at bounding box center [168, 184] width 336 height 54
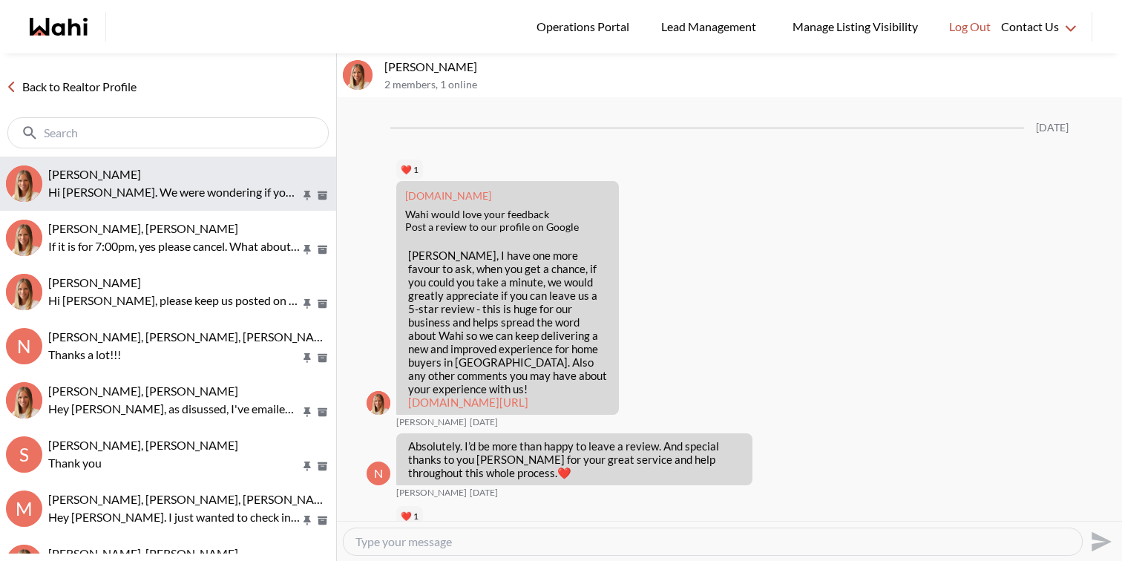
scroll to position [2533, 0]
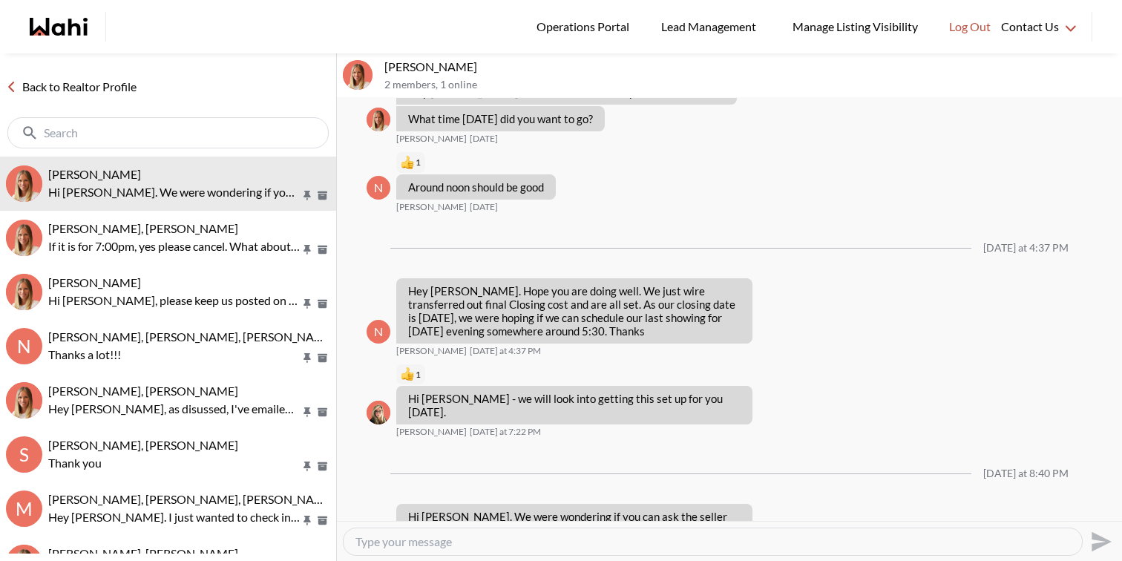
click at [473, 538] on textarea "Type your message" at bounding box center [713, 541] width 715 height 15
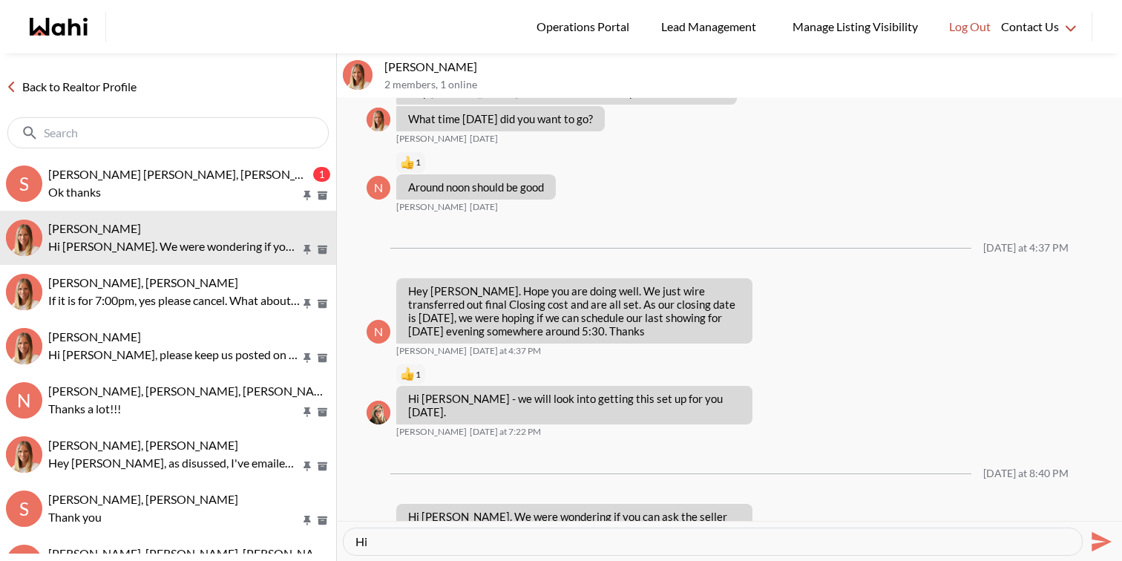
type textarea "H"
click at [458, 536] on textarea "Type your message" at bounding box center [713, 541] width 715 height 15
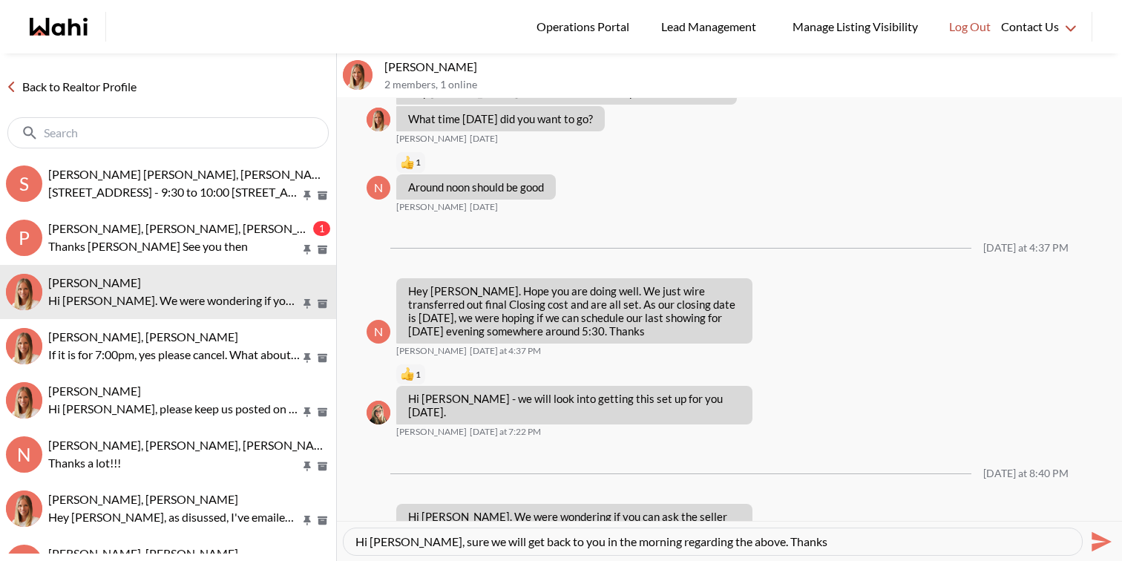
type textarea "Hi Neha, sure we will get back to you in the morning regarding the above. Thanks"
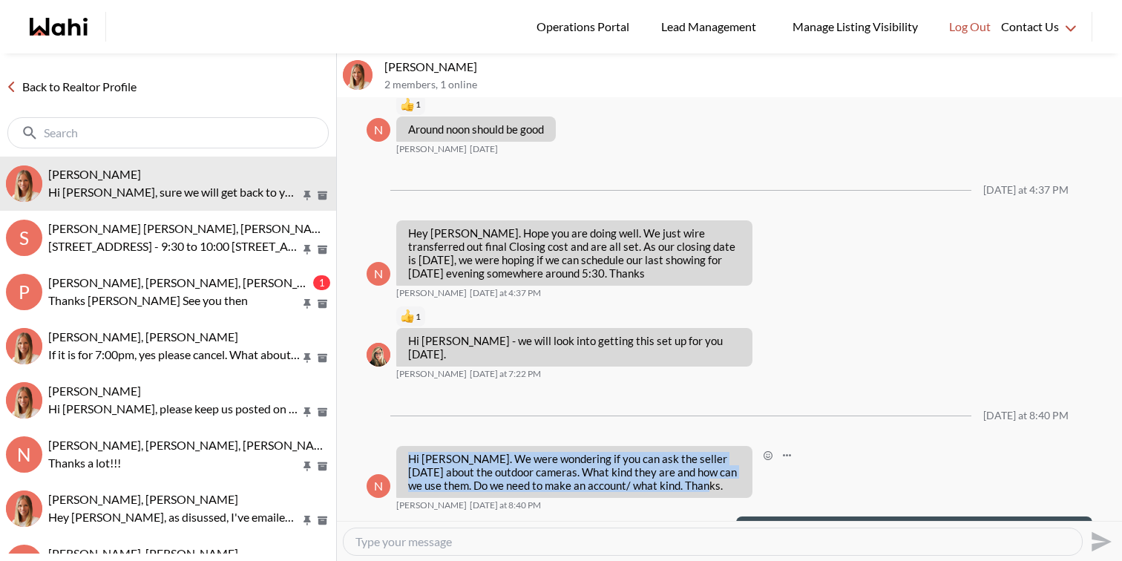
drag, startPoint x: 689, startPoint y: 432, endPoint x: 410, endPoint y: 397, distance: 280.5
click at [410, 446] on div "Hi Michelle. We were wondering if you can ask the seller tomorrow about the out…" at bounding box center [574, 472] width 356 height 52
copy p "Hi Michelle. We were wondering if you can ask the seller tomorrow about the out…"
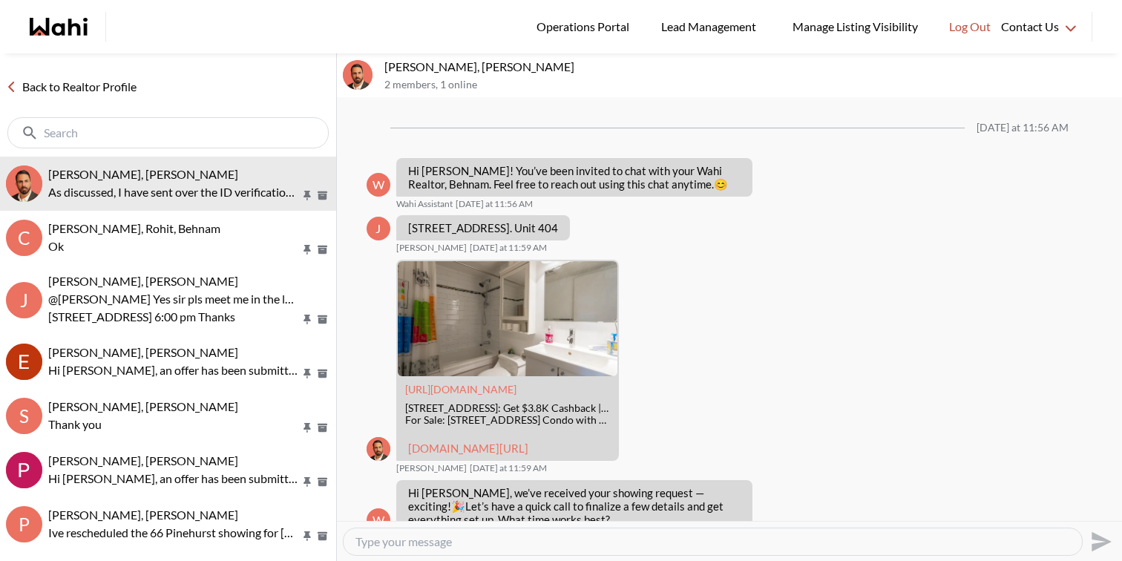
scroll to position [1193, 0]
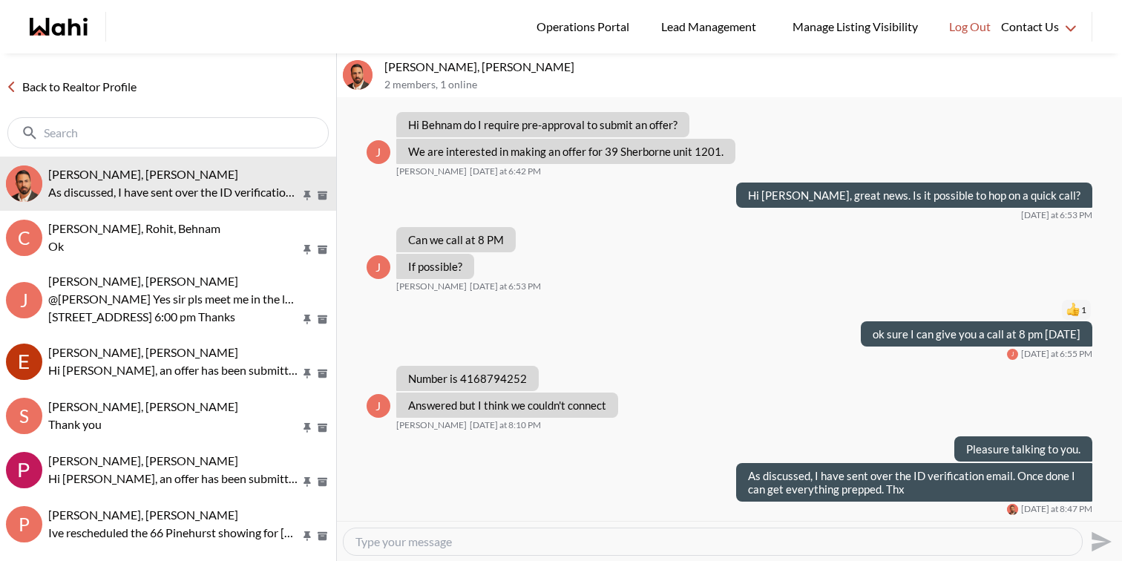
click at [727, 536] on textarea "Type your message" at bounding box center [713, 541] width 715 height 15
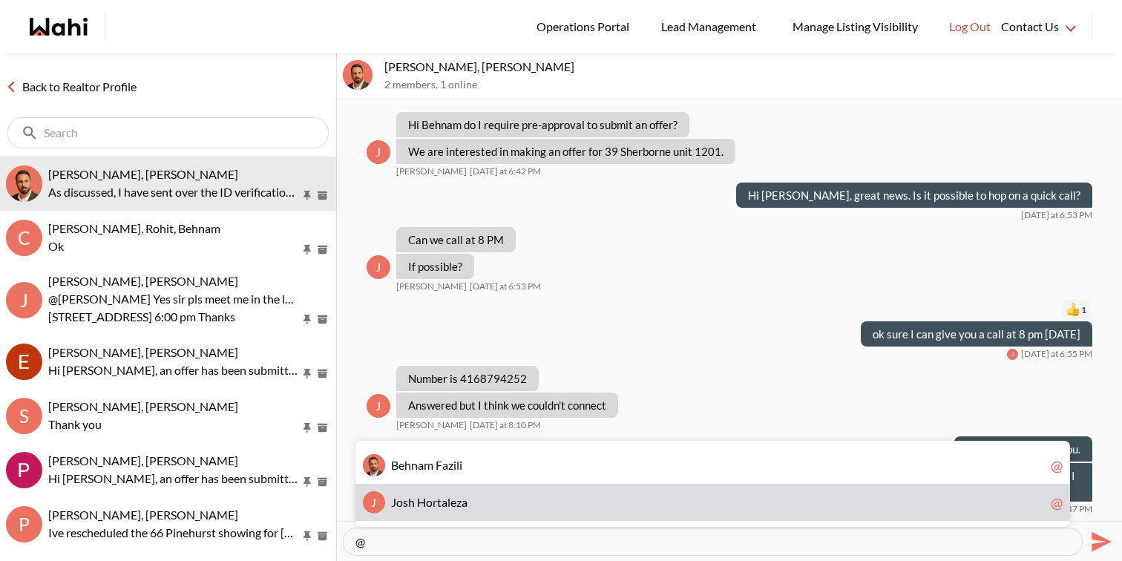
click at [649, 487] on div "J J o s h H o r t a l e z a @" at bounding box center [713, 502] width 715 height 37
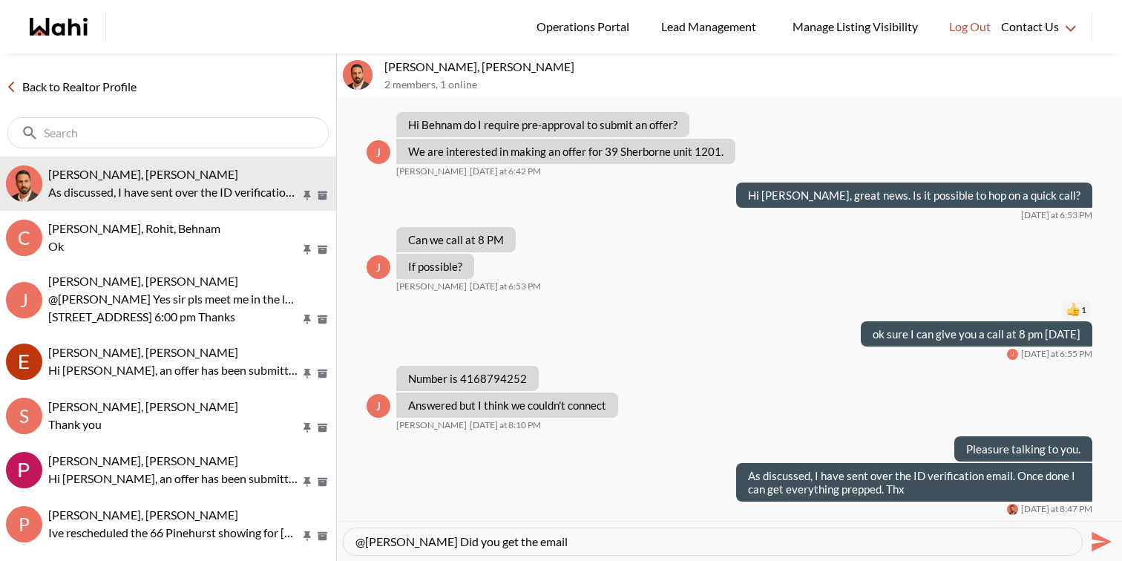
type textarea "@[PERSON_NAME] Did you get the email?"
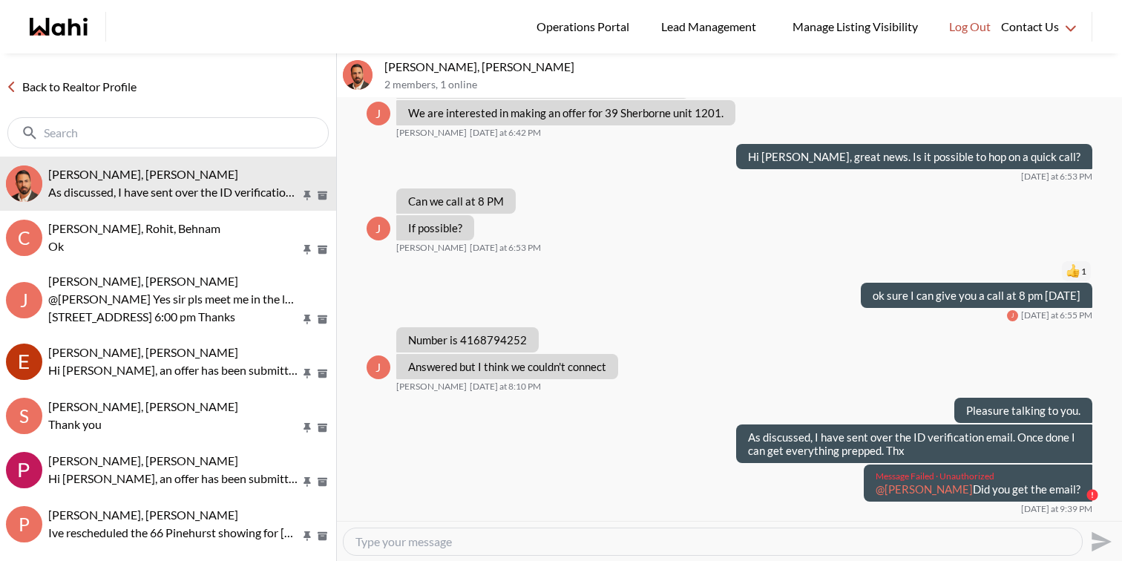
click at [1044, 496] on p "@[PERSON_NAME] Did you get the email?" at bounding box center [978, 488] width 205 height 13
copy div "@[PERSON_NAME] Did you get the email?"
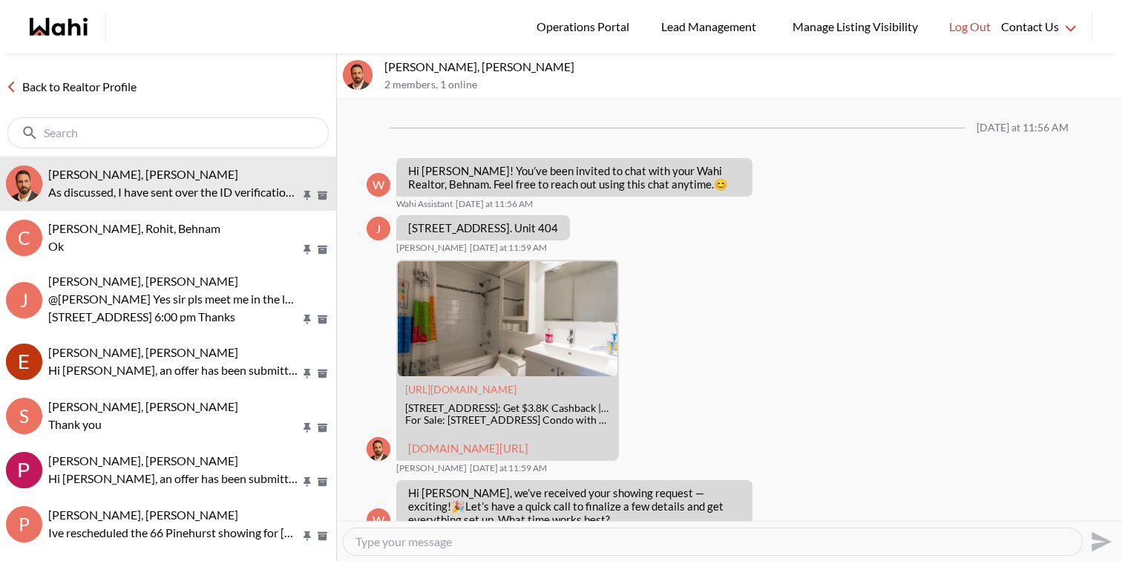
scroll to position [1193, 0]
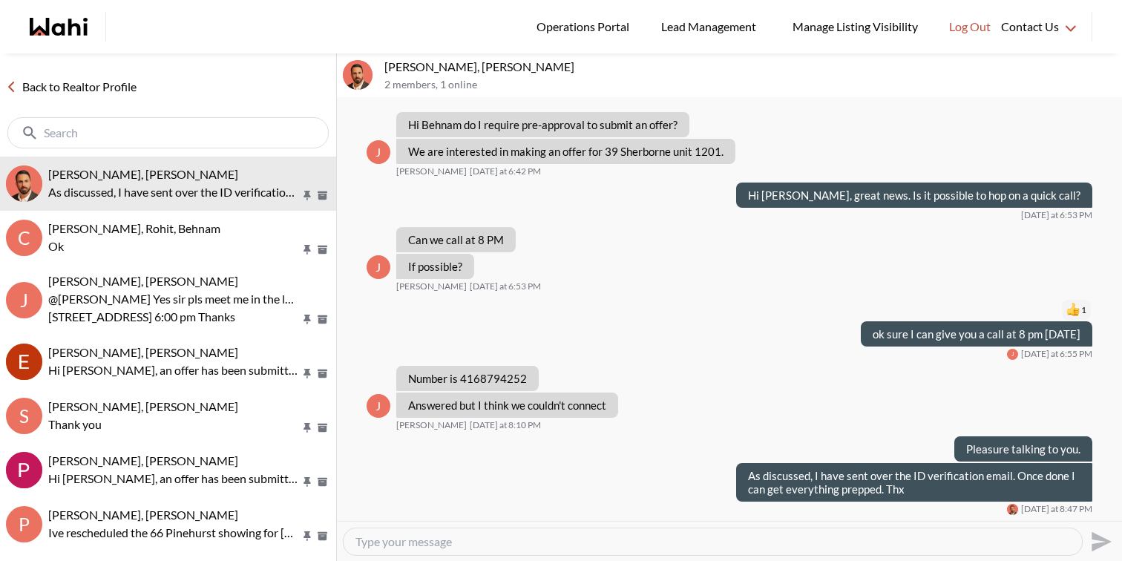
click at [465, 538] on textarea "Type your message" at bounding box center [713, 541] width 715 height 15
paste textarea "@[PERSON_NAME] Did you get the email?"
click at [527, 542] on textarea "@[PERSON_NAME] Did you get the email?" at bounding box center [713, 541] width 715 height 15
type textarea "@[PERSON_NAME] Did you get the ID verification email?"
click at [728, 542] on textarea "@[PERSON_NAME] Did you get the ID verification email?" at bounding box center [713, 541] width 715 height 15
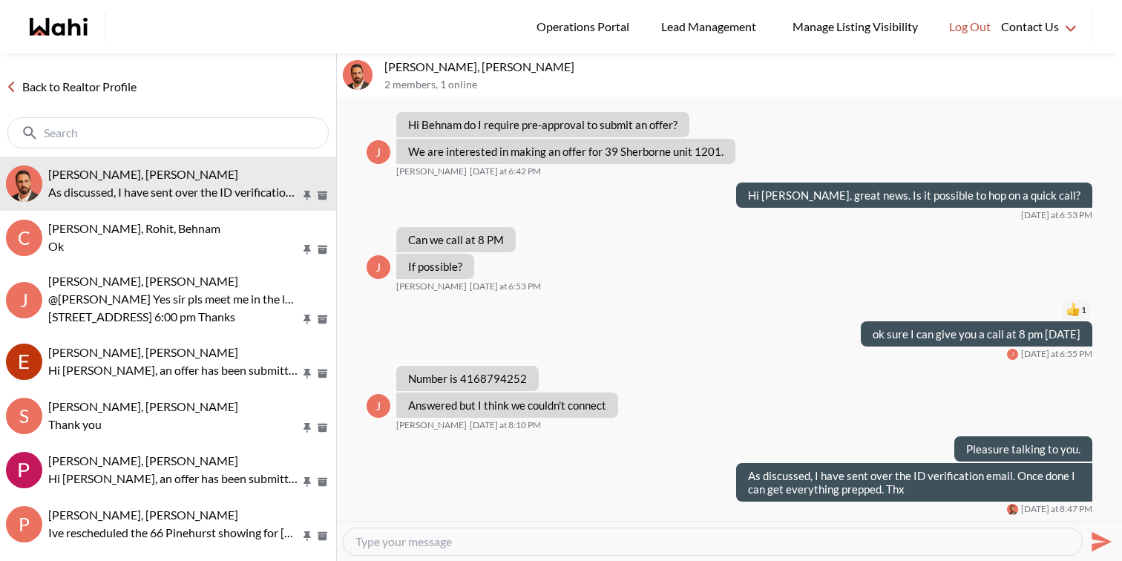
scroll to position [1220, 0]
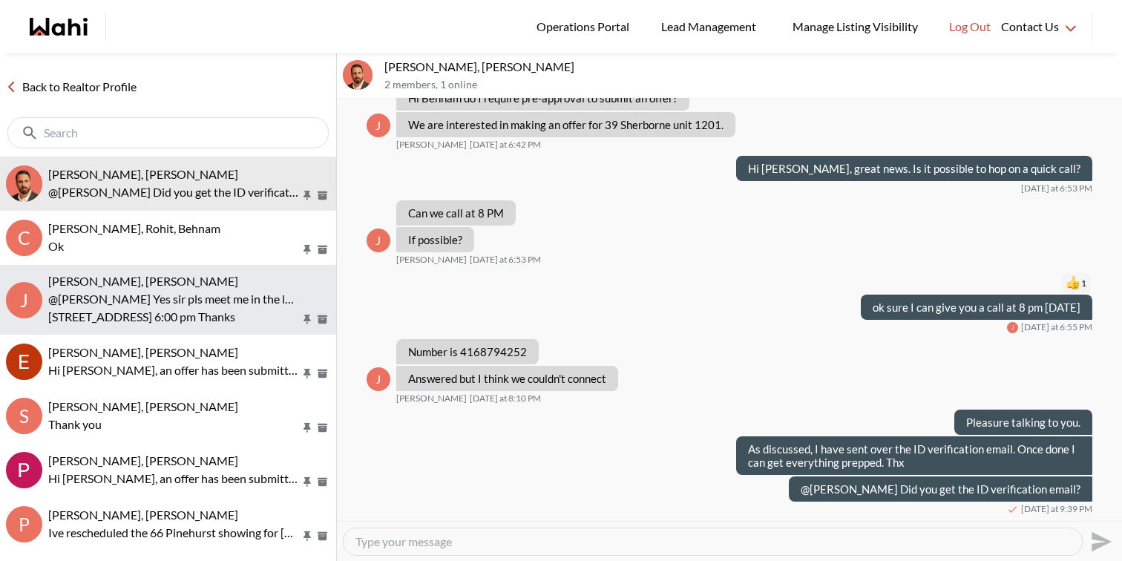
click at [233, 301] on p "@[PERSON_NAME] Yes sir pls meet me in the lobby" at bounding box center [174, 299] width 252 height 18
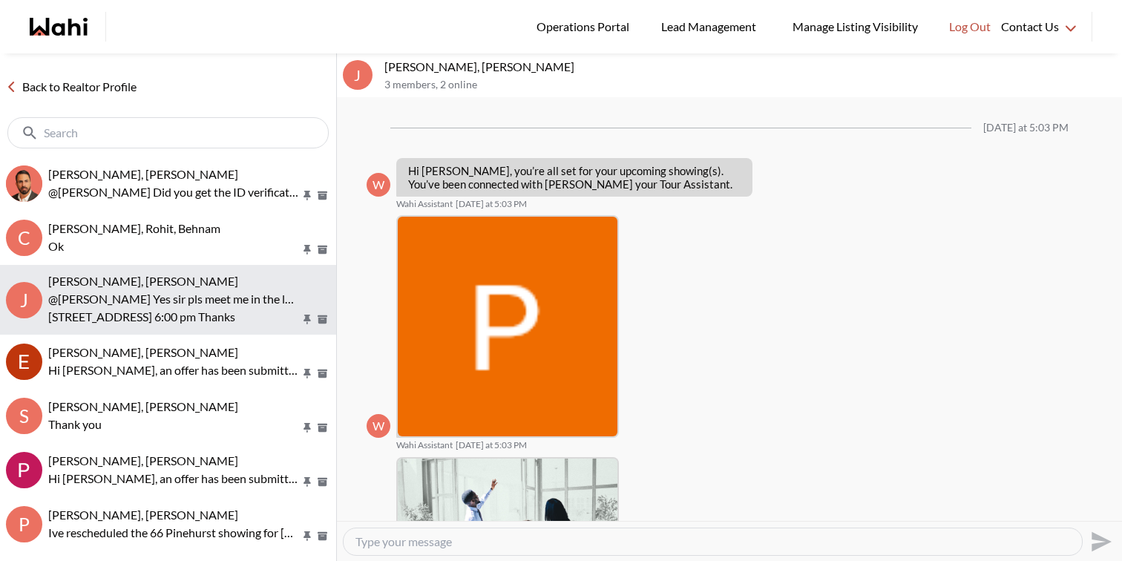
scroll to position [819, 0]
